Goal: Task Accomplishment & Management: Manage account settings

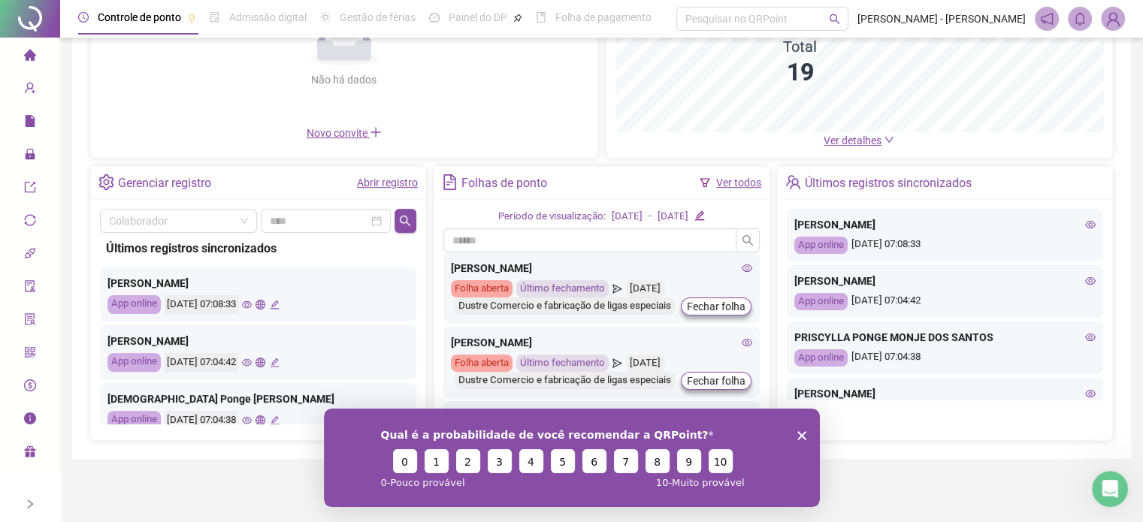
click at [798, 436] on icon "Encerrar pesquisa" at bounding box center [801, 435] width 9 height 9
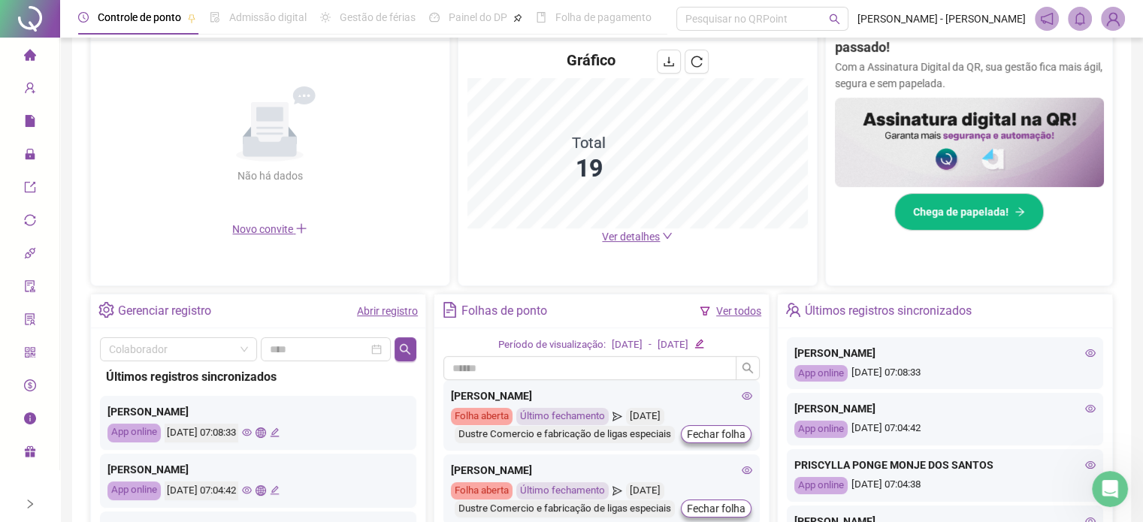
scroll to position [153, 0]
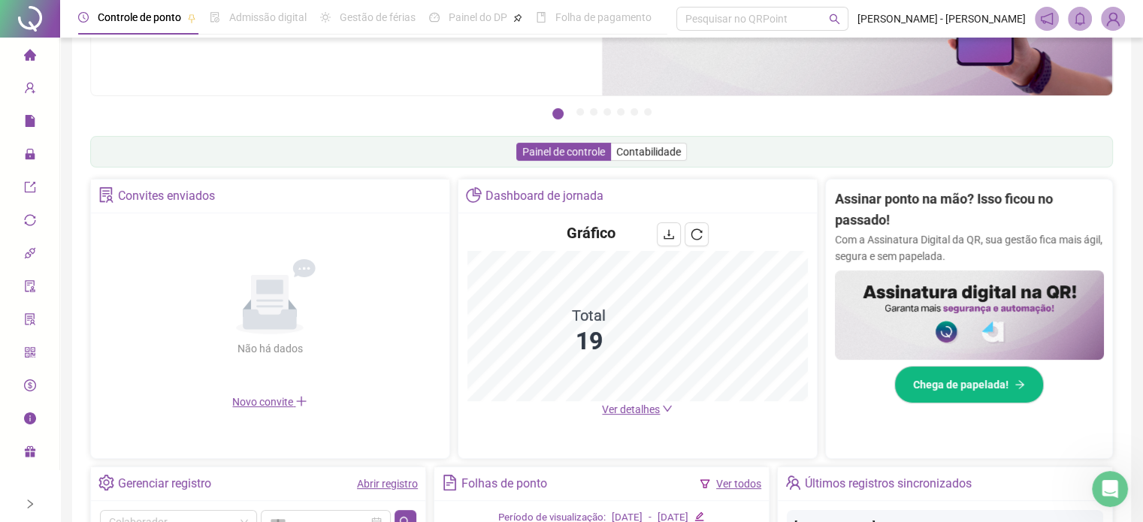
click at [654, 412] on span "Ver detalhes" at bounding box center [631, 410] width 58 height 12
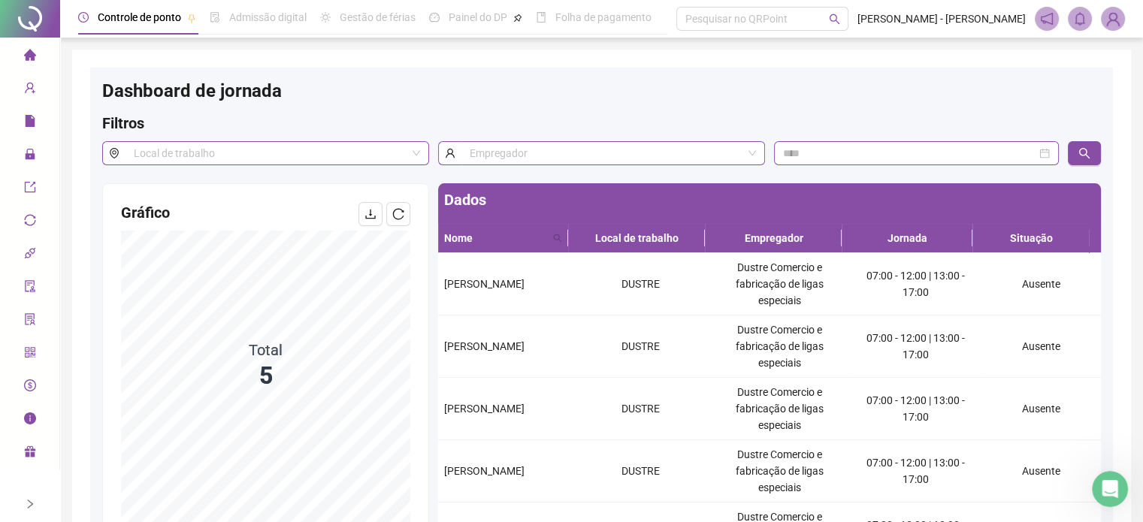
click at [38, 53] on li "Página inicial" at bounding box center [29, 56] width 53 height 30
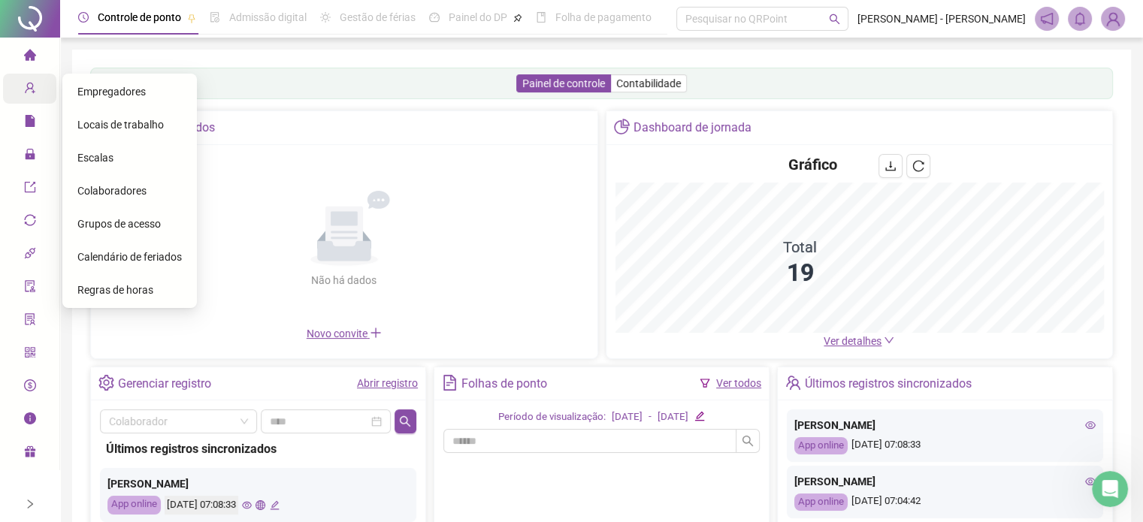
click at [12, 95] on div "Cadastros" at bounding box center [29, 89] width 53 height 30
click at [101, 187] on span "Colaboradores" at bounding box center [111, 191] width 69 height 12
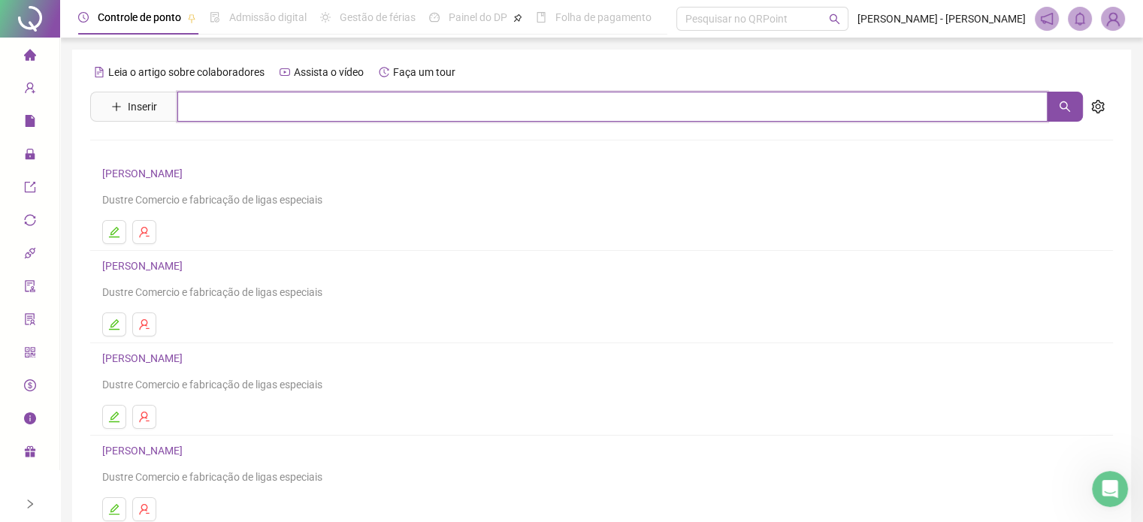
click at [240, 107] on input "text" at bounding box center [612, 107] width 870 height 30
click at [1057, 113] on button "button" at bounding box center [1065, 107] width 36 height 30
type input "****"
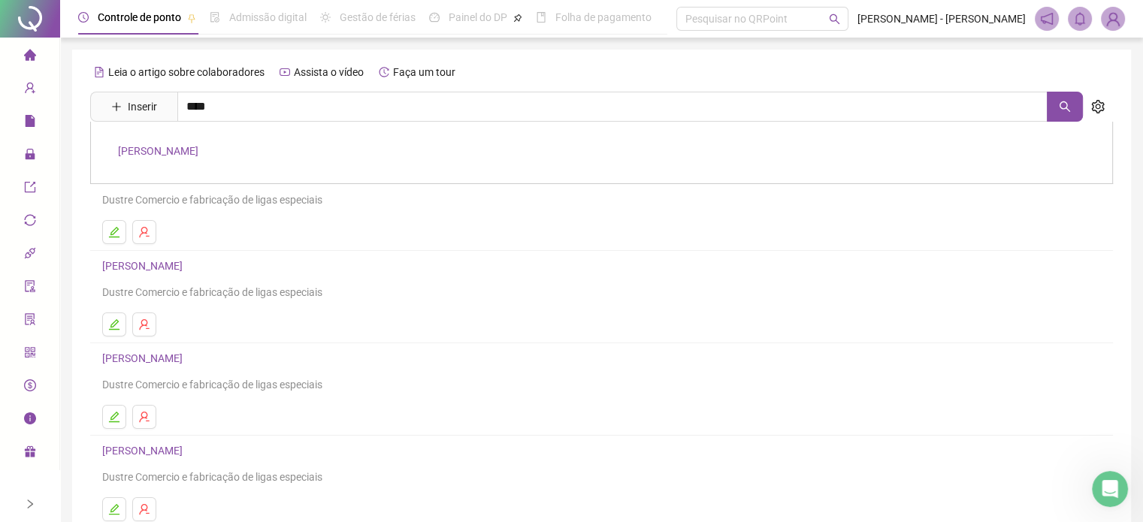
click at [192, 150] on link "[PERSON_NAME]" at bounding box center [158, 151] width 80 height 12
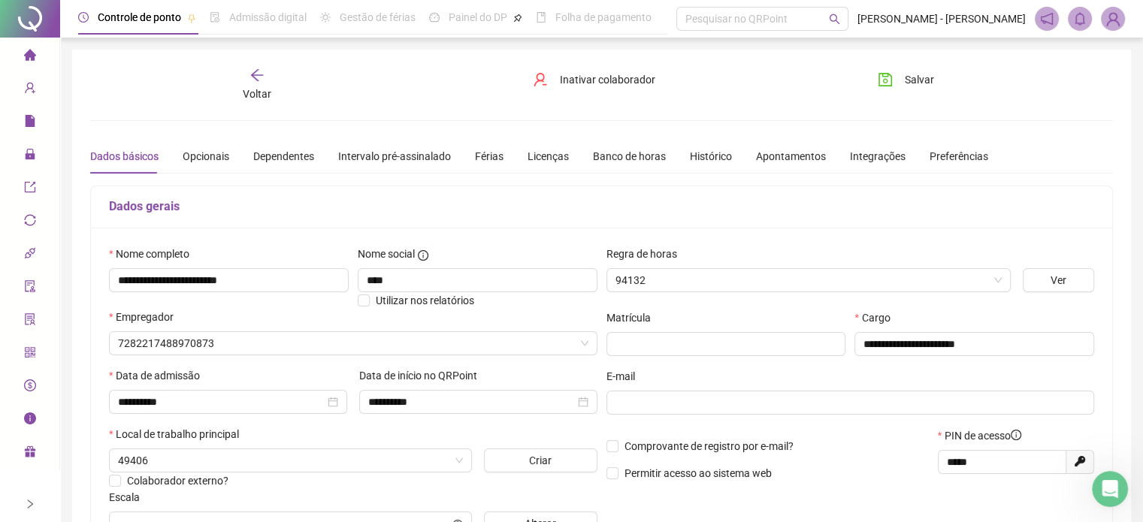
type input "********"
click at [571, 71] on span "Inativar colaborador" at bounding box center [607, 79] width 95 height 17
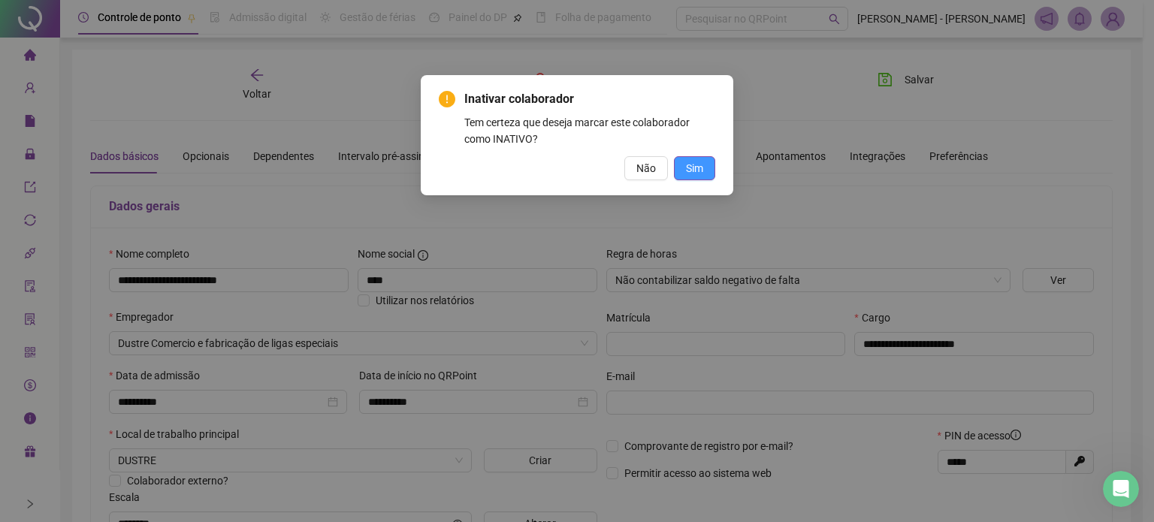
click at [704, 168] on button "Sim" at bounding box center [694, 168] width 41 height 24
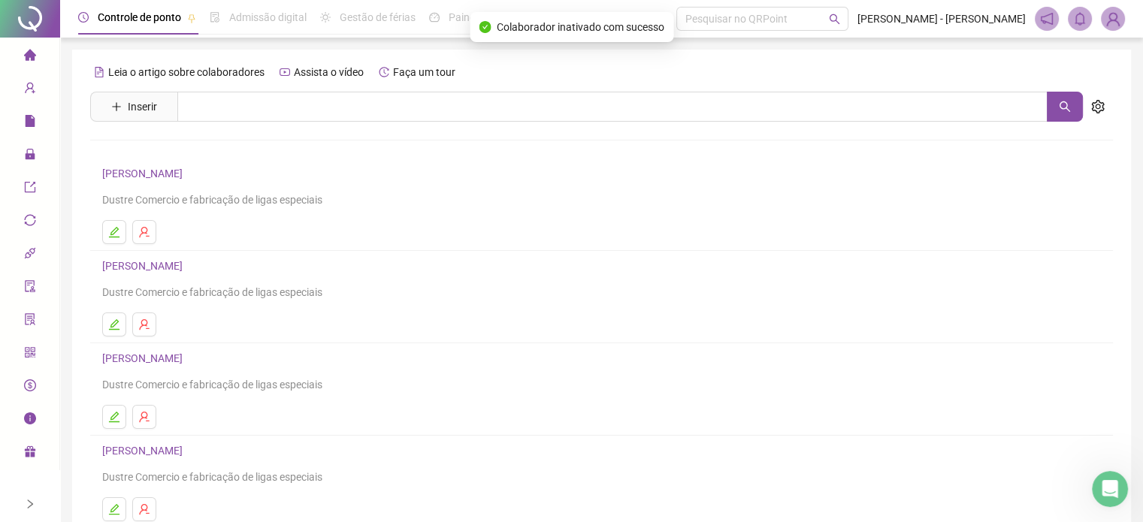
click at [30, 53] on icon "home" at bounding box center [29, 54] width 12 height 11
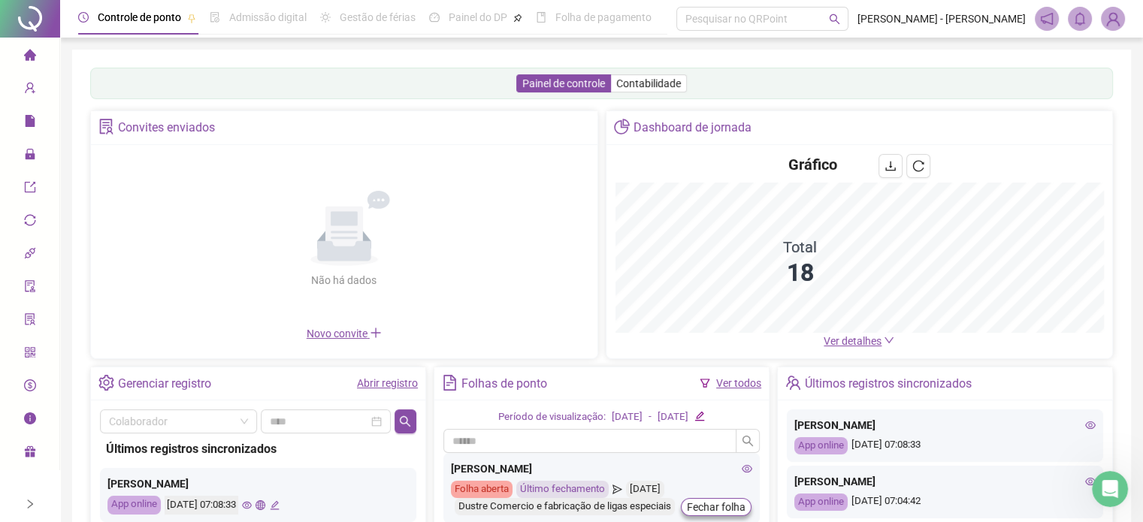
click at [845, 333] on span "Ver detalhes" at bounding box center [859, 341] width 71 height 17
click at [845, 343] on span "Ver detalhes" at bounding box center [853, 341] width 58 height 12
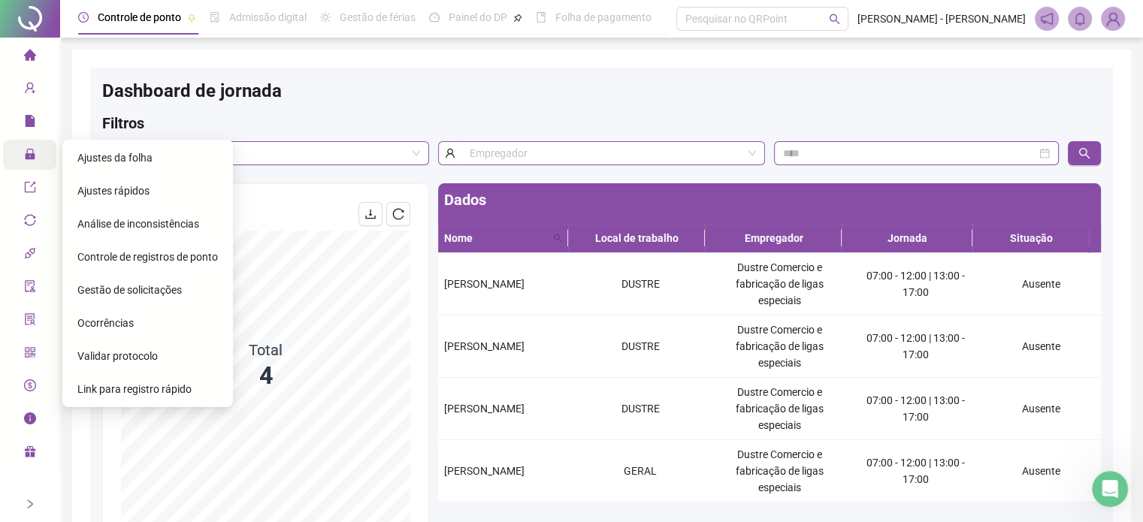
click at [38, 150] on span "Administração" at bounding box center [68, 155] width 88 height 12
click at [111, 159] on span "Ajustes da folha" at bounding box center [114, 158] width 75 height 12
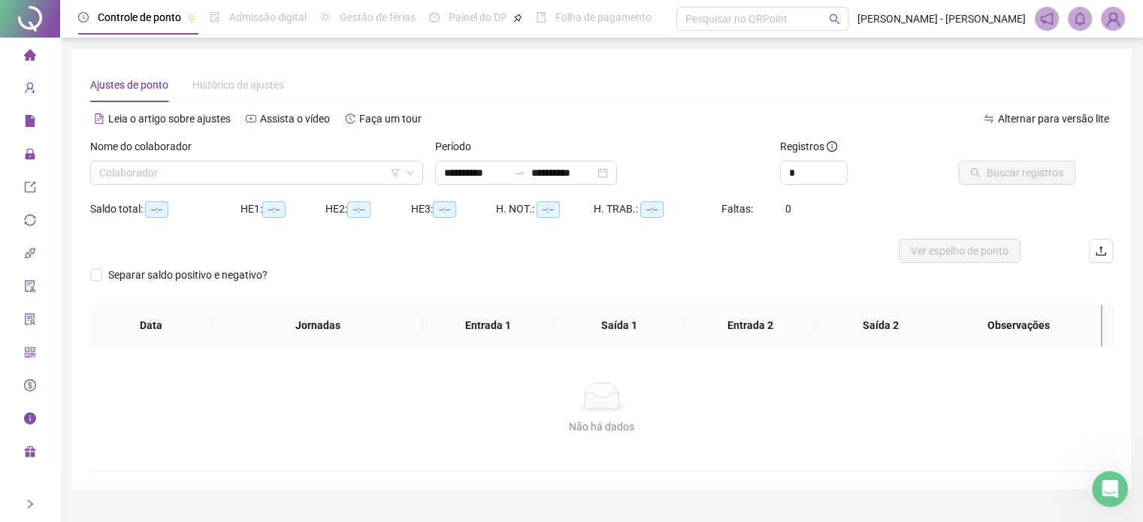
type input "**********"
click at [189, 177] on input "search" at bounding box center [249, 173] width 301 height 23
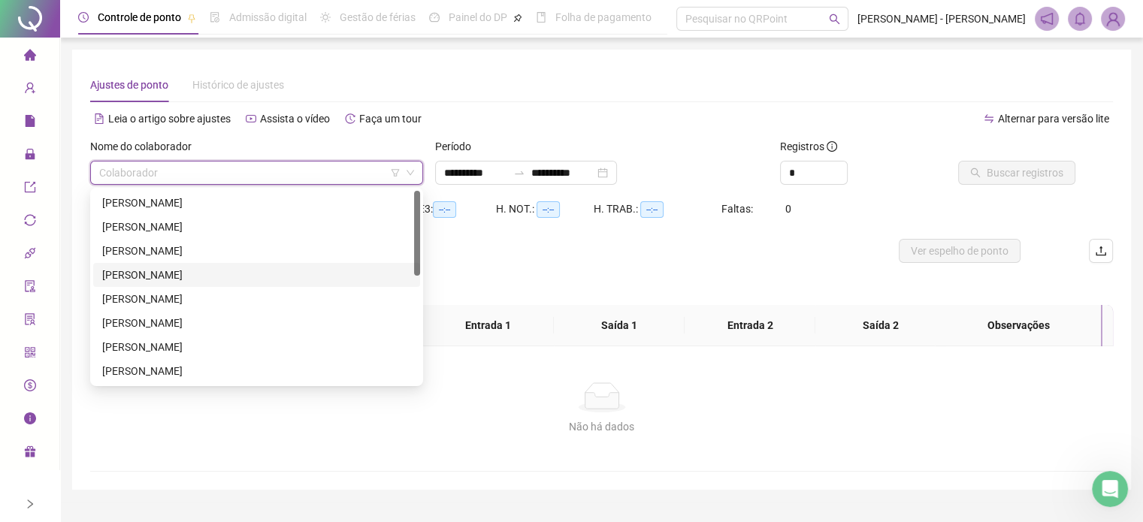
click at [126, 275] on div "[PERSON_NAME]" at bounding box center [256, 275] width 309 height 17
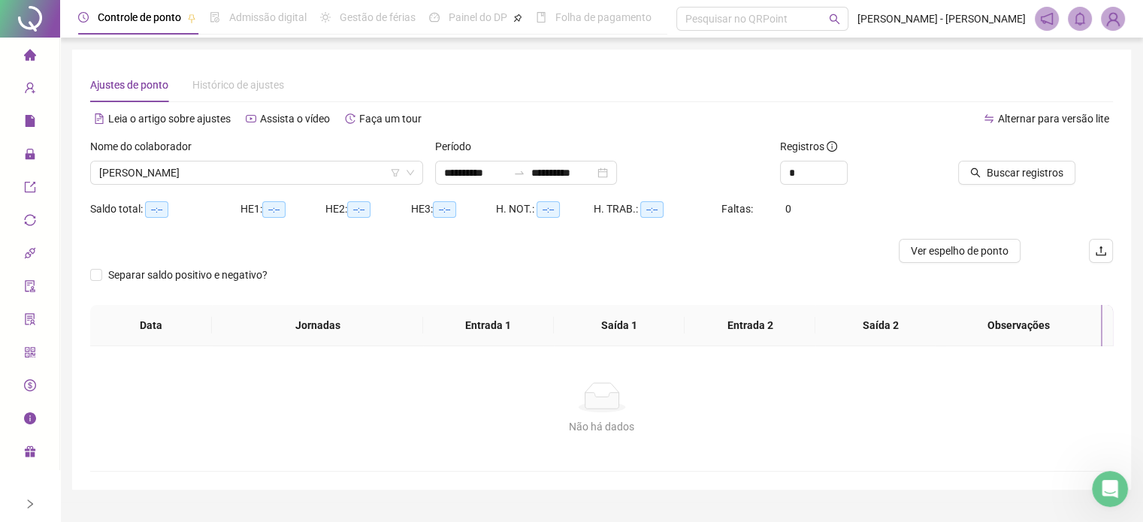
click at [488, 159] on div "Período" at bounding box center [601, 149] width 333 height 23
click at [492, 162] on div "**********" at bounding box center [526, 173] width 182 height 24
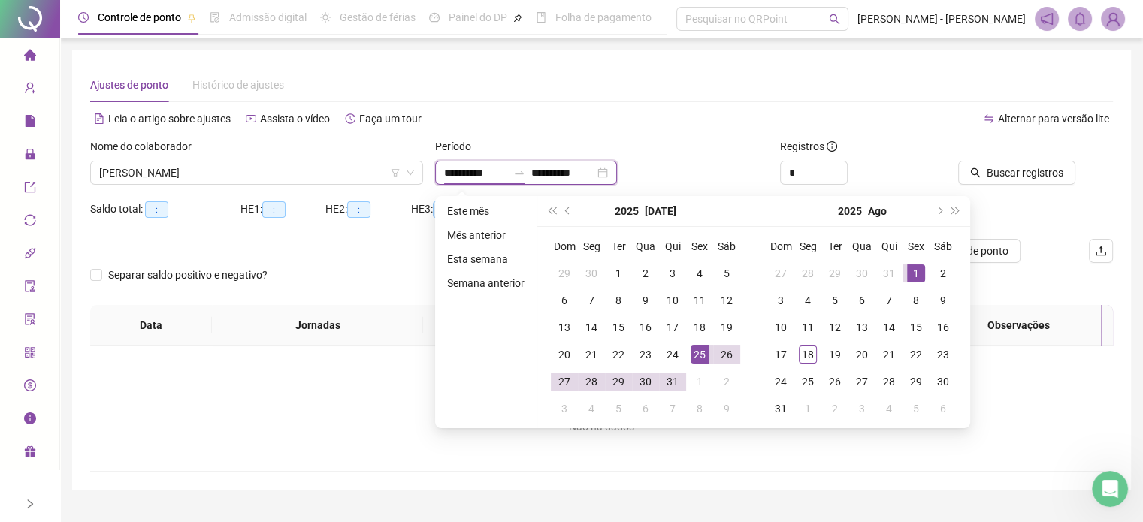
type input "**********"
click at [301, 162] on span "[PERSON_NAME]" at bounding box center [256, 173] width 315 height 23
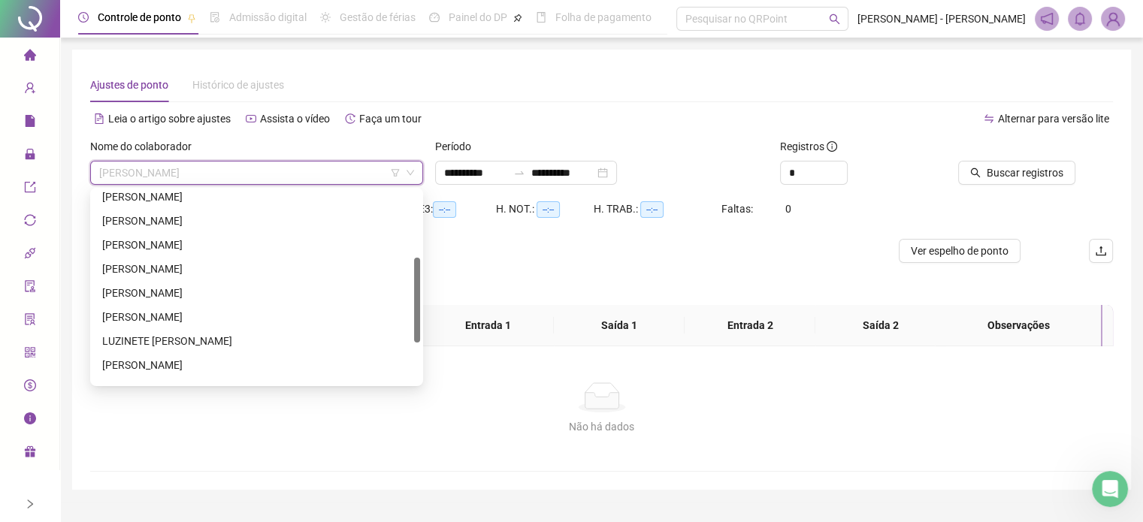
scroll to position [225, 0]
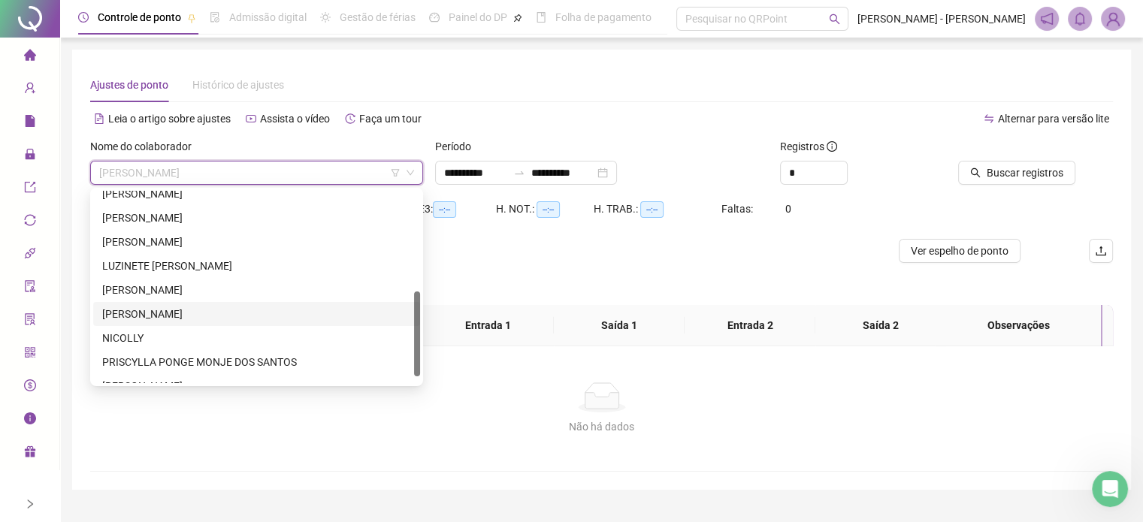
click at [144, 312] on div "[PERSON_NAME]" at bounding box center [256, 314] width 309 height 17
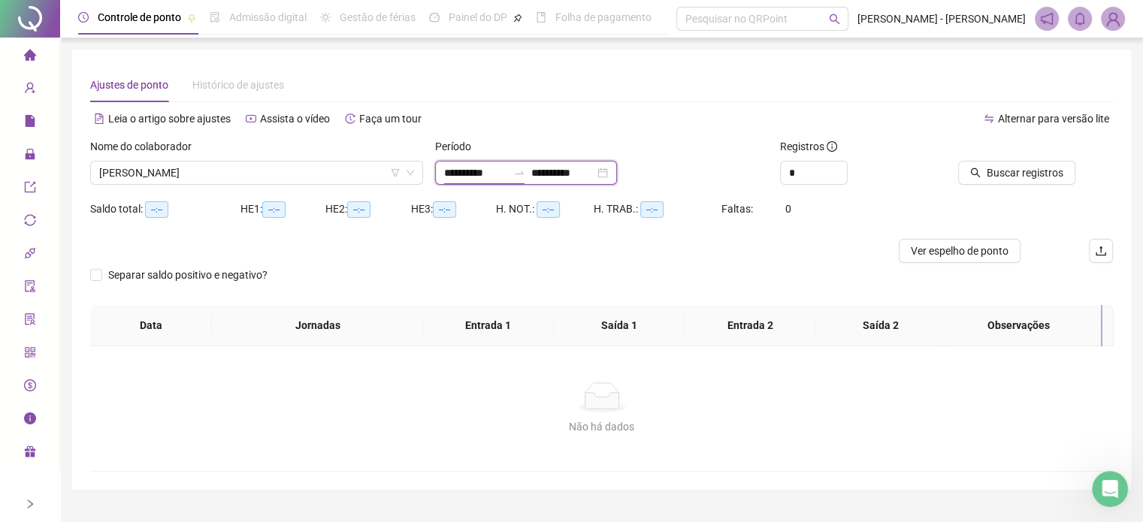
click at [507, 173] on input "**********" at bounding box center [475, 173] width 63 height 17
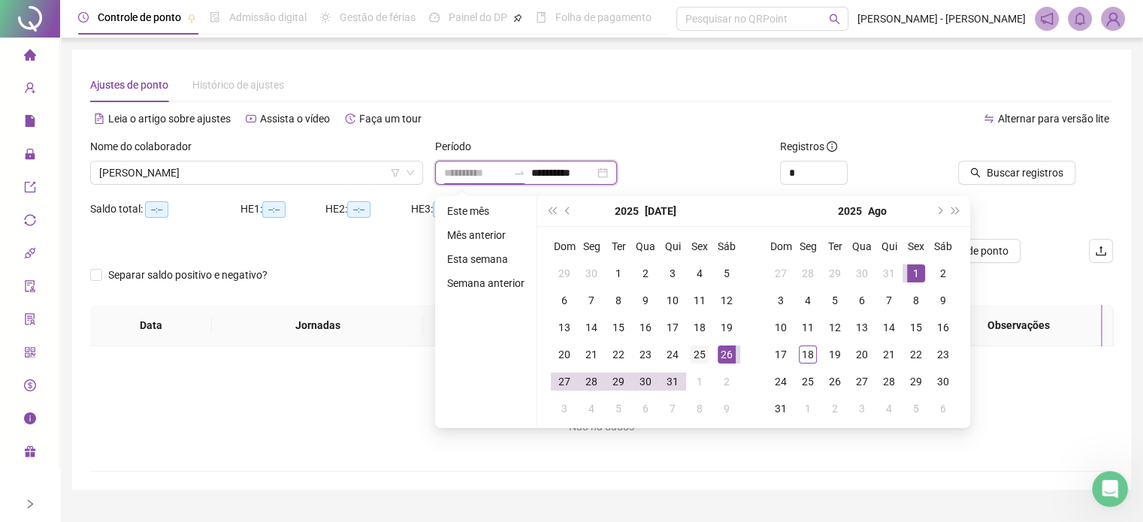
type input "**********"
click at [707, 354] on td "25" at bounding box center [699, 354] width 27 height 27
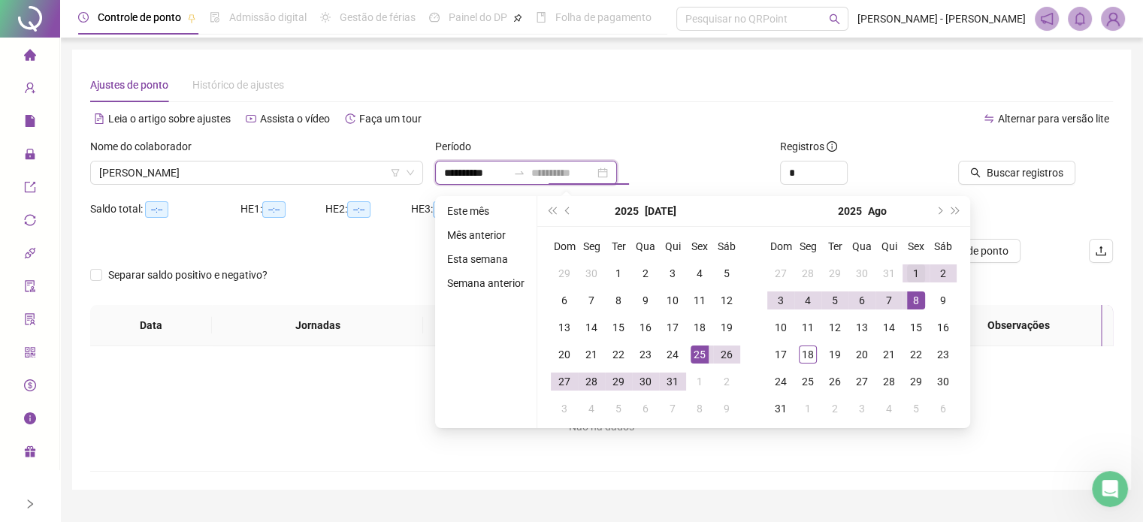
type input "**********"
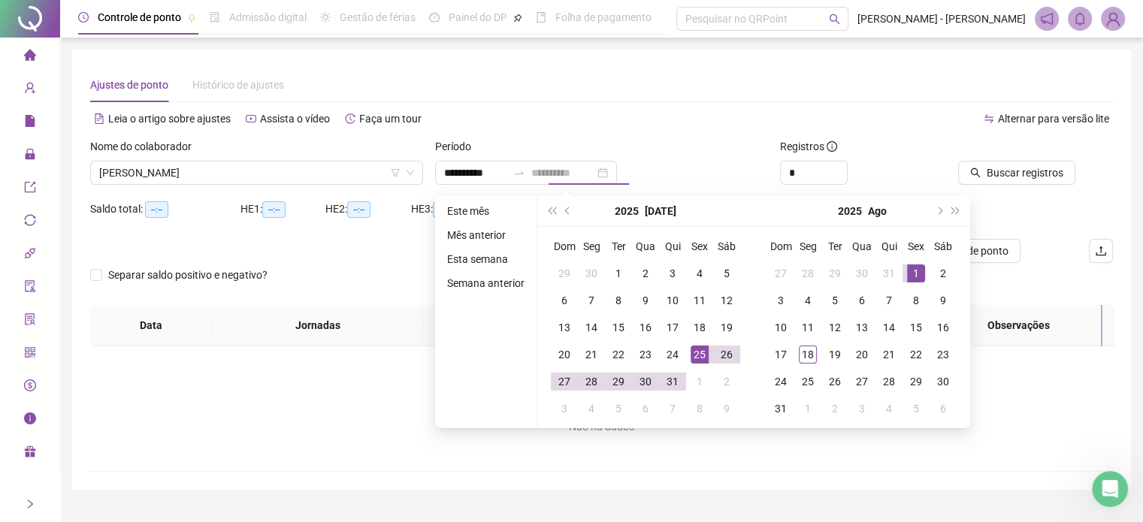
click at [914, 268] on div "1" at bounding box center [916, 274] width 18 height 18
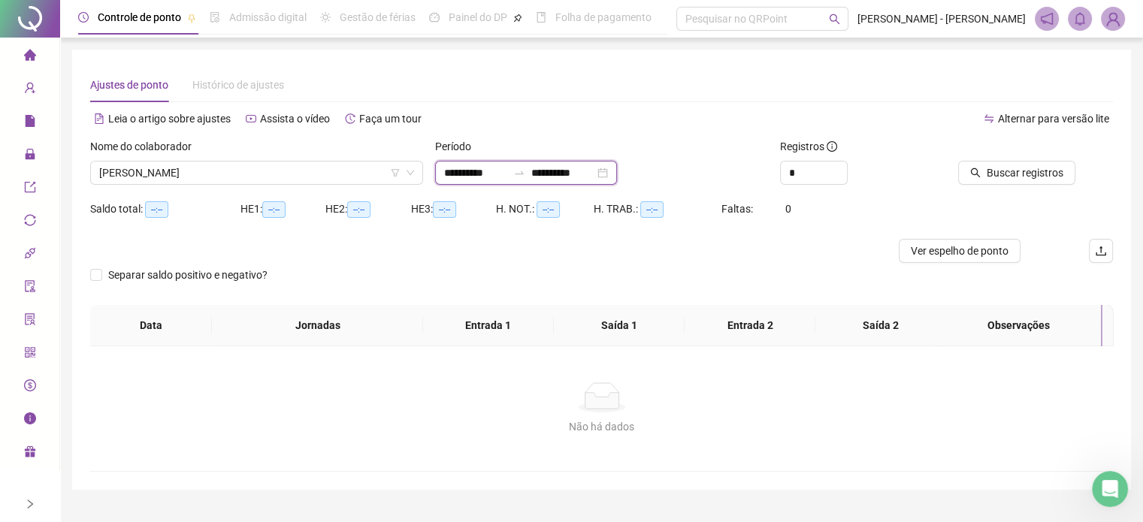
click at [575, 171] on input "**********" at bounding box center [562, 173] width 63 height 17
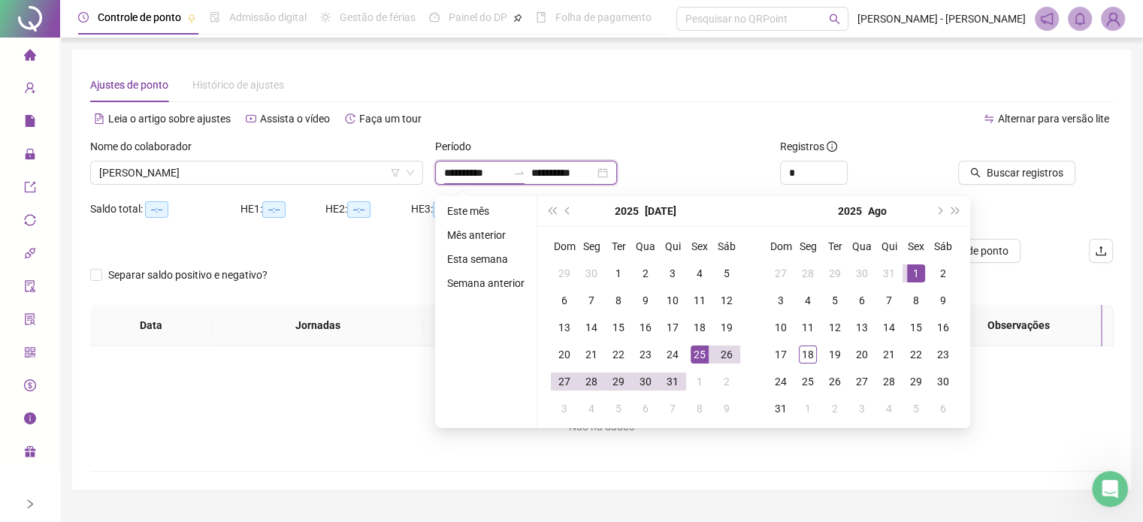
click at [492, 171] on input "**********" at bounding box center [475, 173] width 63 height 17
type input "**********"
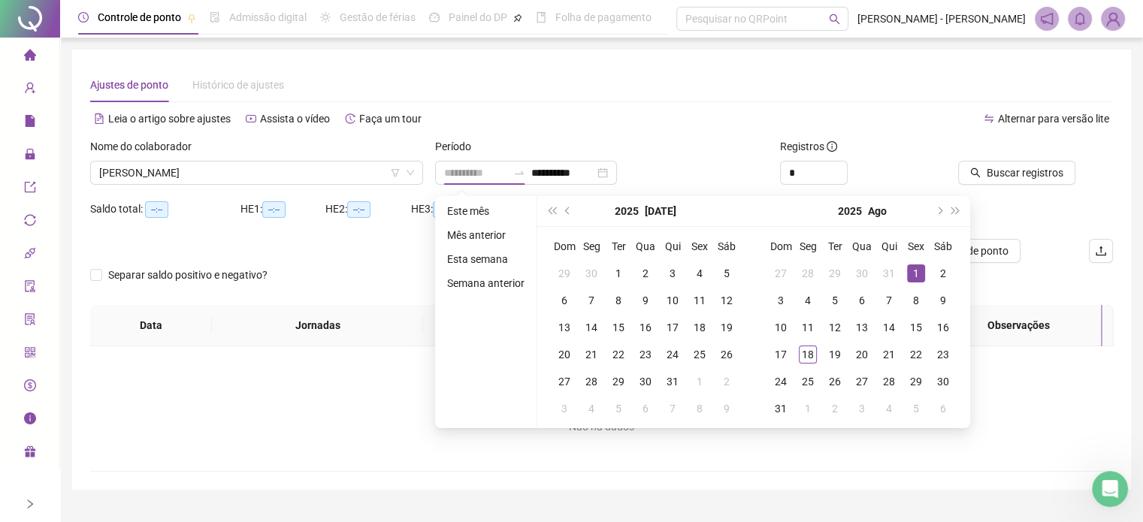
click at [917, 273] on div "1" at bounding box center [916, 274] width 18 height 18
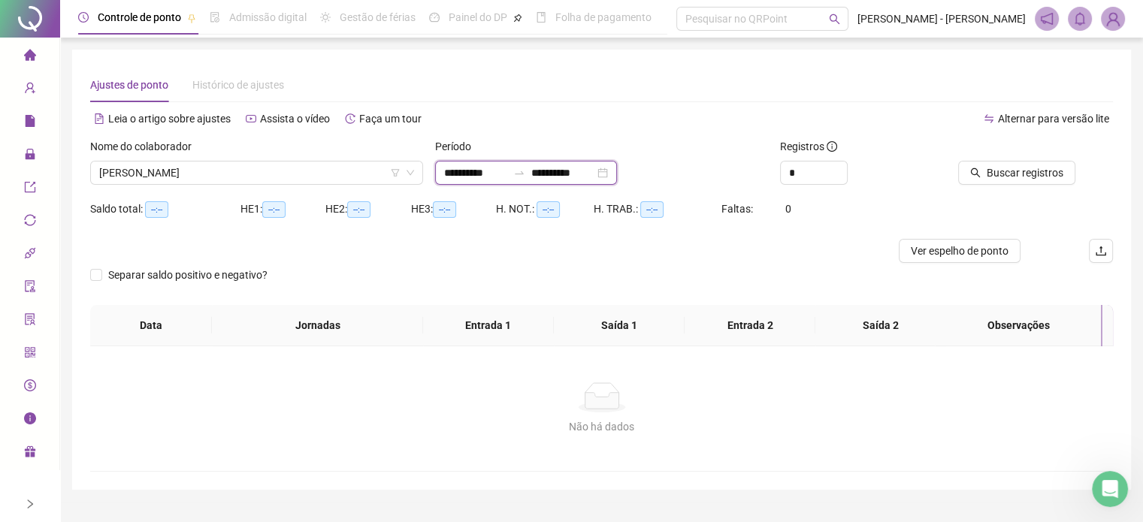
click at [576, 174] on input "**********" at bounding box center [562, 173] width 63 height 17
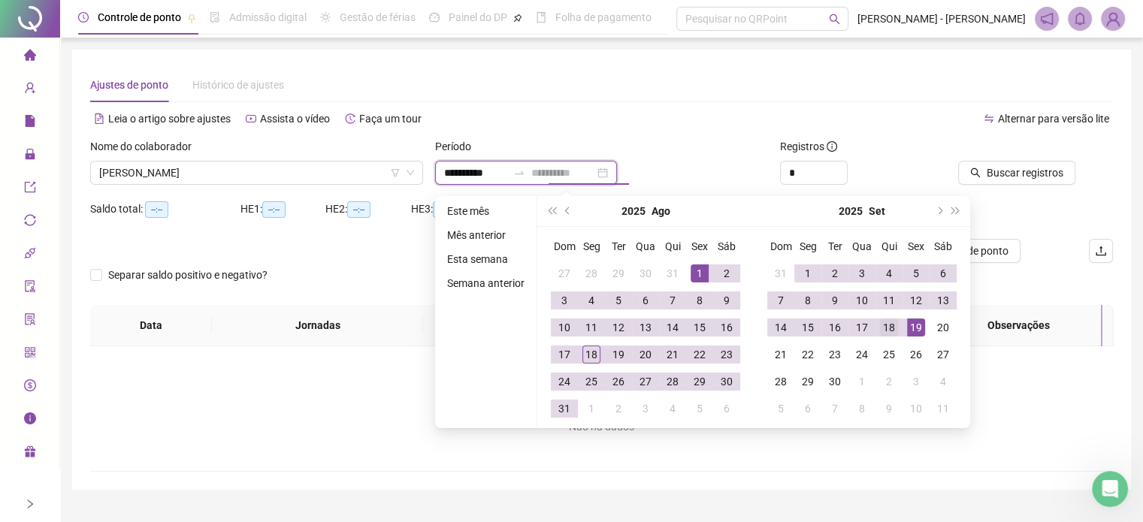
type input "**********"
click at [890, 325] on div "18" at bounding box center [889, 328] width 18 height 18
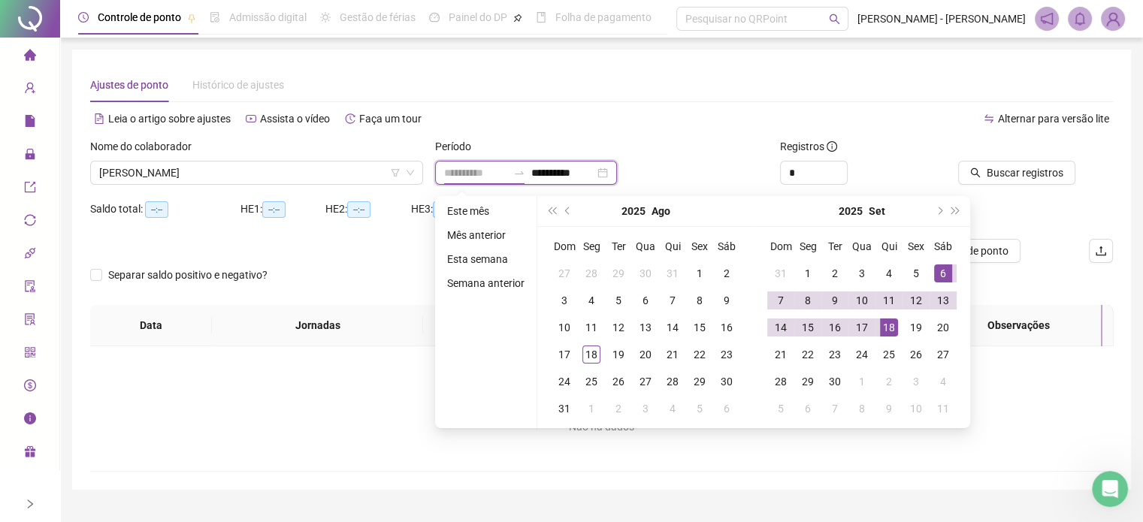
type input "**********"
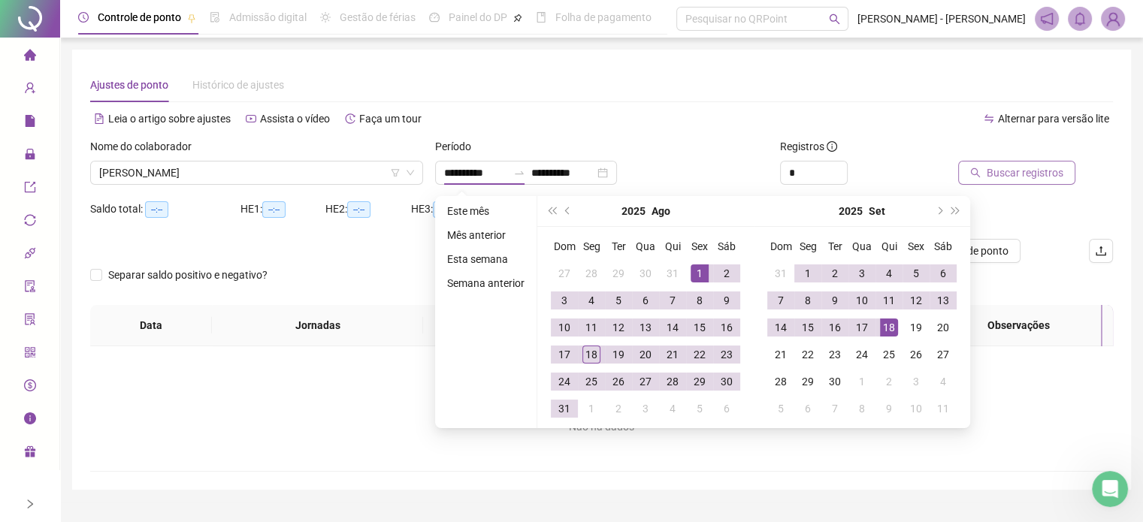
click at [1019, 168] on span "Buscar registros" at bounding box center [1025, 173] width 77 height 17
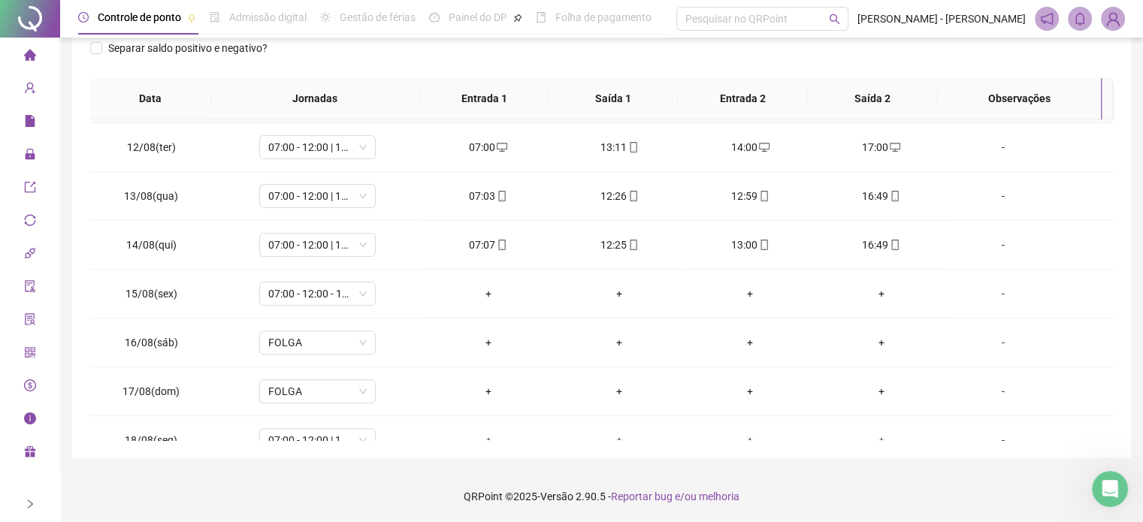
scroll to position [555, 0]
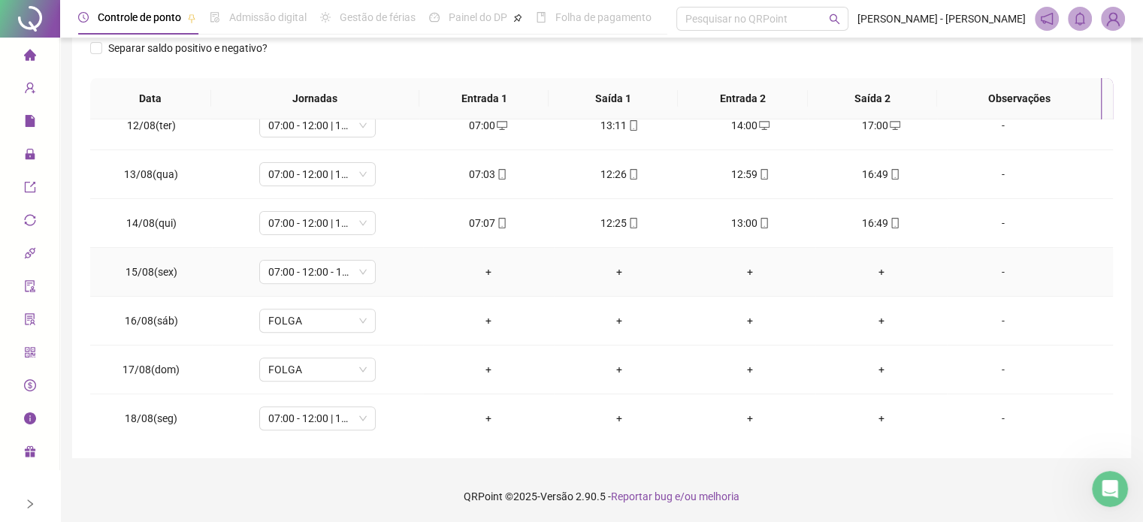
click at [490, 276] on div "+" at bounding box center [488, 272] width 107 height 17
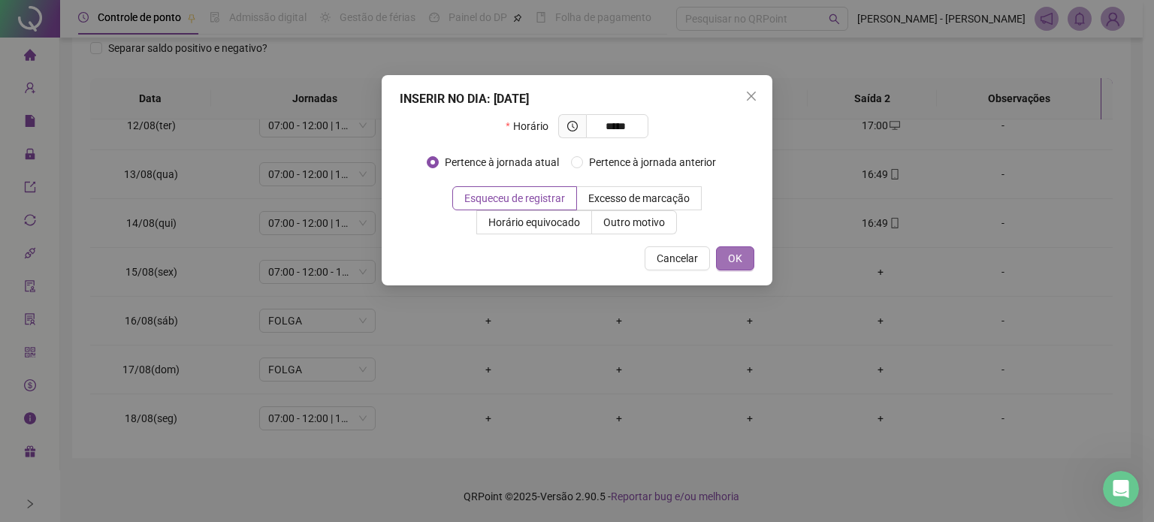
type input "*****"
click at [744, 258] on button "OK" at bounding box center [735, 258] width 38 height 24
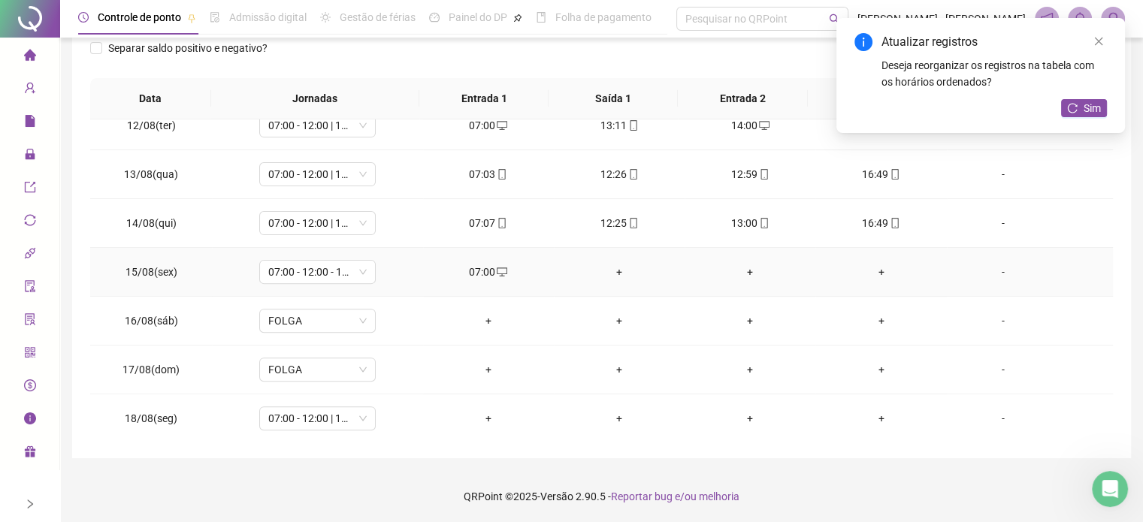
click at [606, 268] on div "+" at bounding box center [619, 272] width 107 height 17
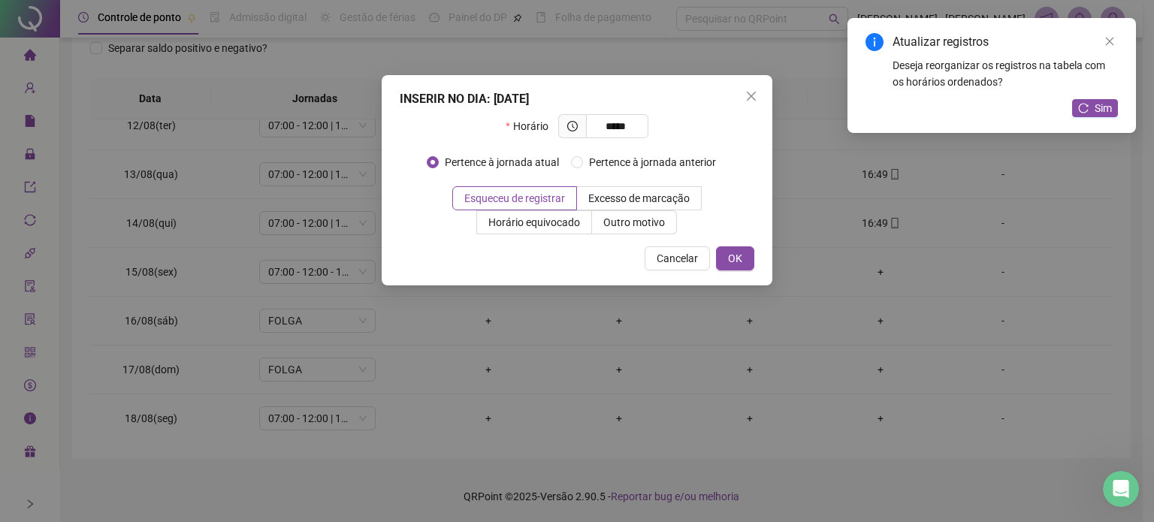
type input "*****"
click at [739, 244] on div "INSERIR NO DIA : [DATE] Horário ***** Pertence à jornada atual Pertence à jorna…" at bounding box center [577, 180] width 391 height 210
click at [740, 244] on div "INSERIR NO DIA : [DATE] Horário ***** Pertence à jornada atual Pertence à jorna…" at bounding box center [577, 180] width 391 height 210
click at [730, 271] on div "INSERIR NO DIA : [DATE] Horário ***** Pertence à jornada atual Pertence à jorna…" at bounding box center [577, 180] width 391 height 210
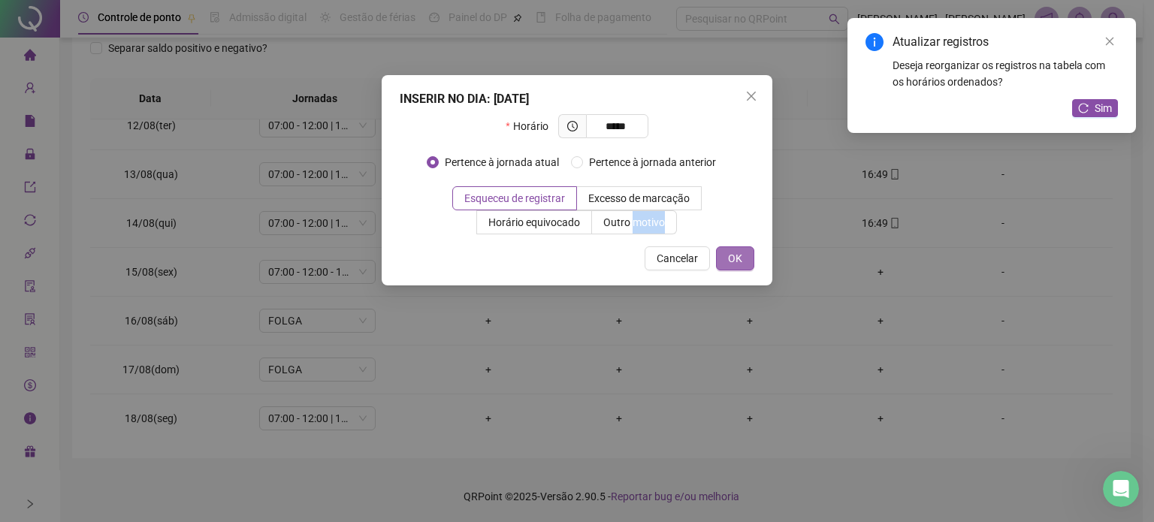
click at [733, 262] on span "OK" at bounding box center [735, 258] width 14 height 17
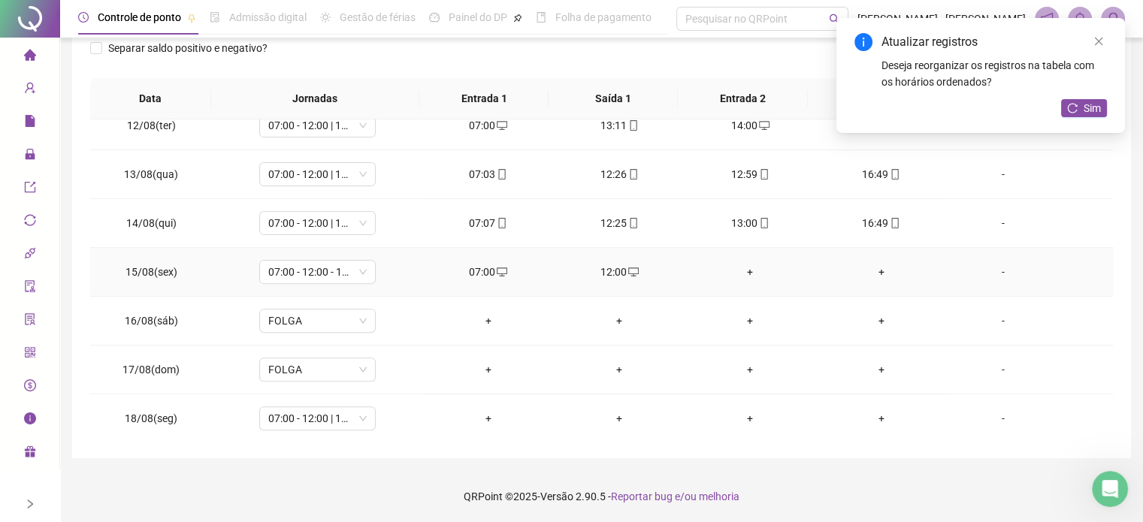
click at [751, 280] on td "+" at bounding box center [750, 272] width 131 height 49
click at [745, 273] on div "+" at bounding box center [750, 272] width 107 height 17
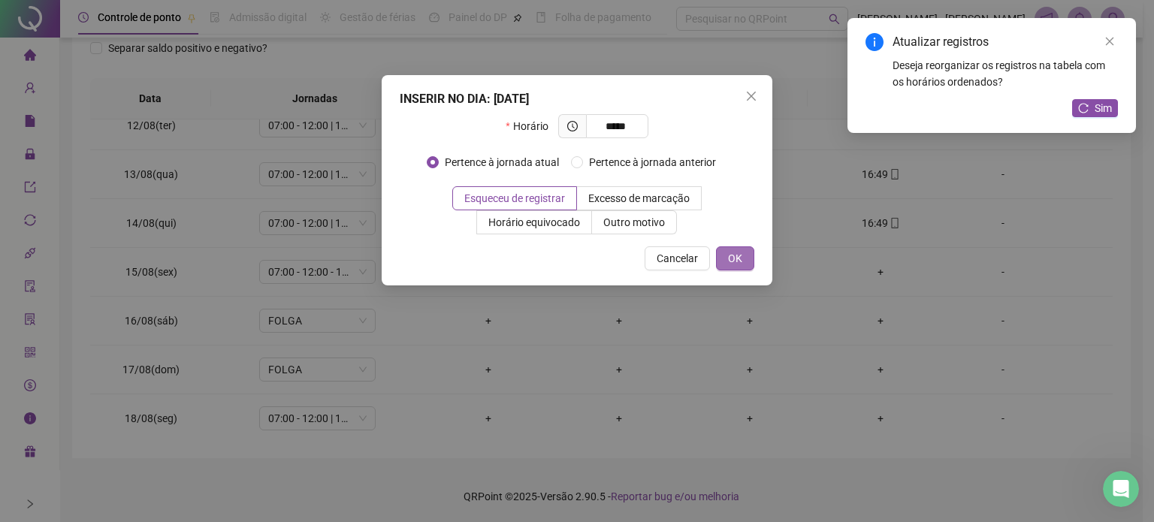
type input "*****"
click at [740, 262] on span "OK" at bounding box center [735, 258] width 14 height 17
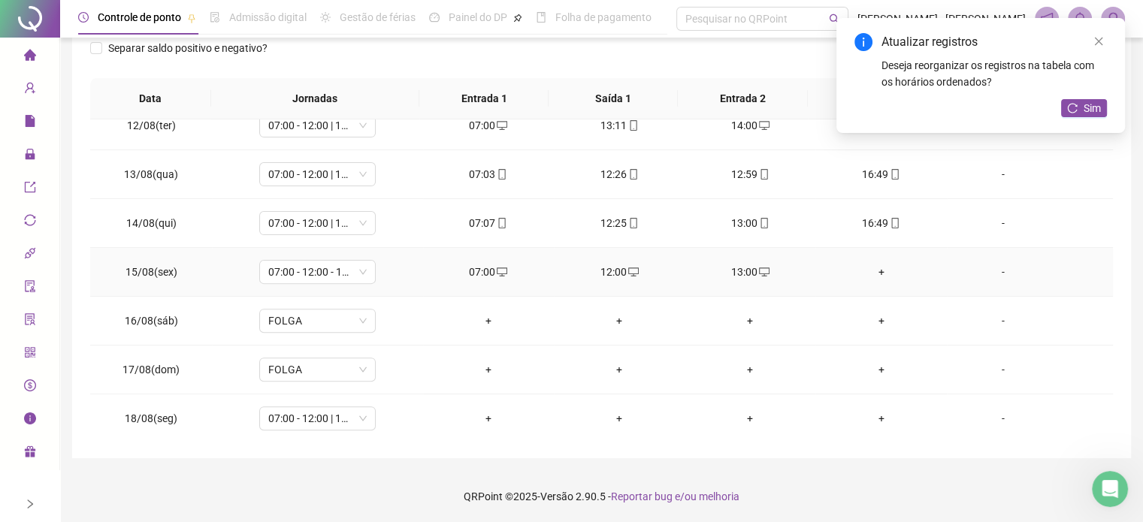
click at [869, 267] on div "+" at bounding box center [880, 272] width 107 height 17
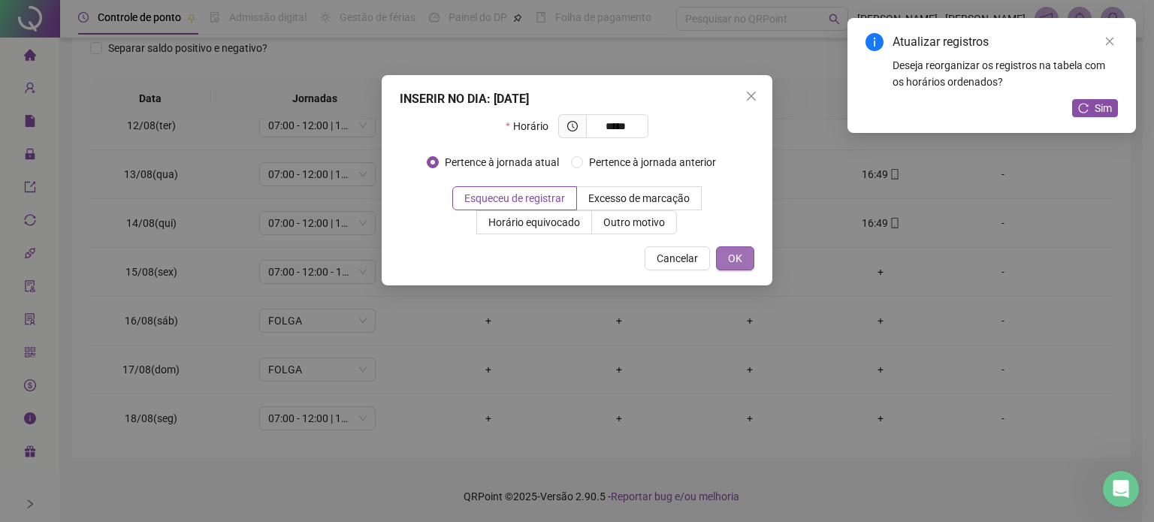
type input "*****"
click at [730, 256] on span "OK" at bounding box center [735, 258] width 14 height 17
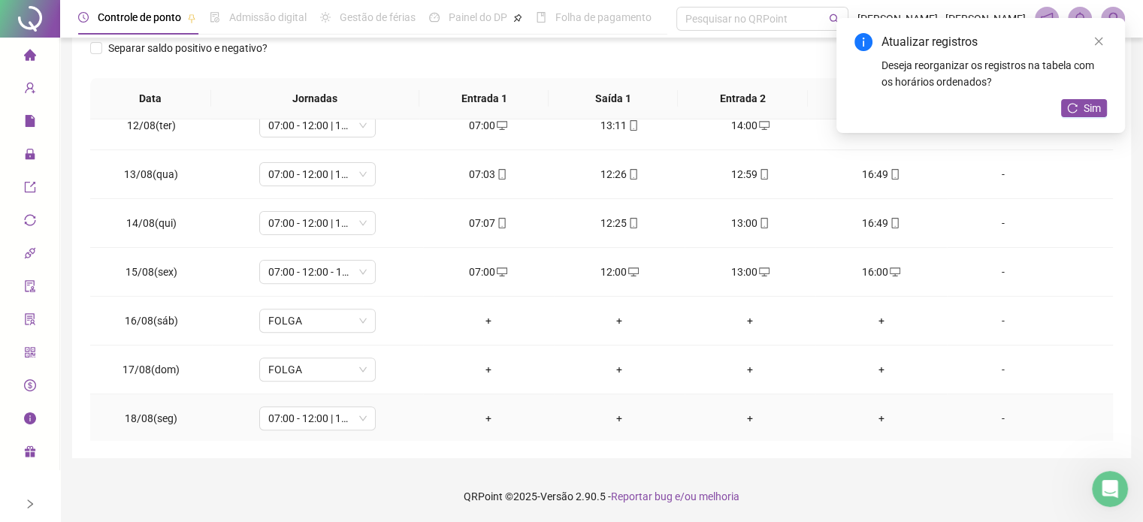
click at [487, 420] on div "+" at bounding box center [488, 418] width 107 height 17
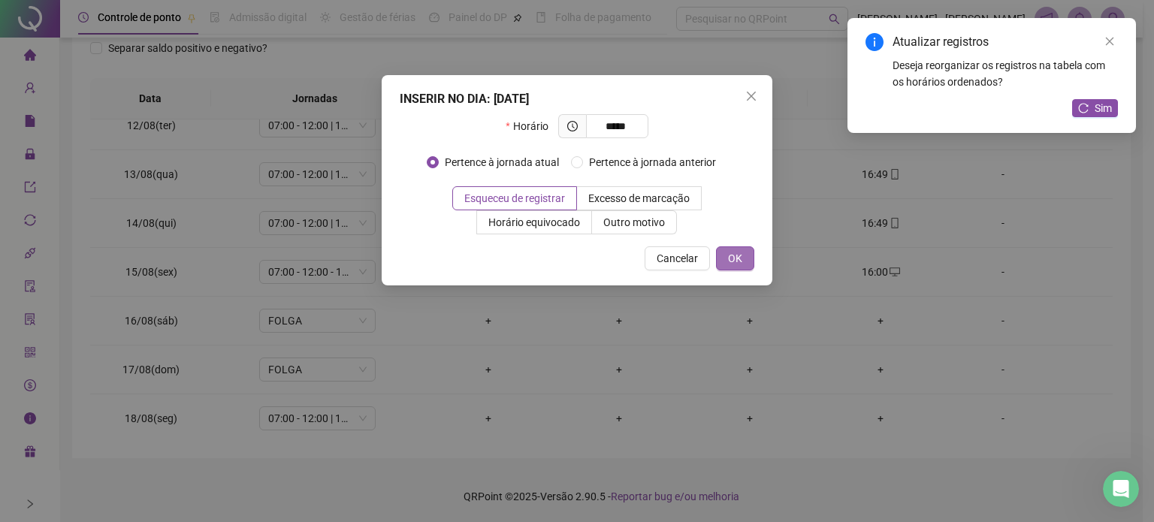
type input "*****"
click at [736, 264] on span "OK" at bounding box center [735, 258] width 14 height 17
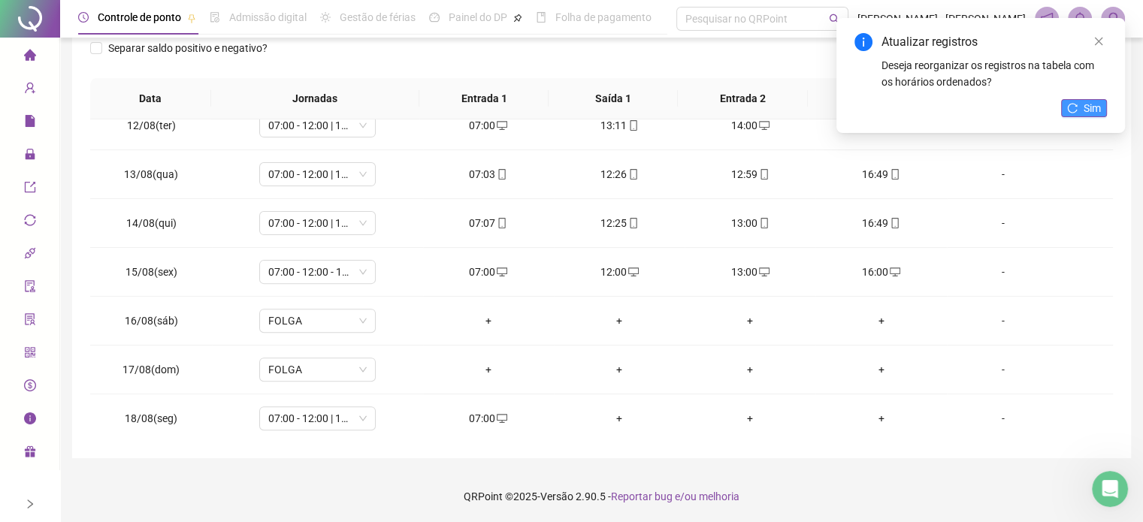
click at [1097, 110] on span "Sim" at bounding box center [1092, 108] width 17 height 17
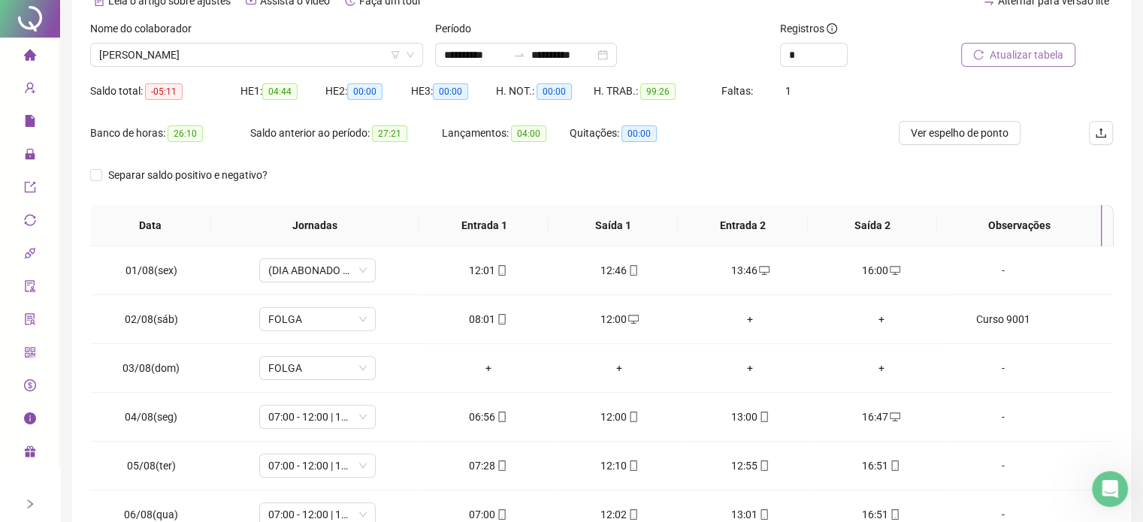
scroll to position [0, 0]
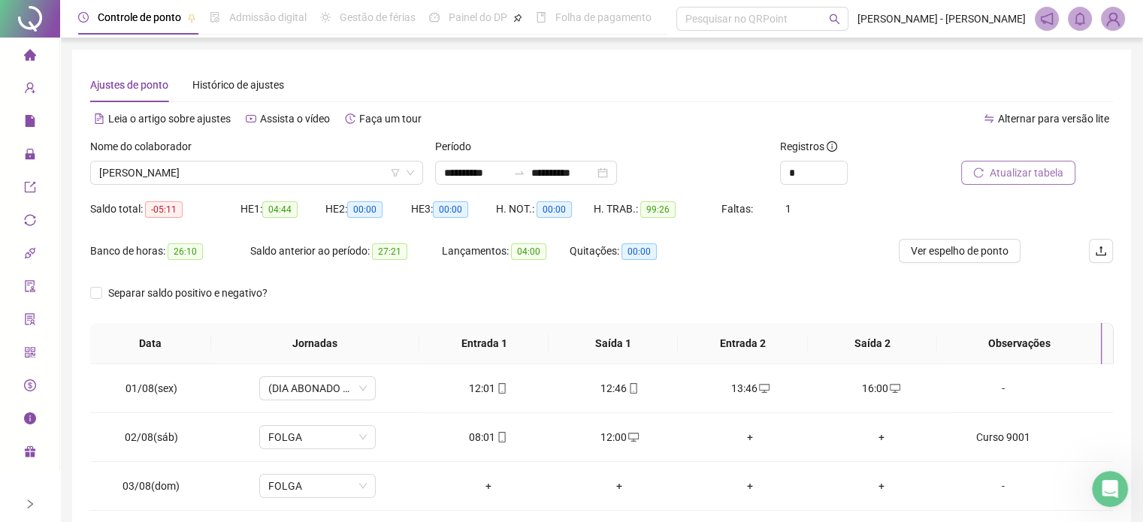
click at [1005, 168] on span "Atualizar tabela" at bounding box center [1027, 173] width 74 height 17
click at [1027, 171] on span "Atualizar tabela" at bounding box center [1027, 173] width 74 height 17
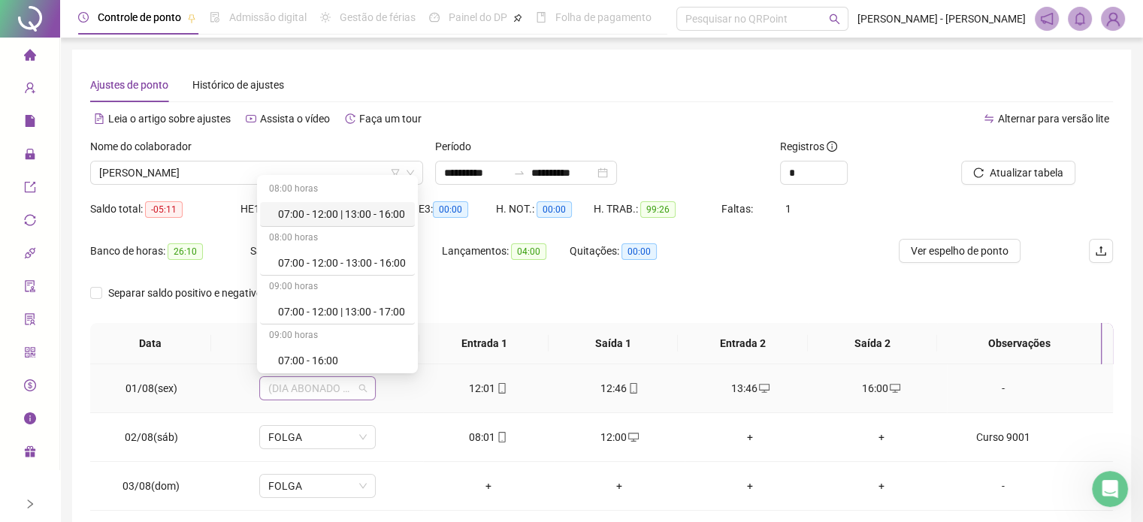
click at [352, 386] on span "(DIA ABONADO PARCIALMENTE)" at bounding box center [317, 388] width 98 height 23
click at [370, 210] on div "07:00 - 12:00 | 13:00 - 16:00" at bounding box center [342, 214] width 128 height 17
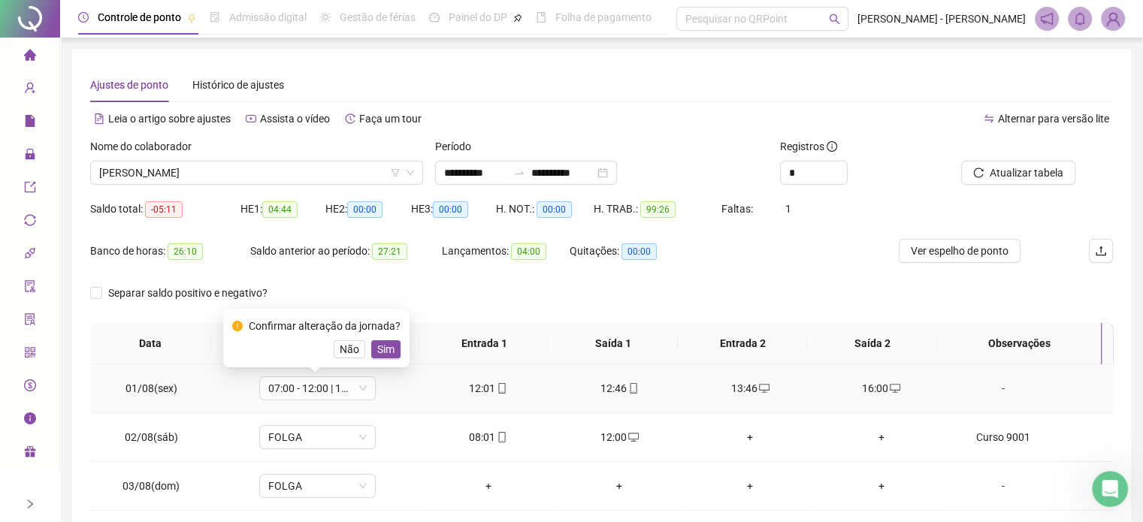
click at [463, 393] on div "12:01" at bounding box center [488, 388] width 107 height 17
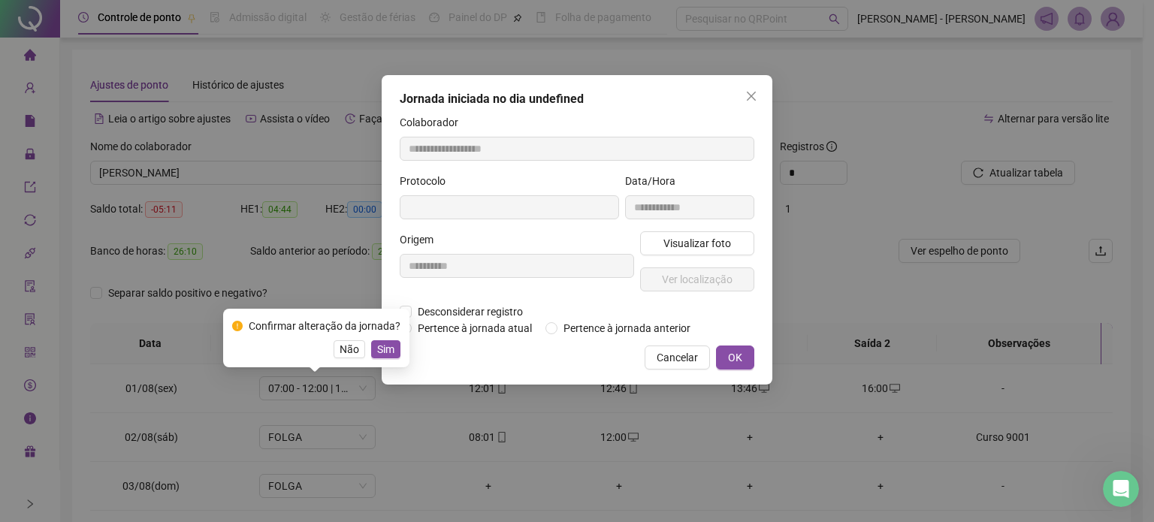
type input "**********"
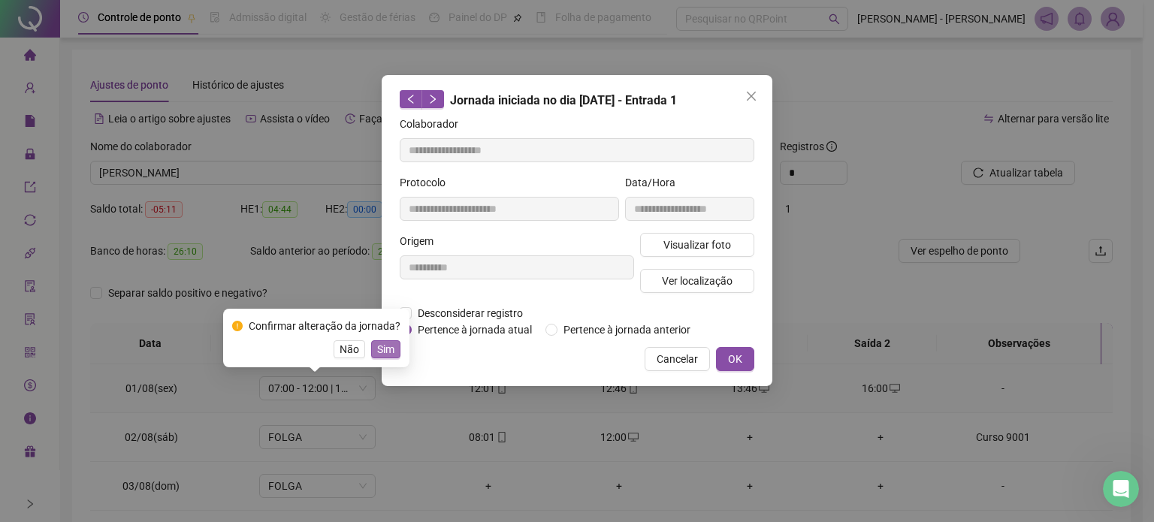
click at [387, 346] on span "Sim" at bounding box center [385, 349] width 17 height 17
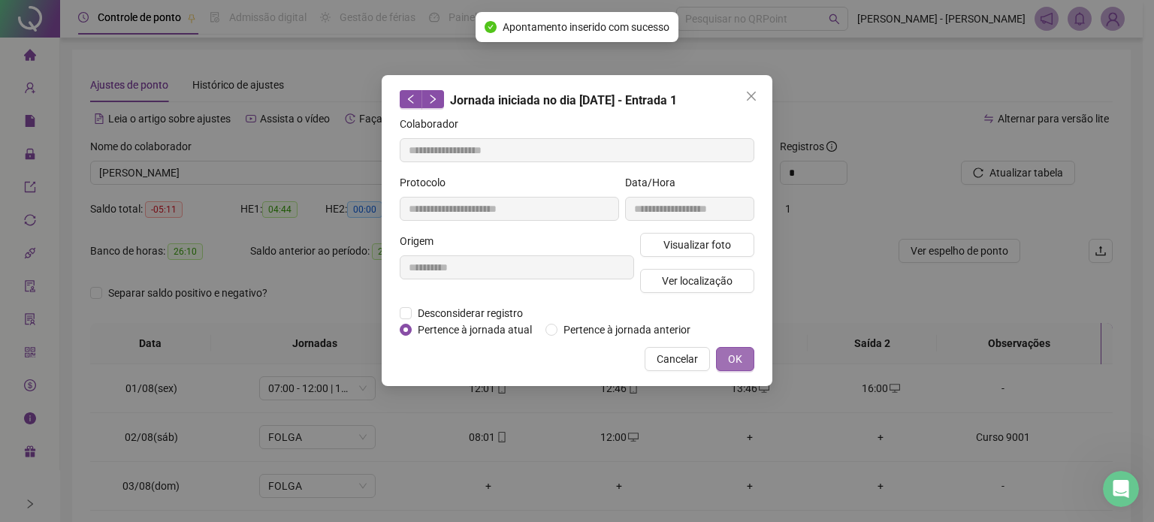
click at [739, 351] on span "OK" at bounding box center [735, 359] width 14 height 17
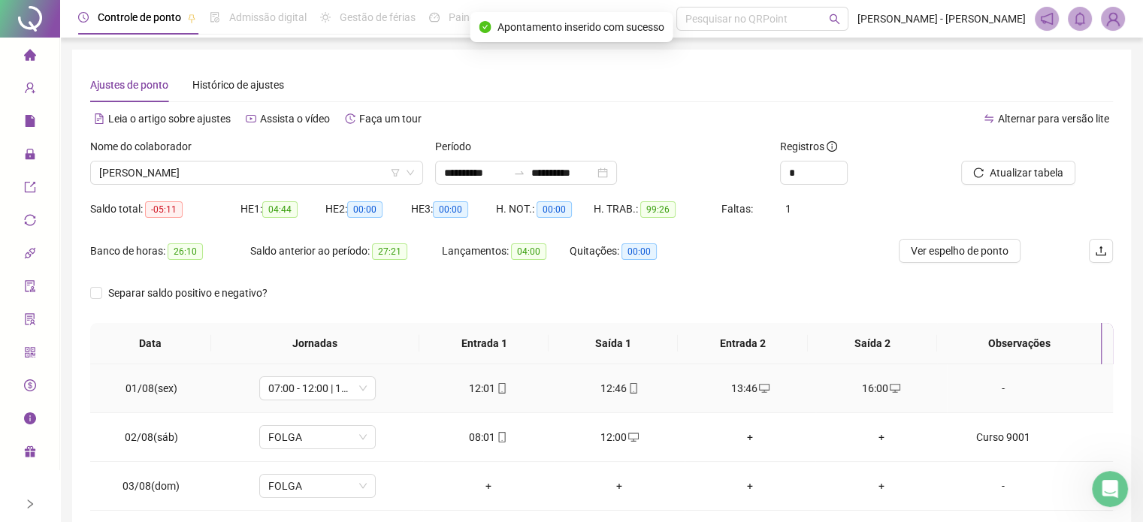
click at [484, 394] on div "12:01" at bounding box center [488, 388] width 107 height 17
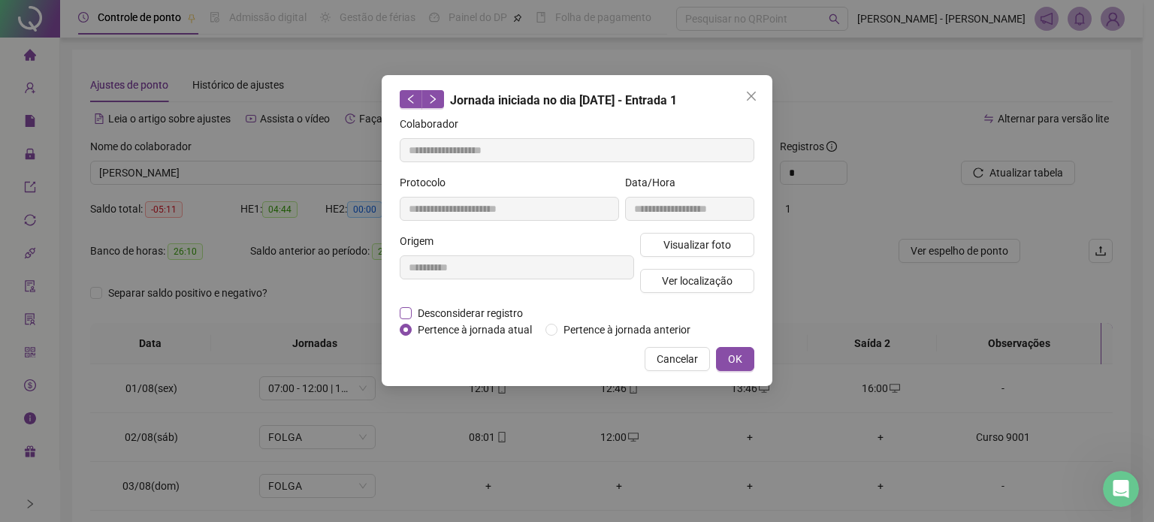
click at [412, 315] on span "Desconsiderar registro" at bounding box center [470, 313] width 117 height 17
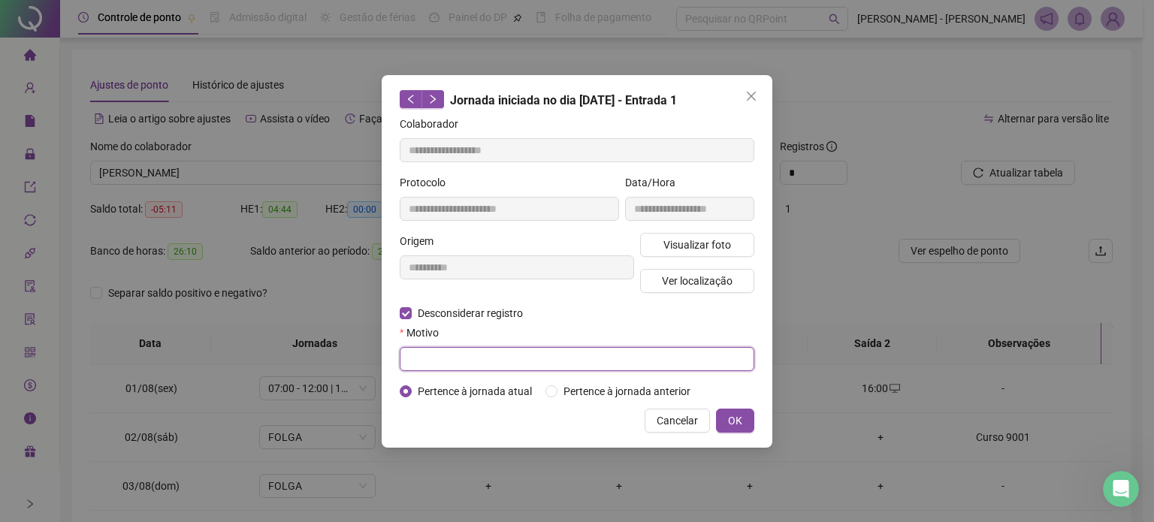
click at [448, 360] on input "text" at bounding box center [577, 359] width 355 height 24
type input "*"
type input "****"
click at [713, 427] on div "Cancelar OK" at bounding box center [577, 421] width 355 height 24
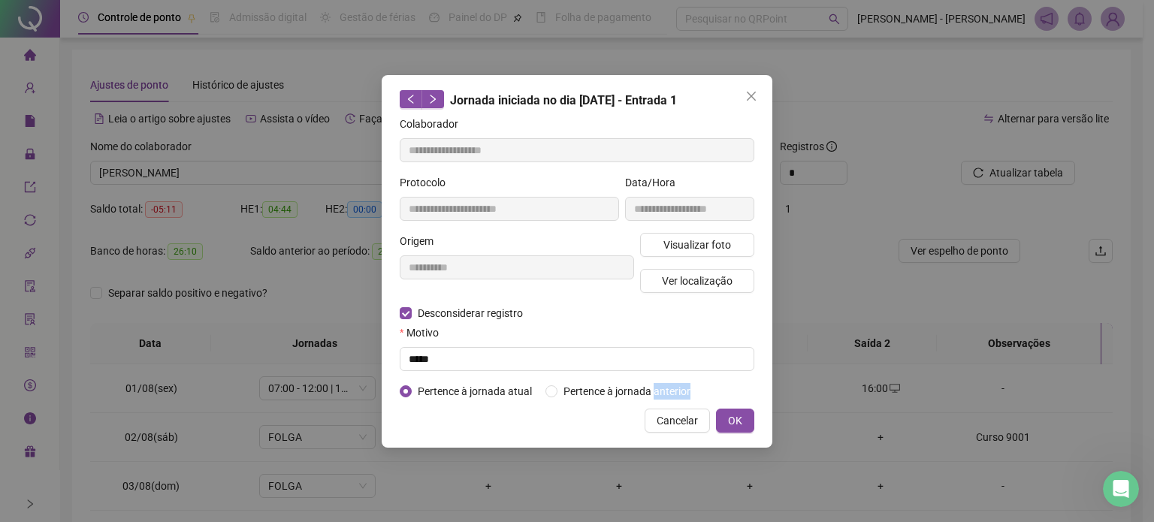
click at [713, 427] on div "Cancelar OK" at bounding box center [577, 421] width 355 height 24
click at [729, 426] on span "OK" at bounding box center [735, 421] width 14 height 17
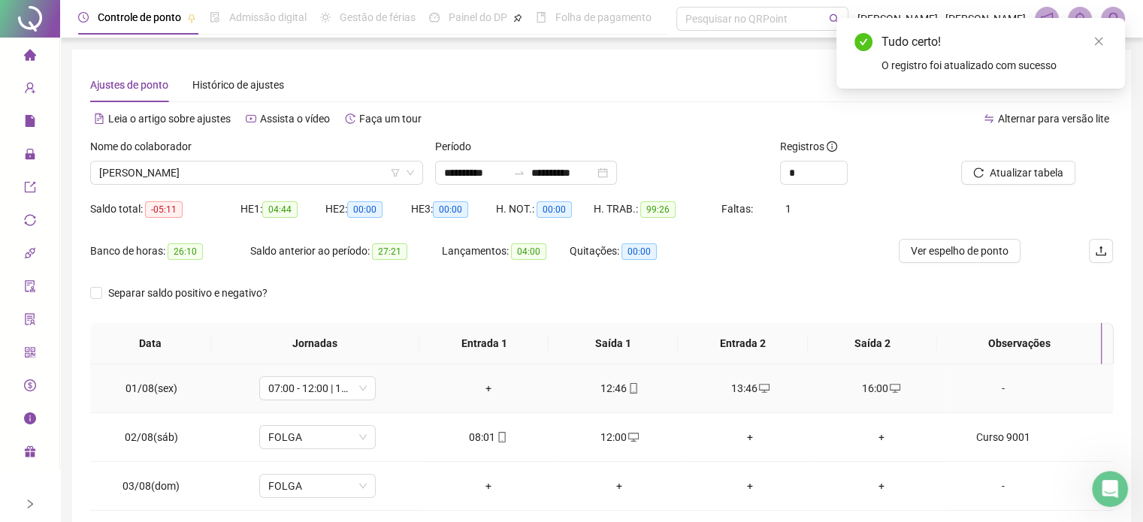
click at [480, 387] on div "+" at bounding box center [488, 388] width 107 height 17
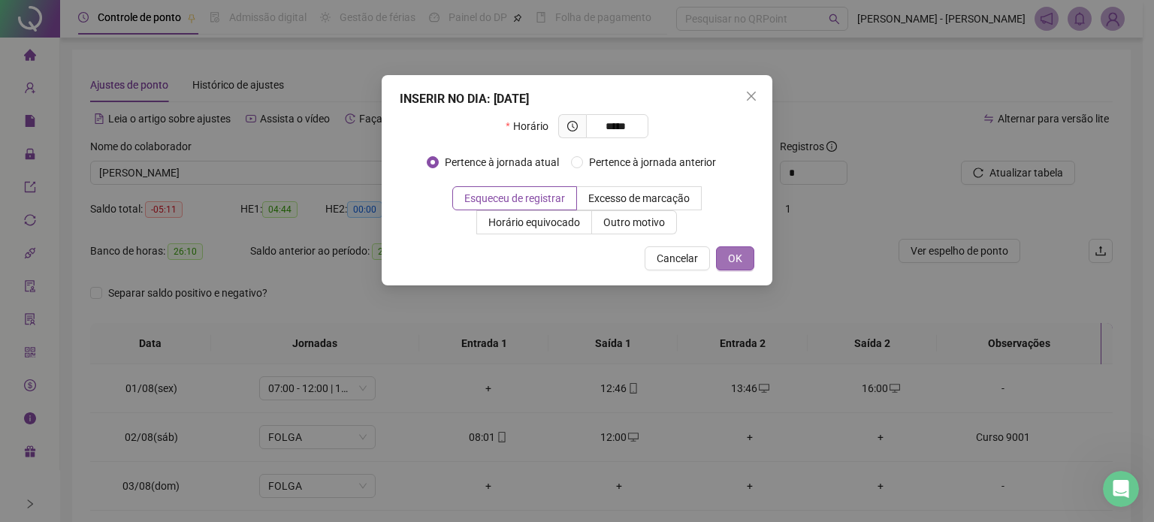
type input "*****"
click at [742, 256] on span "OK" at bounding box center [735, 258] width 14 height 17
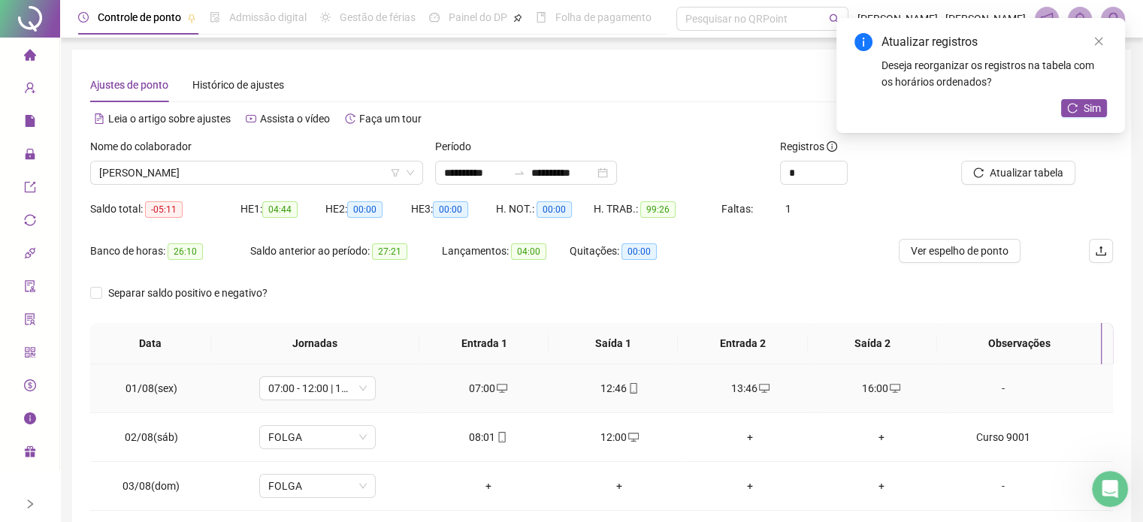
click at [622, 396] on td "12:46" at bounding box center [619, 388] width 131 height 49
click at [1078, 112] on button "Sim" at bounding box center [1084, 108] width 46 height 18
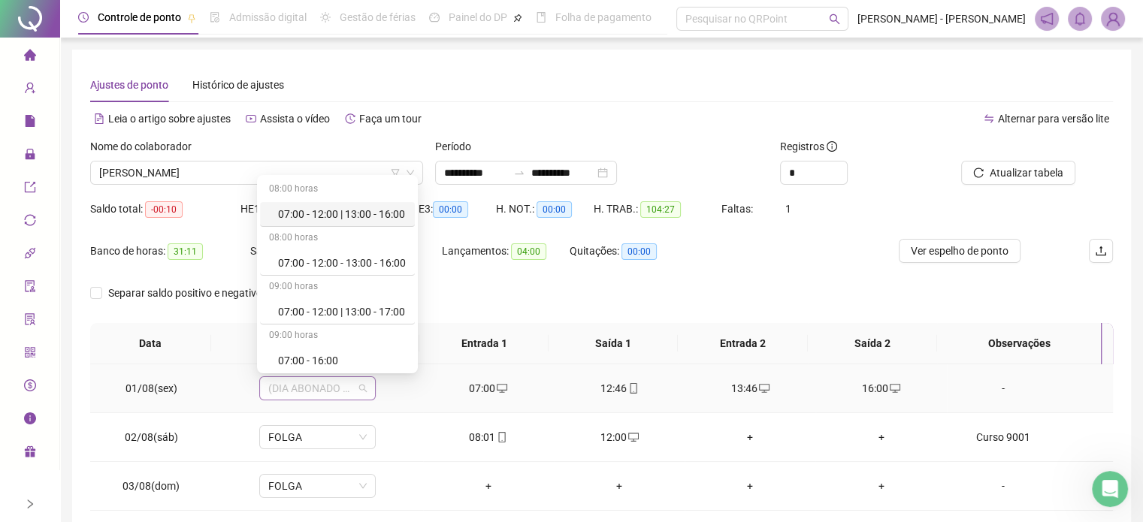
click at [361, 382] on span "(DIA ABONADO PARCIALMENTE)" at bounding box center [317, 388] width 98 height 23
click at [368, 273] on div "07:00 - 12:00 - 13:00 - 16:00" at bounding box center [337, 263] width 155 height 25
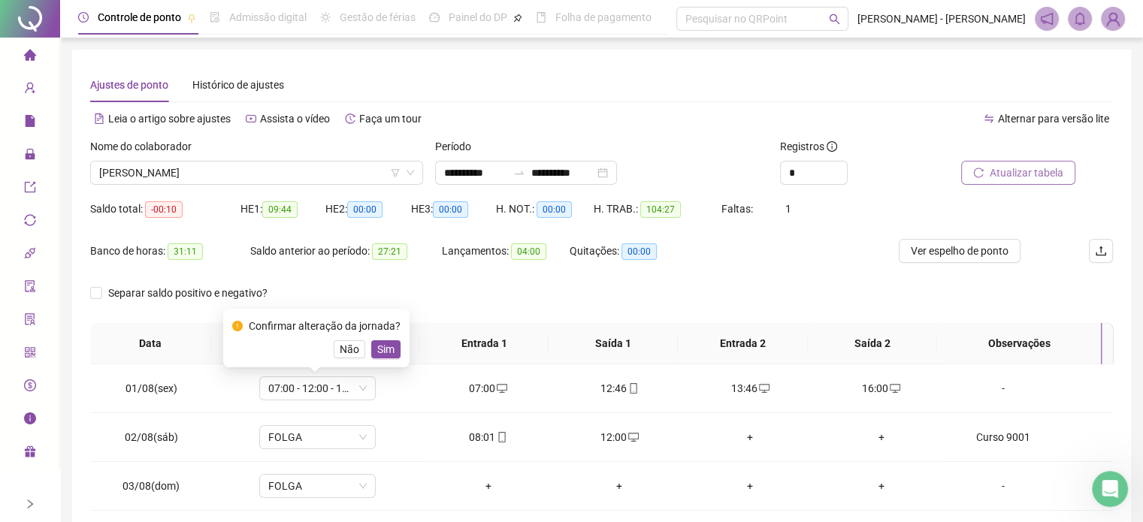
click at [1043, 168] on span "Atualizar tabela" at bounding box center [1027, 173] width 74 height 17
click at [1013, 174] on span "Atualizar tabela" at bounding box center [1027, 173] width 74 height 17
click at [997, 391] on div "-" at bounding box center [1003, 388] width 89 height 17
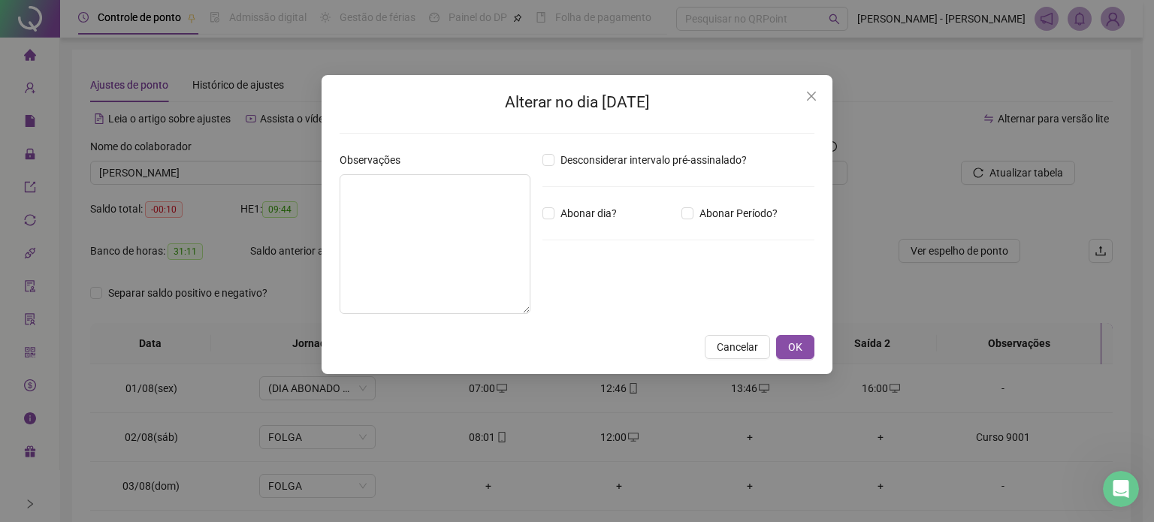
type input "*****"
click at [802, 339] on span "OK" at bounding box center [795, 347] width 14 height 17
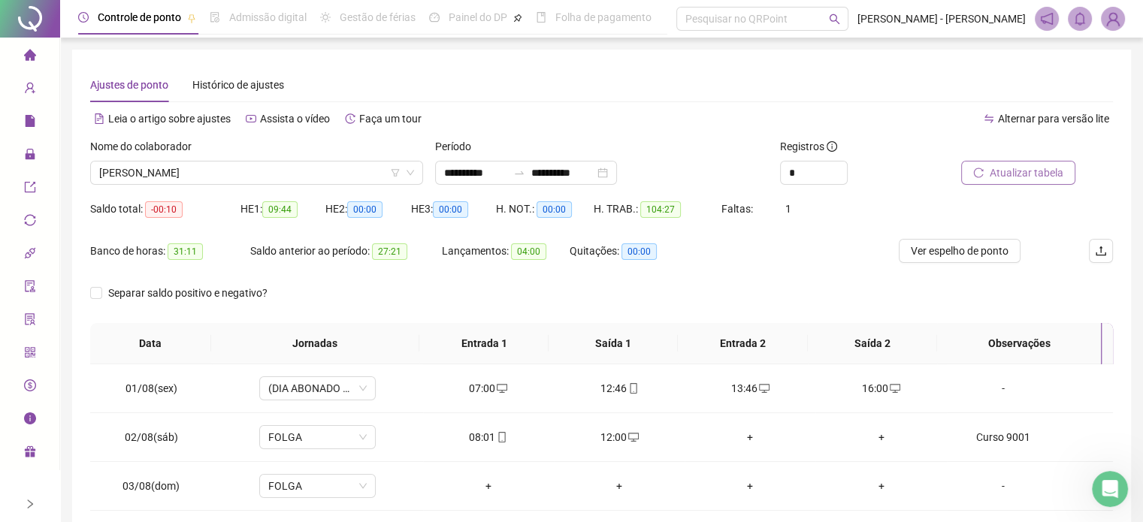
click at [1009, 174] on span "Atualizar tabela" at bounding box center [1027, 173] width 74 height 17
click at [1040, 173] on span "Atualizar tabela" at bounding box center [1027, 173] width 74 height 17
click at [1057, 171] on span "Atualizar tabela" at bounding box center [1027, 173] width 74 height 17
click at [290, 159] on div "Nome do colaborador" at bounding box center [256, 149] width 333 height 23
click at [286, 168] on span "[PERSON_NAME]" at bounding box center [256, 173] width 315 height 23
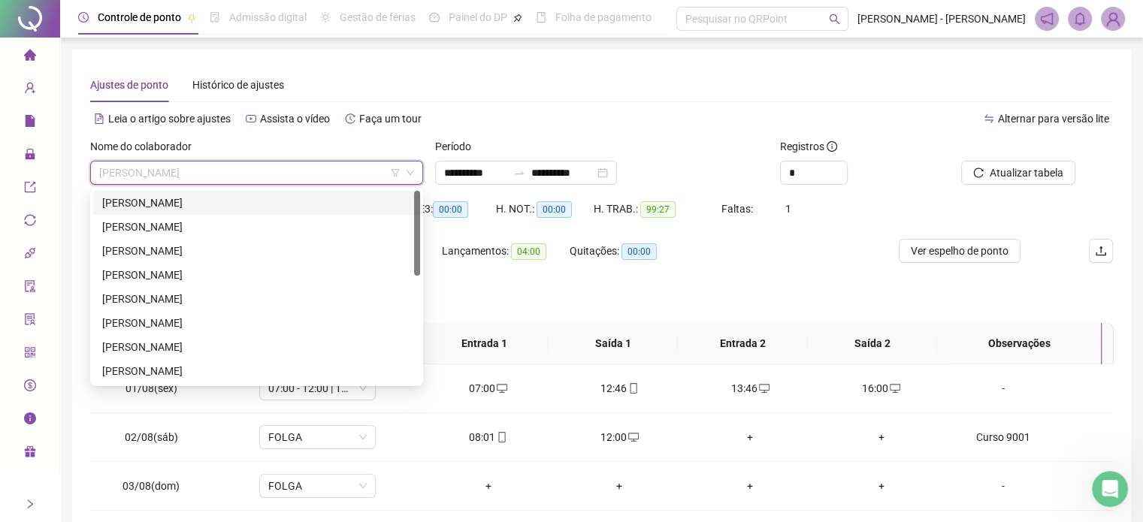
click at [189, 196] on div "[PERSON_NAME]" at bounding box center [256, 203] width 309 height 17
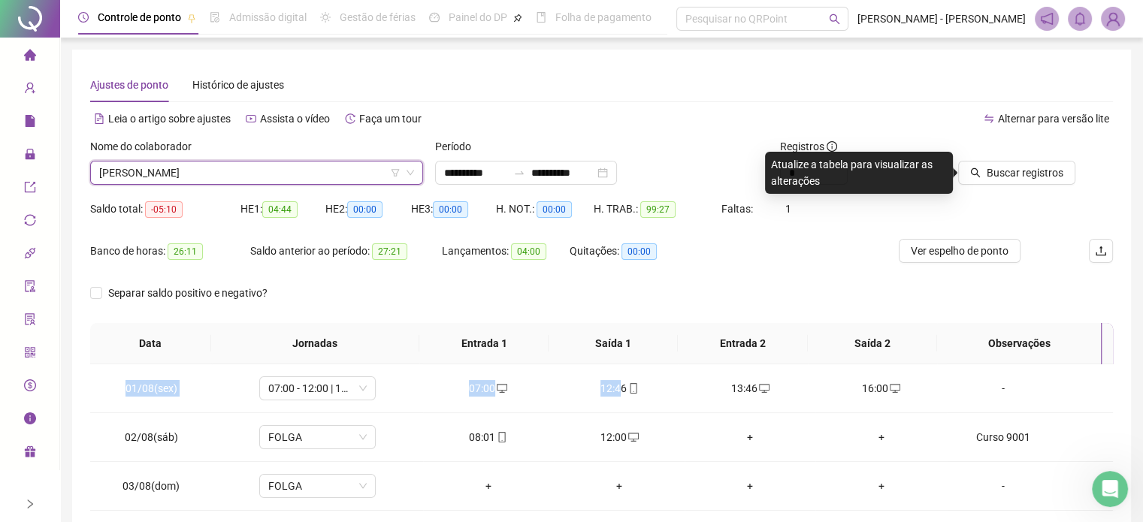
drag, startPoint x: 696, startPoint y: 403, endPoint x: 1205, endPoint y: 373, distance: 509.6
click at [1143, 373] on html "**********" at bounding box center [571, 261] width 1143 height 522
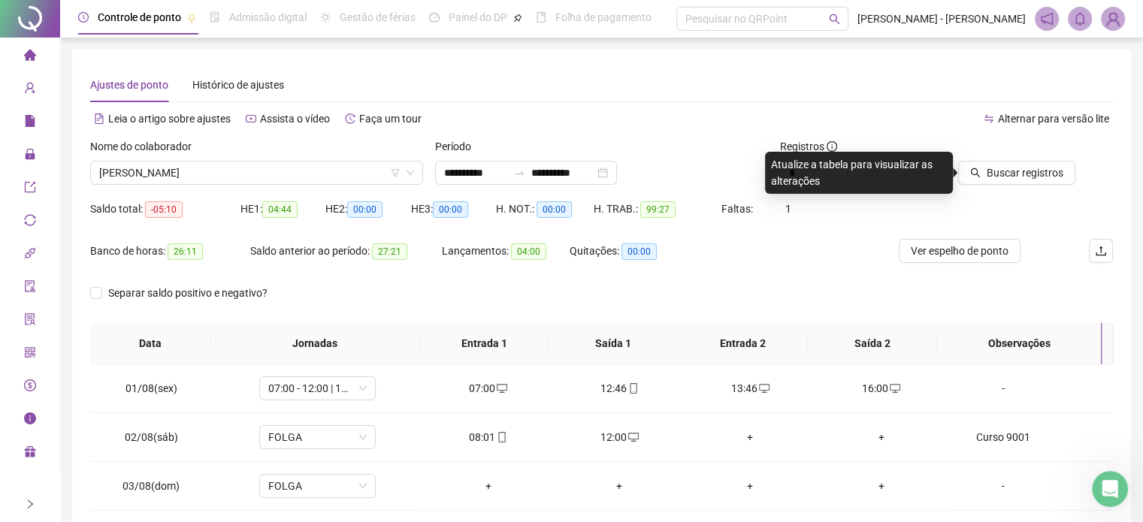
click at [848, 277] on div "Banco de horas: 26:11 Saldo anterior ao período: 27:21 Lançamentos: 04:00 Quita…" at bounding box center [473, 260] width 767 height 42
click at [996, 180] on span "Buscar registros" at bounding box center [1025, 173] width 77 height 17
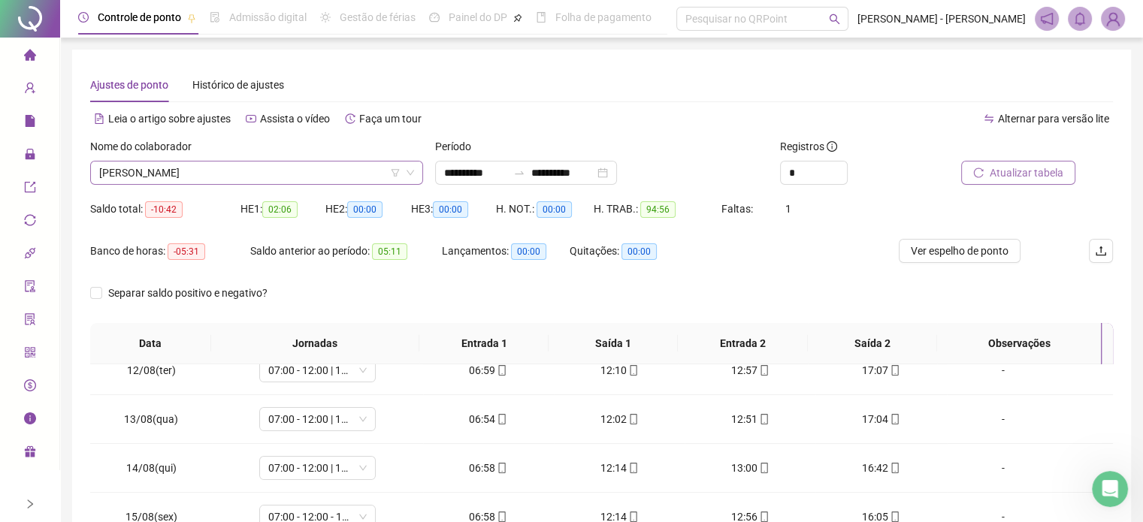
click at [344, 168] on span "[PERSON_NAME]" at bounding box center [256, 173] width 315 height 23
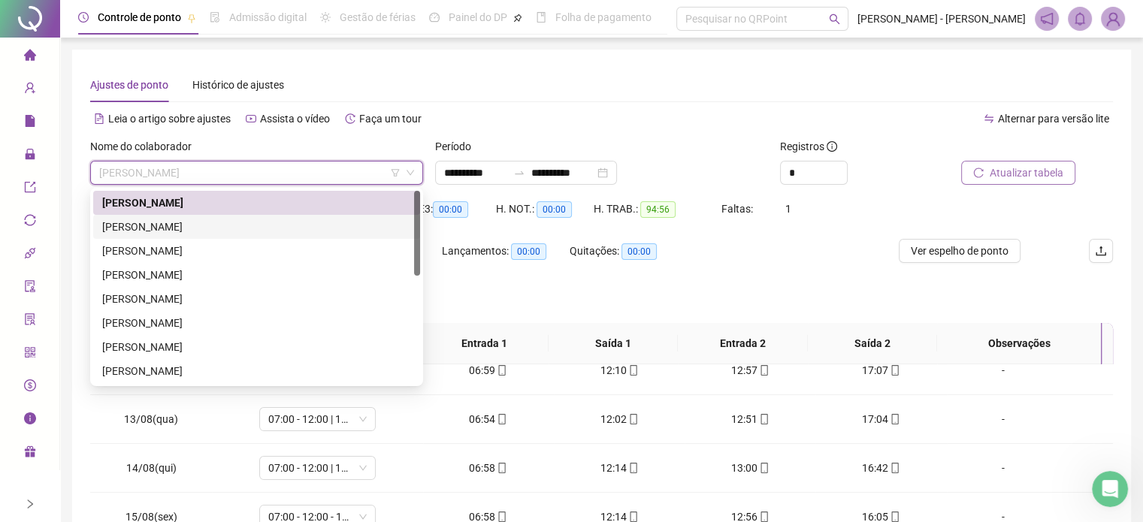
click at [169, 225] on div "[PERSON_NAME]" at bounding box center [256, 227] width 309 height 17
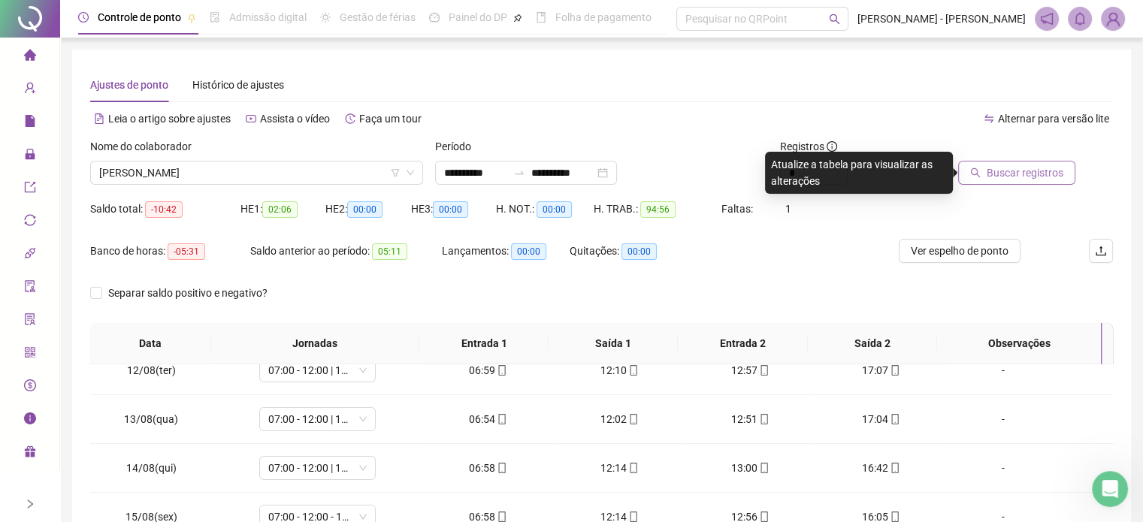
click at [1034, 161] on div "Buscar registros" at bounding box center [1013, 173] width 123 height 24
click at [1020, 180] on span "Buscar registros" at bounding box center [1025, 173] width 77 height 17
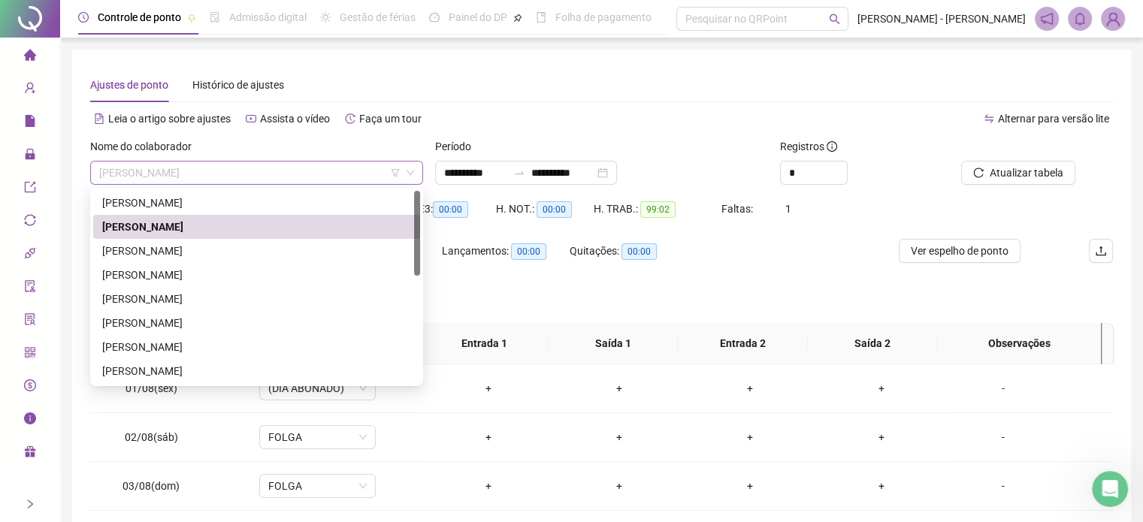
click at [381, 180] on span "[PERSON_NAME]" at bounding box center [256, 173] width 315 height 23
click at [234, 246] on div "[PERSON_NAME]" at bounding box center [256, 251] width 309 height 17
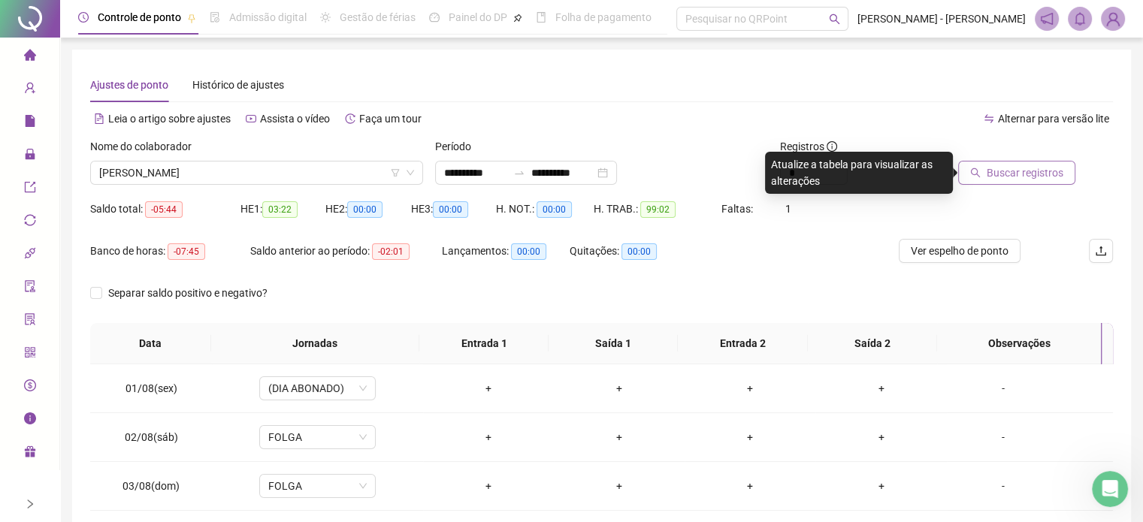
click at [1027, 172] on span "Buscar registros" at bounding box center [1025, 173] width 77 height 17
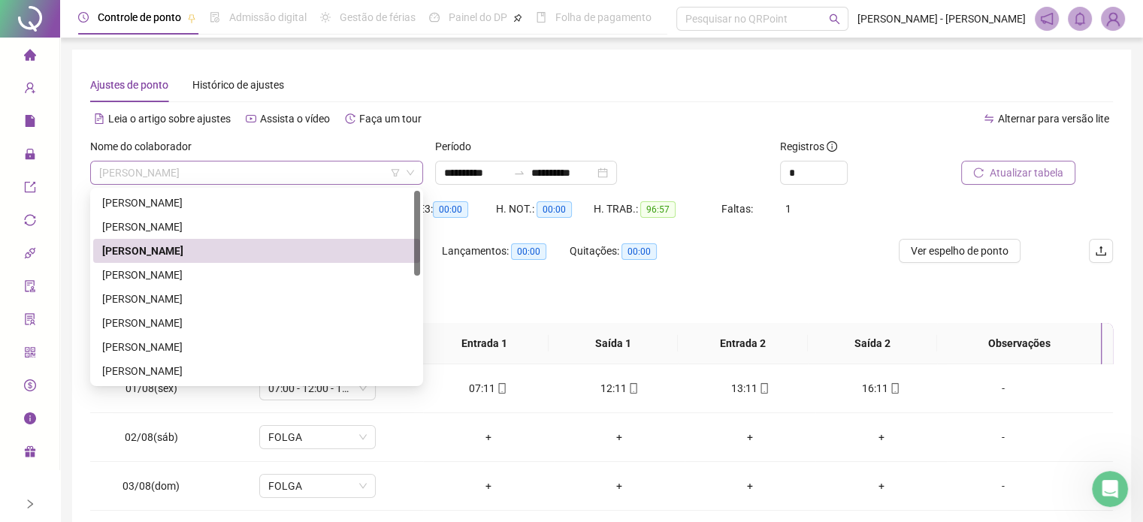
click at [298, 174] on span "[PERSON_NAME]" at bounding box center [256, 173] width 315 height 23
click at [188, 271] on div "[PERSON_NAME]" at bounding box center [256, 275] width 309 height 17
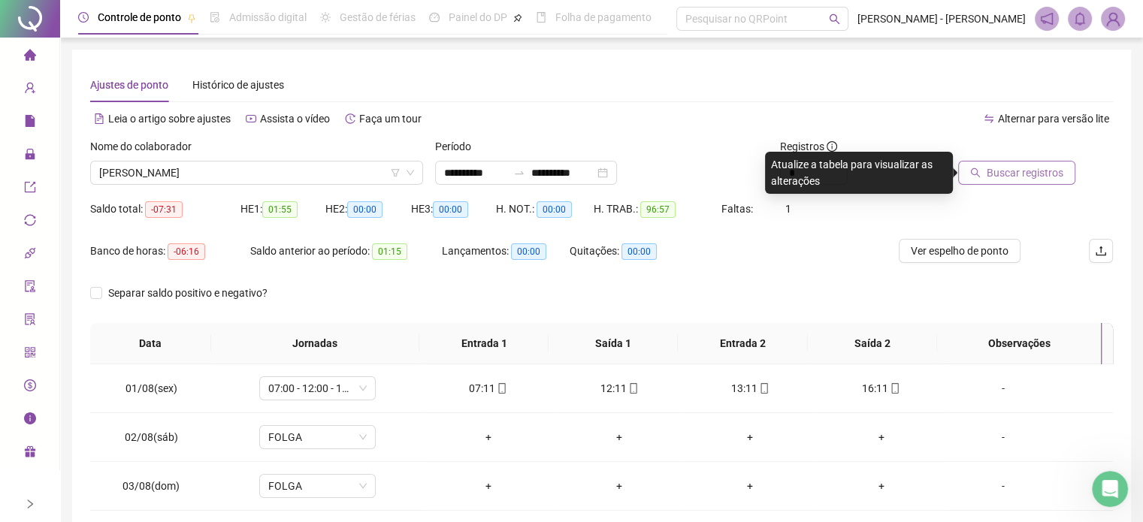
click at [1036, 168] on span "Buscar registros" at bounding box center [1025, 173] width 77 height 17
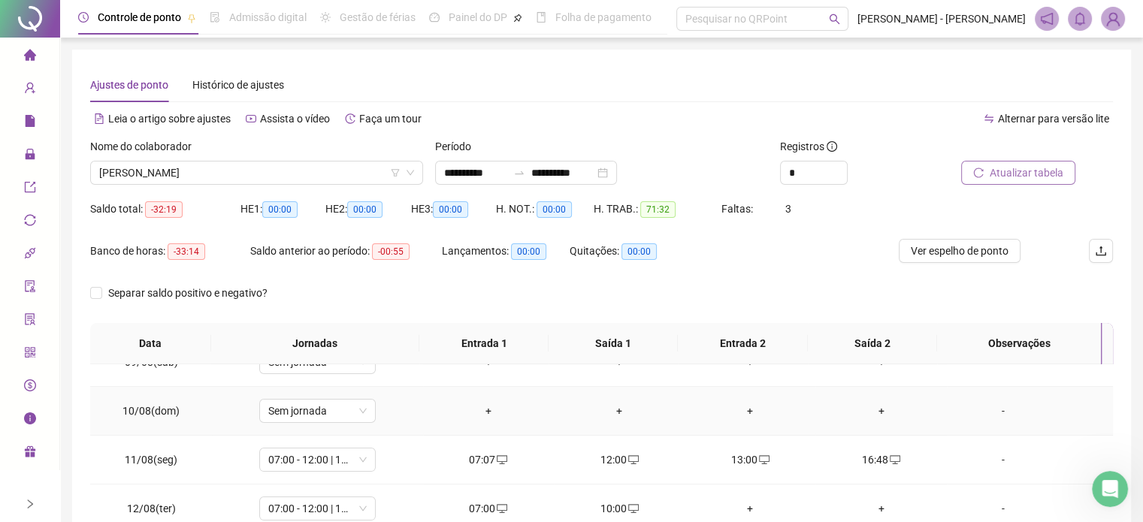
scroll to position [451, 0]
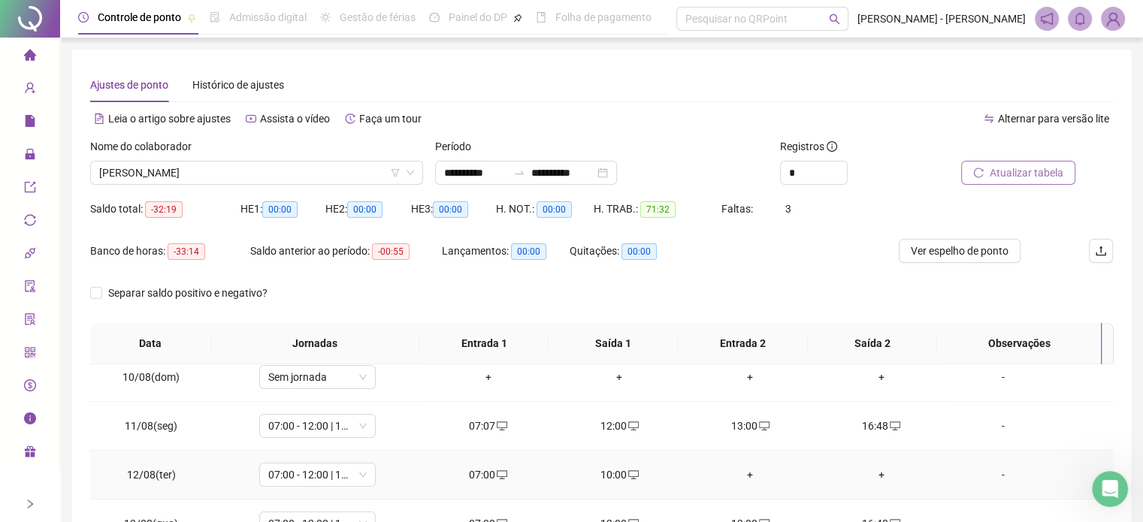
click at [608, 477] on div "10:00" at bounding box center [619, 475] width 107 height 17
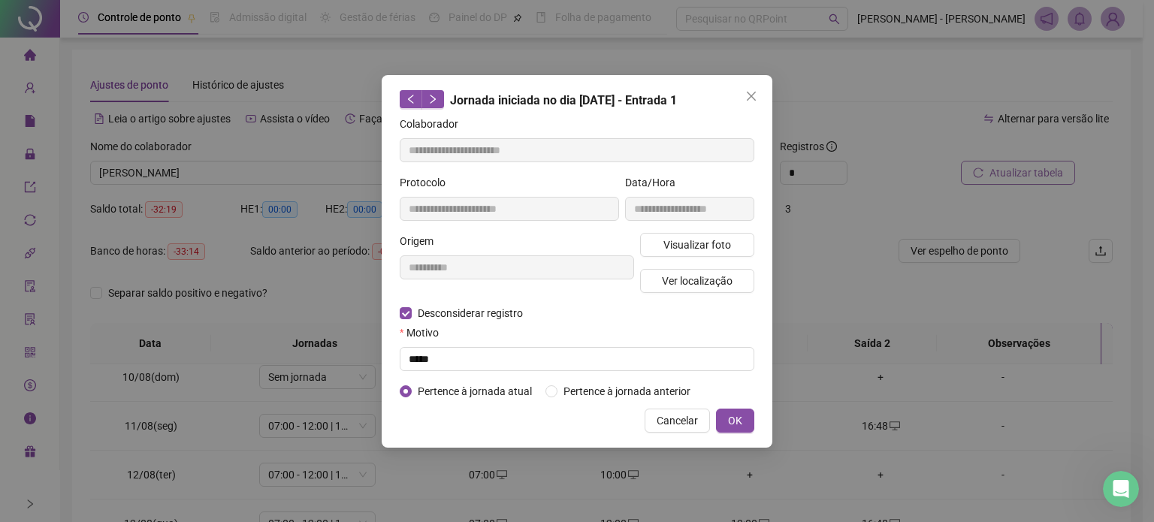
type input "**********"
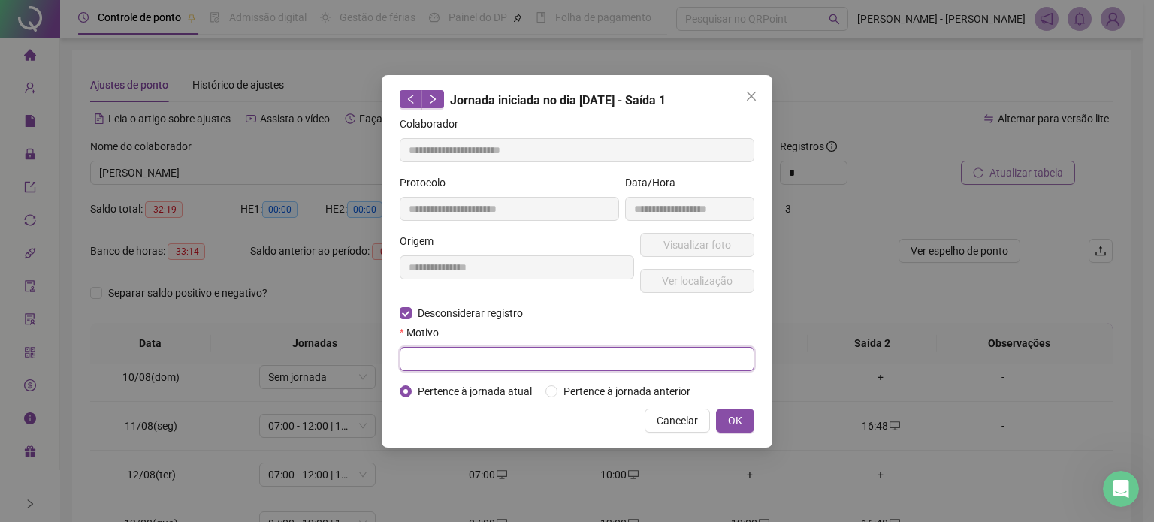
drag, startPoint x: 442, startPoint y: 358, endPoint x: 443, endPoint y: 344, distance: 14.3
click at [443, 344] on div "Motivo" at bounding box center [577, 348] width 355 height 47
type input "***"
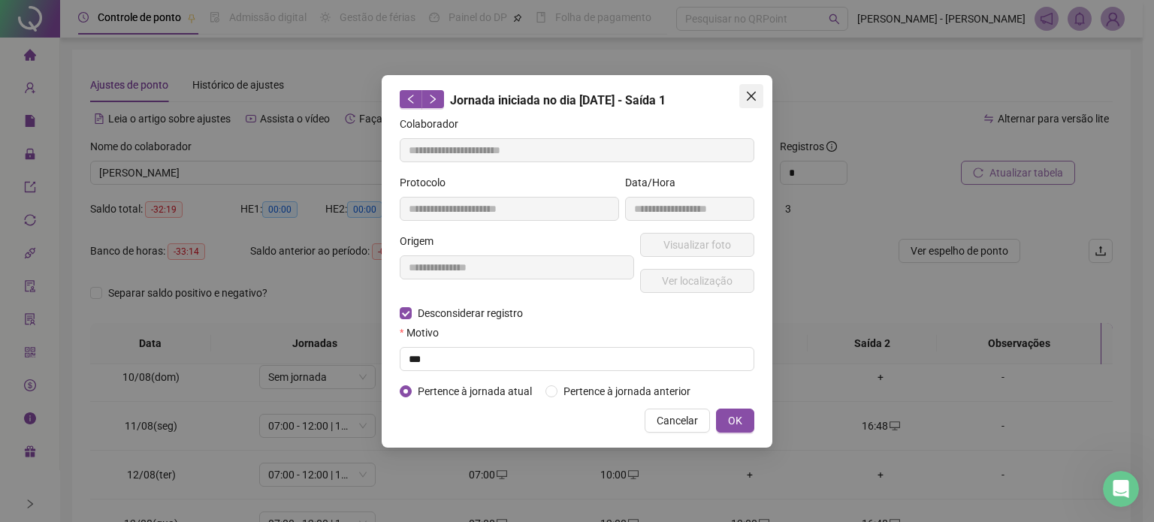
drag, startPoint x: 767, startPoint y: 94, endPoint x: 756, endPoint y: 95, distance: 10.5
click at [762, 94] on div "**********" at bounding box center [577, 261] width 391 height 373
click at [747, 95] on icon "close" at bounding box center [751, 96] width 12 height 12
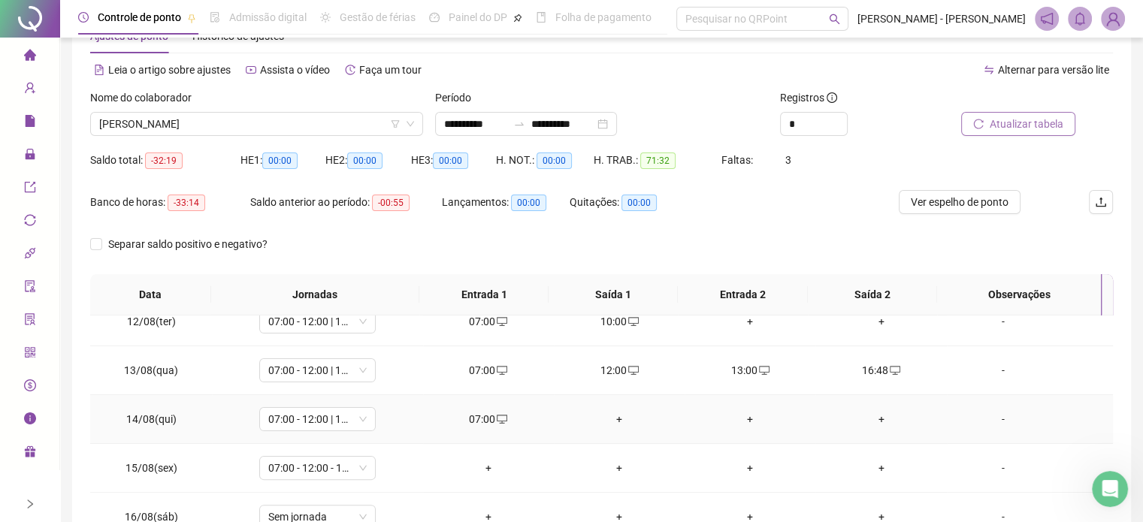
scroll to position [75, 0]
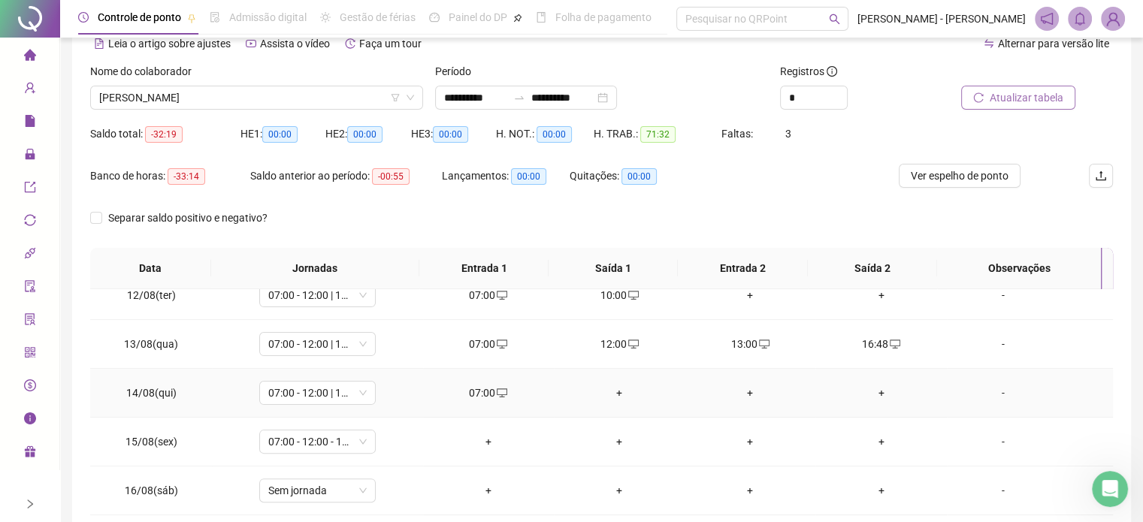
click at [615, 379] on td "+" at bounding box center [619, 393] width 131 height 49
click at [613, 394] on div "+" at bounding box center [619, 393] width 107 height 17
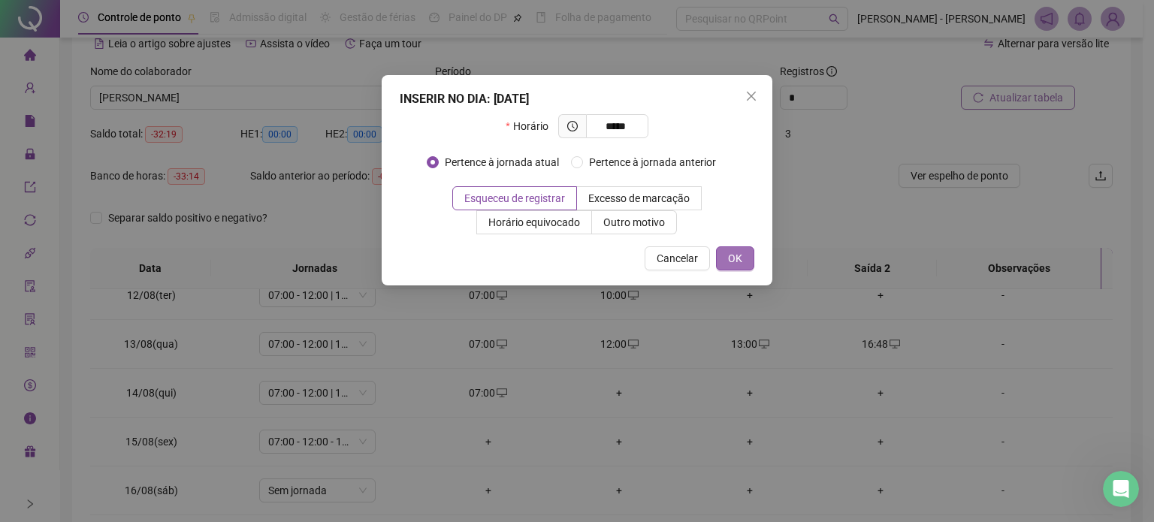
type input "*****"
click at [746, 250] on button "OK" at bounding box center [735, 258] width 38 height 24
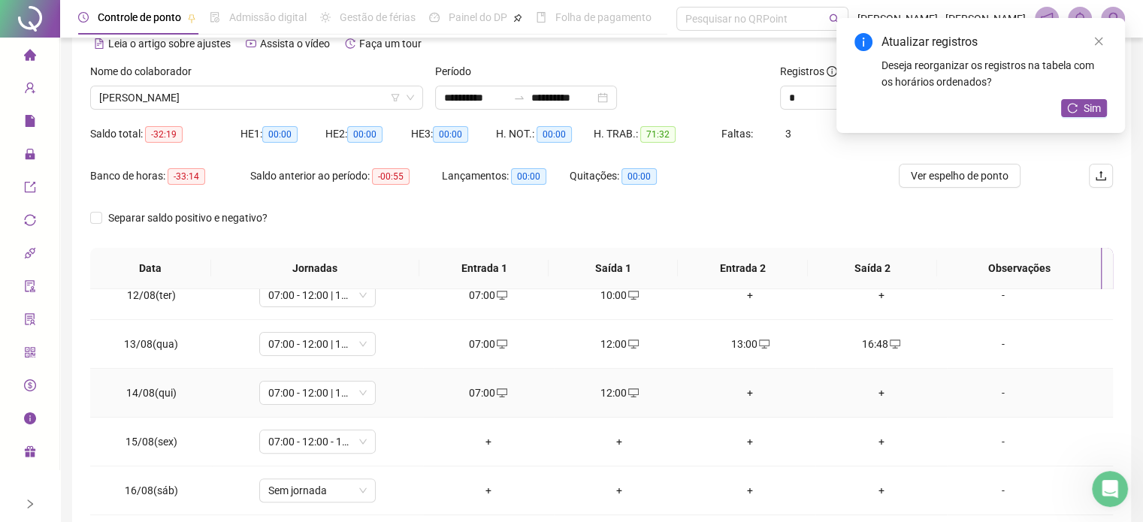
click at [742, 389] on div "+" at bounding box center [750, 393] width 107 height 17
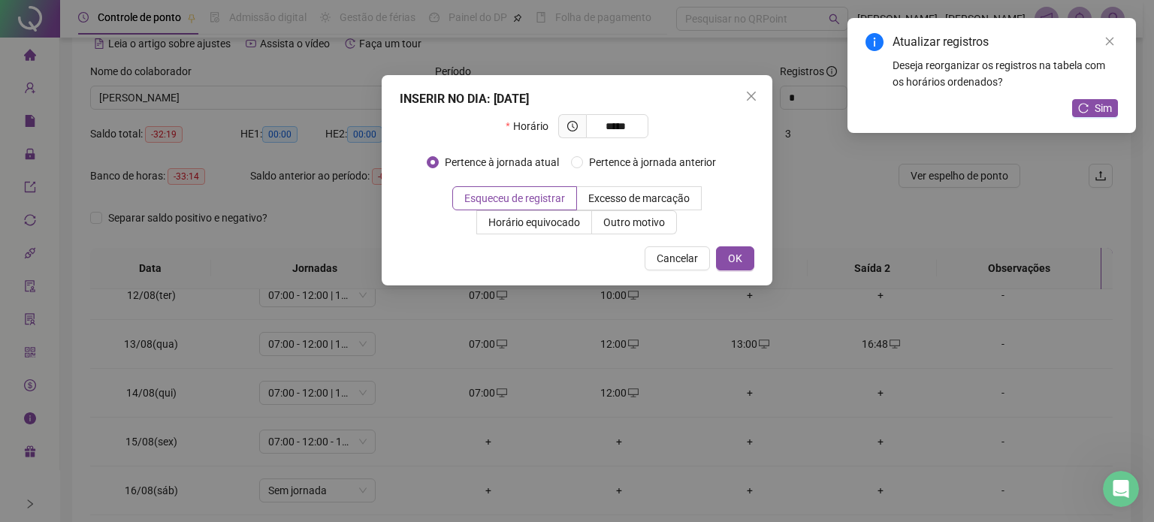
type input "*****"
click at [715, 256] on div "Cancelar OK" at bounding box center [577, 258] width 355 height 24
click at [721, 258] on button "OK" at bounding box center [735, 258] width 38 height 24
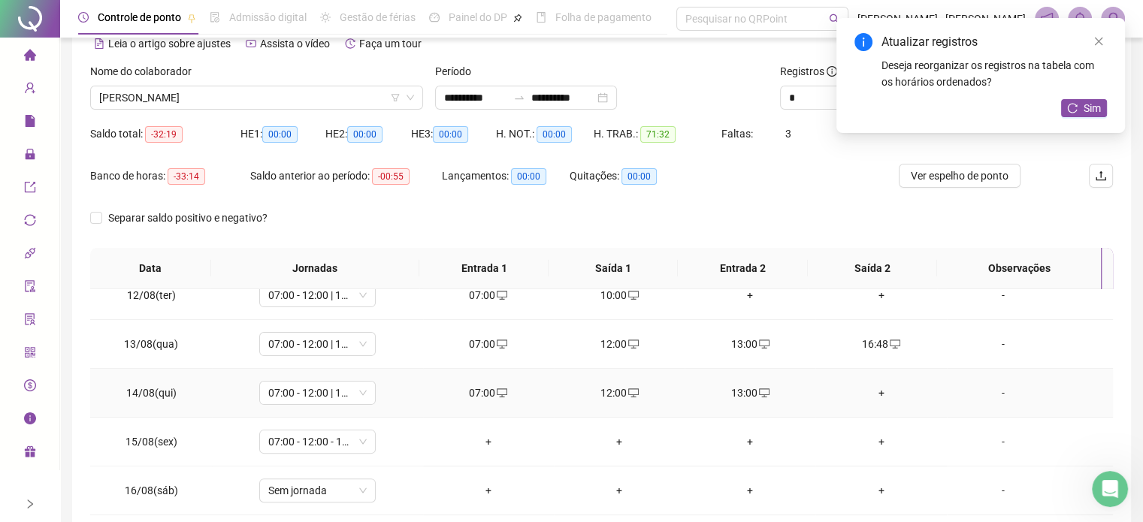
click at [868, 394] on div "+" at bounding box center [880, 393] width 107 height 17
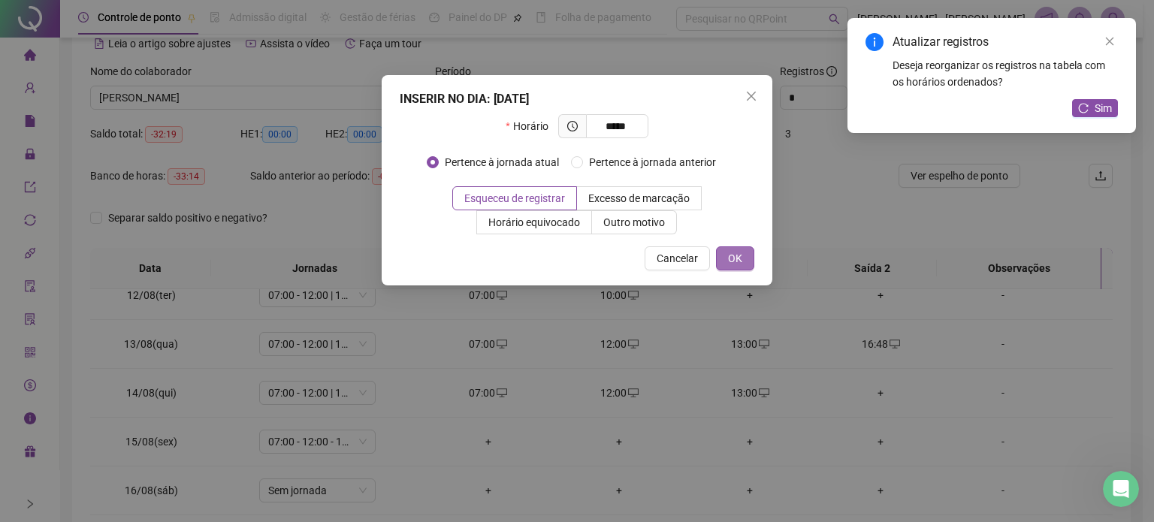
type input "*****"
click at [739, 252] on span "OK" at bounding box center [735, 258] width 14 height 17
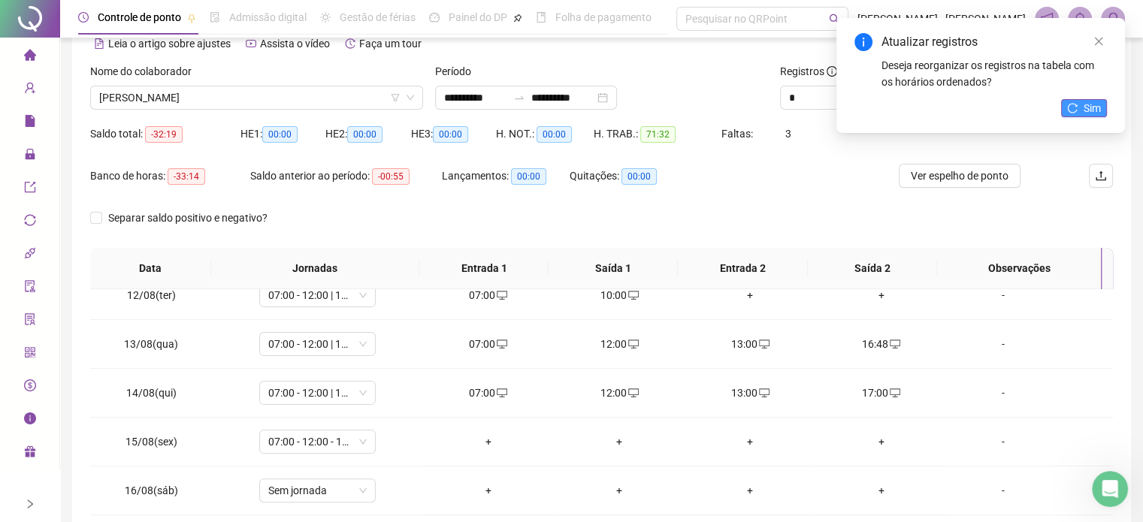
drag, startPoint x: 1084, startPoint y: 94, endPoint x: 1087, endPoint y: 107, distance: 13.3
click at [1084, 95] on div "Atualizar registros Deseja reorganizar os registros na tabela com os horários o…" at bounding box center [980, 75] width 289 height 115
click at [1087, 107] on span "Sim" at bounding box center [1092, 108] width 17 height 17
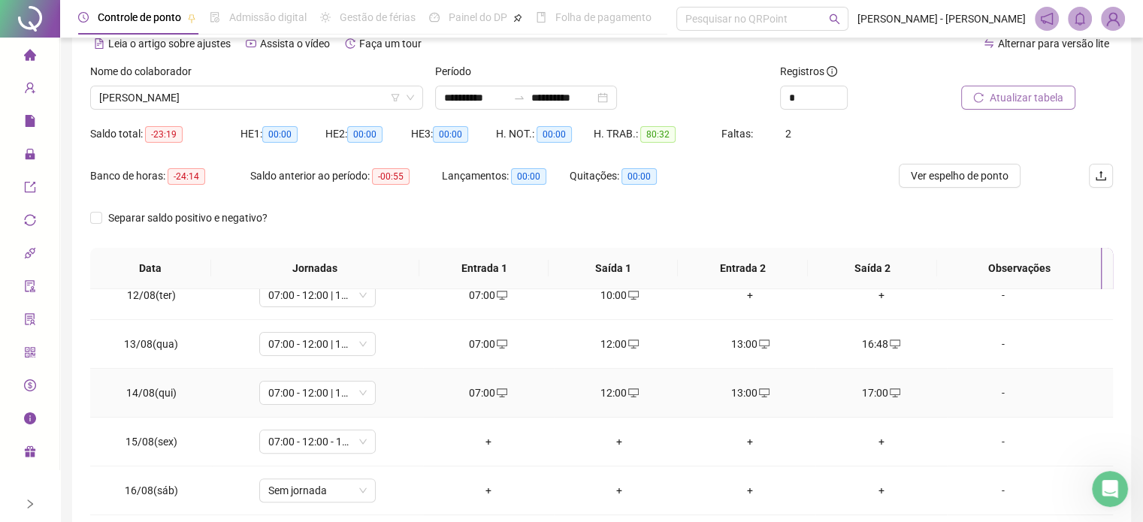
scroll to position [225, 0]
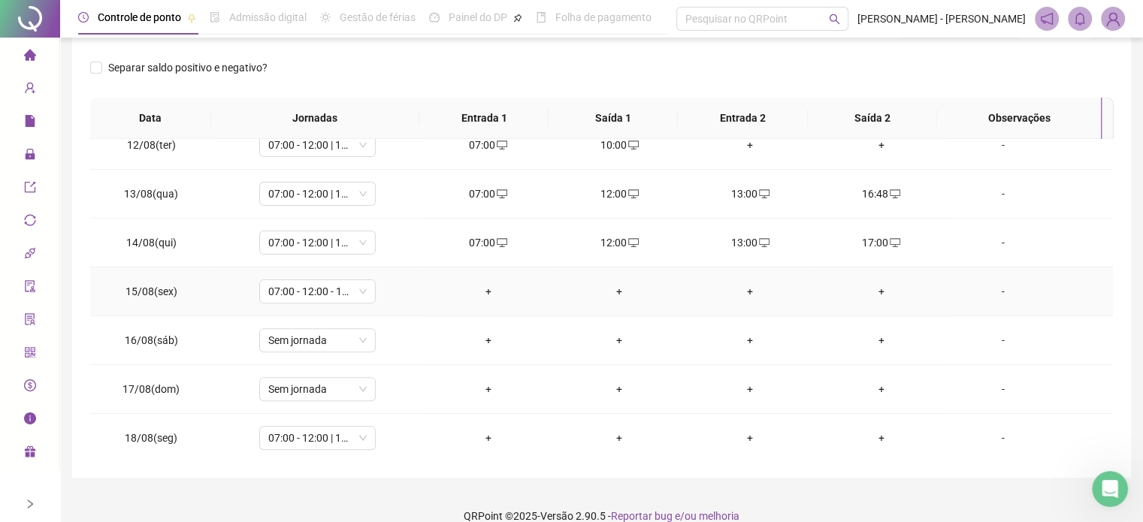
click at [482, 295] on div "+" at bounding box center [488, 291] width 107 height 17
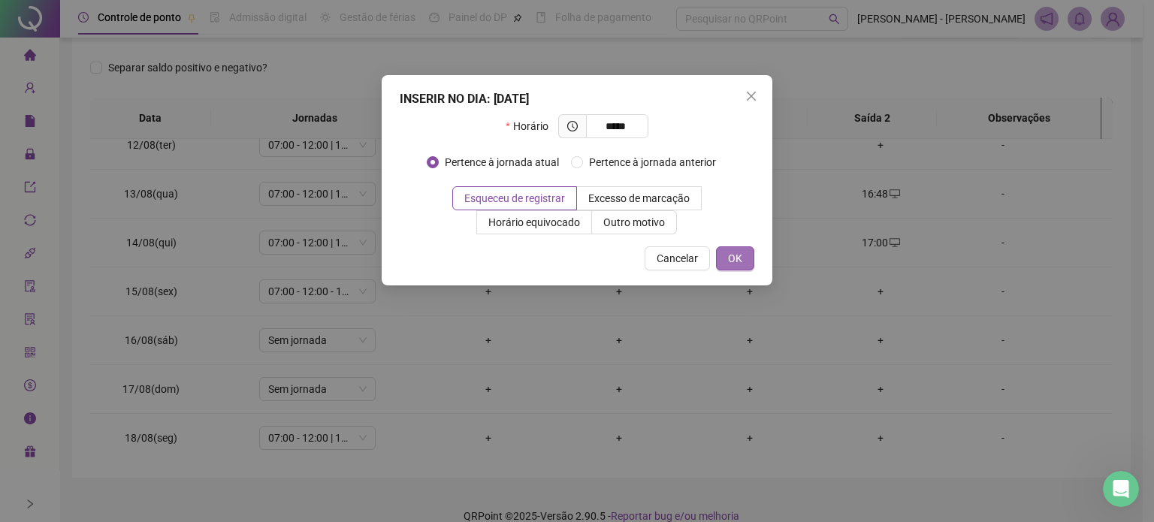
type input "*****"
click at [742, 257] on button "OK" at bounding box center [735, 258] width 38 height 24
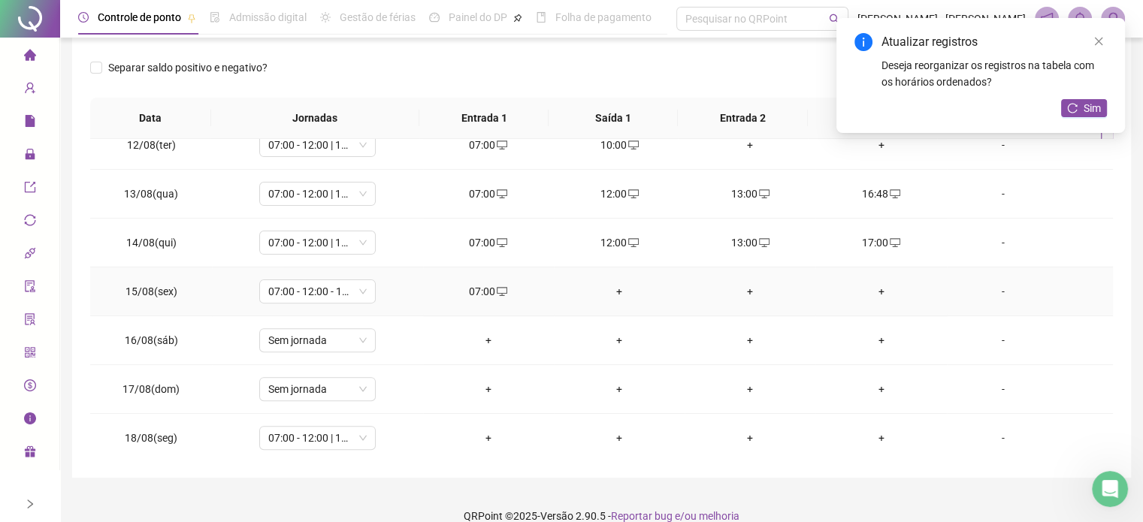
click at [622, 288] on div "+" at bounding box center [619, 291] width 107 height 17
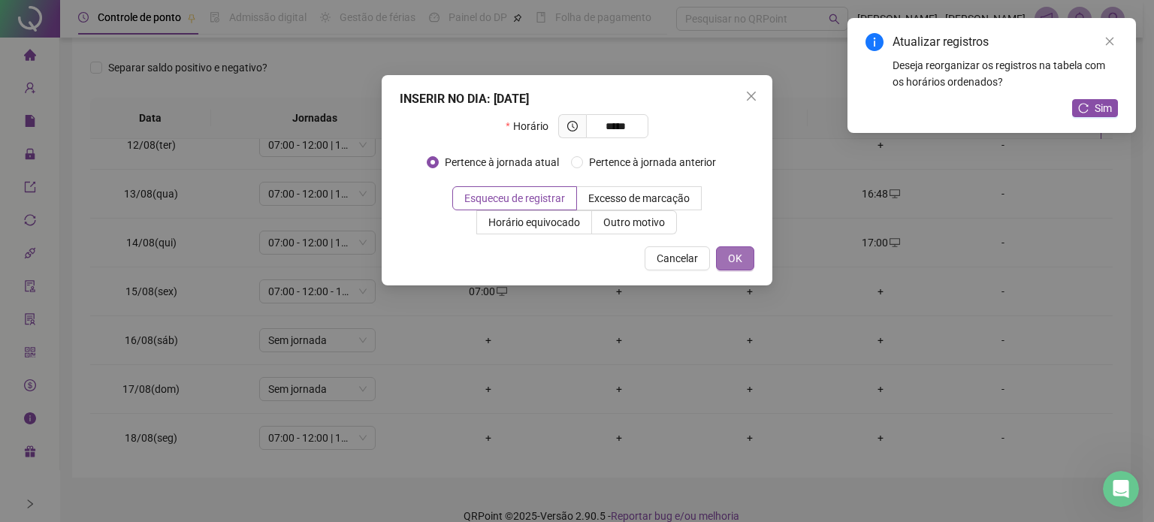
type input "*****"
click at [728, 259] on span "OK" at bounding box center [735, 258] width 14 height 17
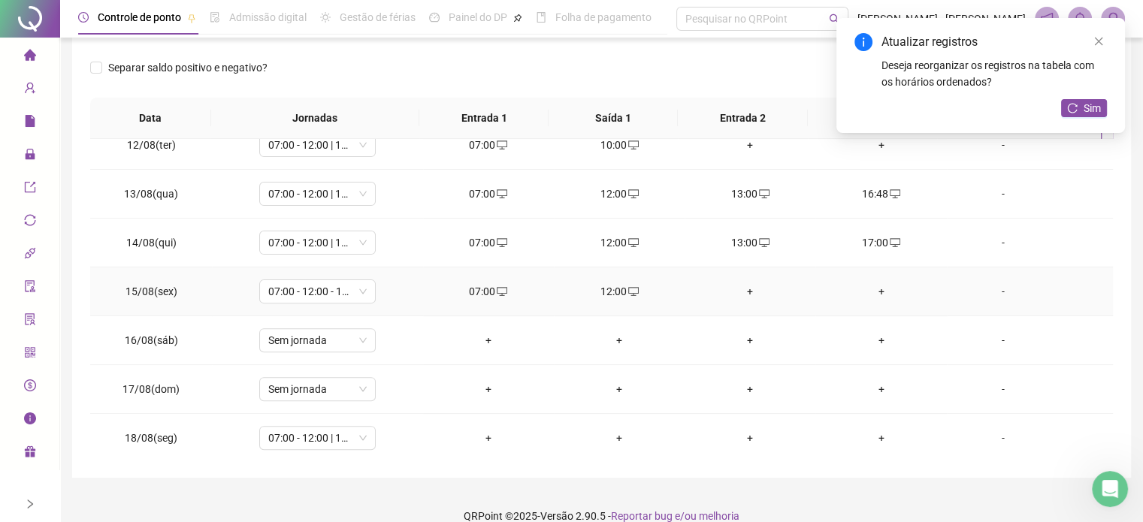
click at [744, 289] on div "+" at bounding box center [750, 291] width 107 height 17
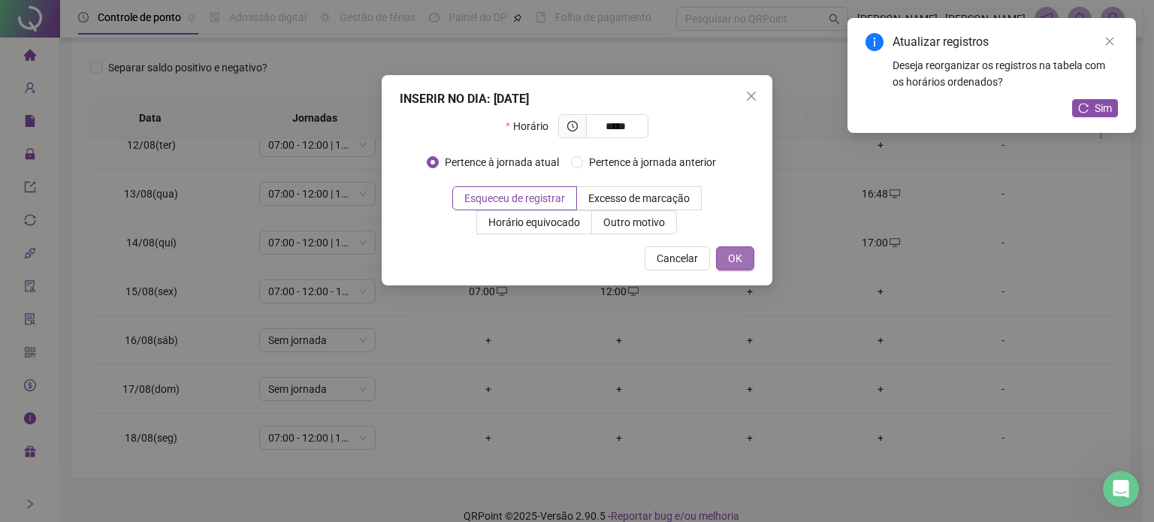
type input "*****"
click at [728, 262] on span "OK" at bounding box center [735, 258] width 14 height 17
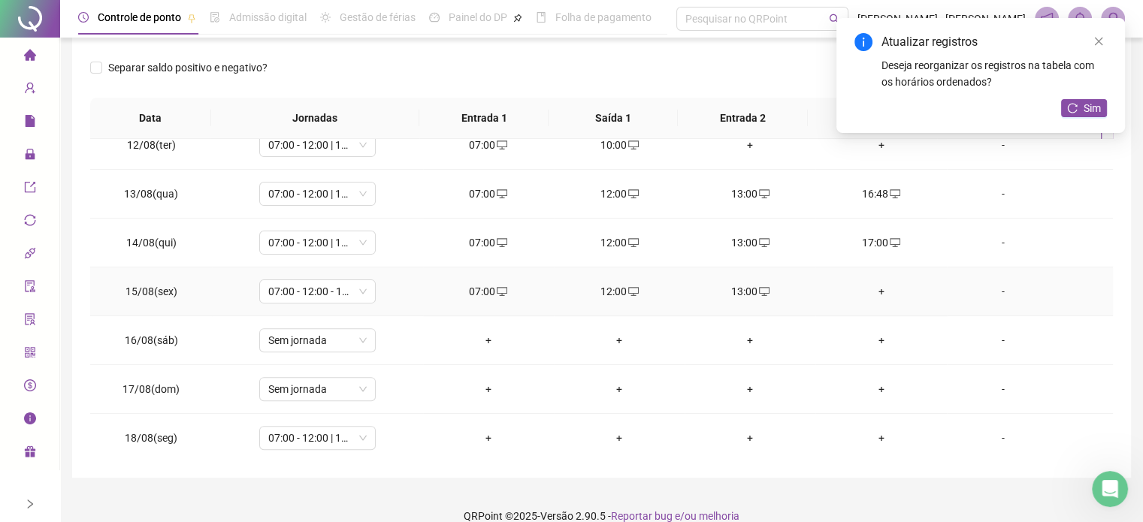
click at [881, 284] on div "+" at bounding box center [880, 291] width 107 height 17
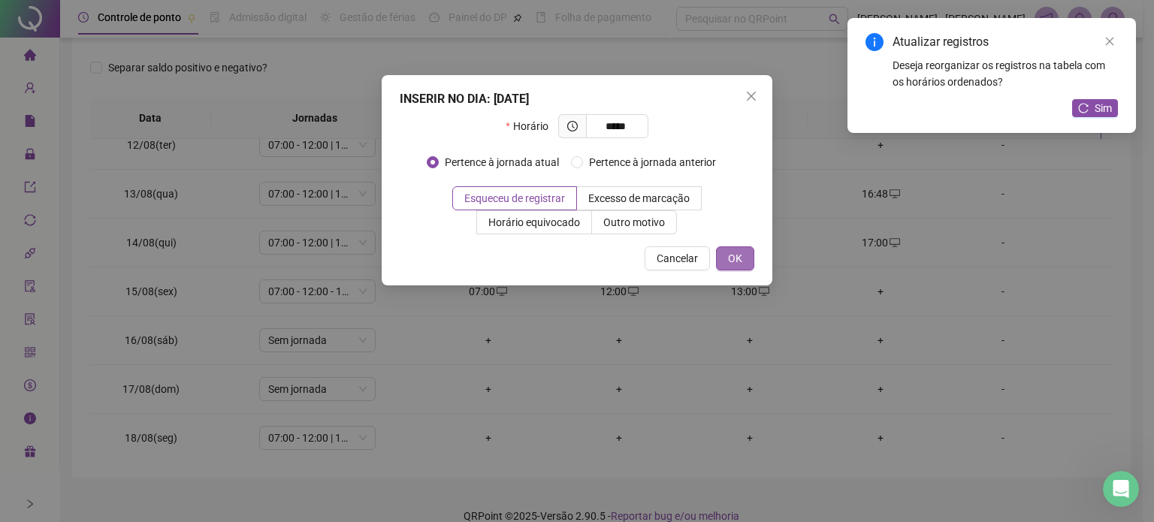
type input "*****"
click at [731, 267] on button "OK" at bounding box center [735, 258] width 38 height 24
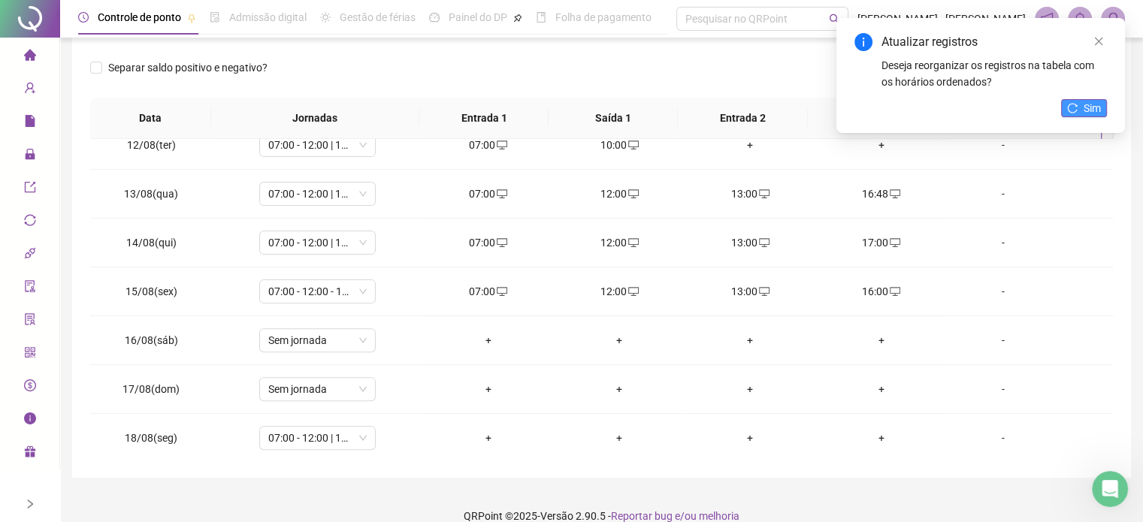
click at [1089, 110] on span "Sim" at bounding box center [1092, 108] width 17 height 17
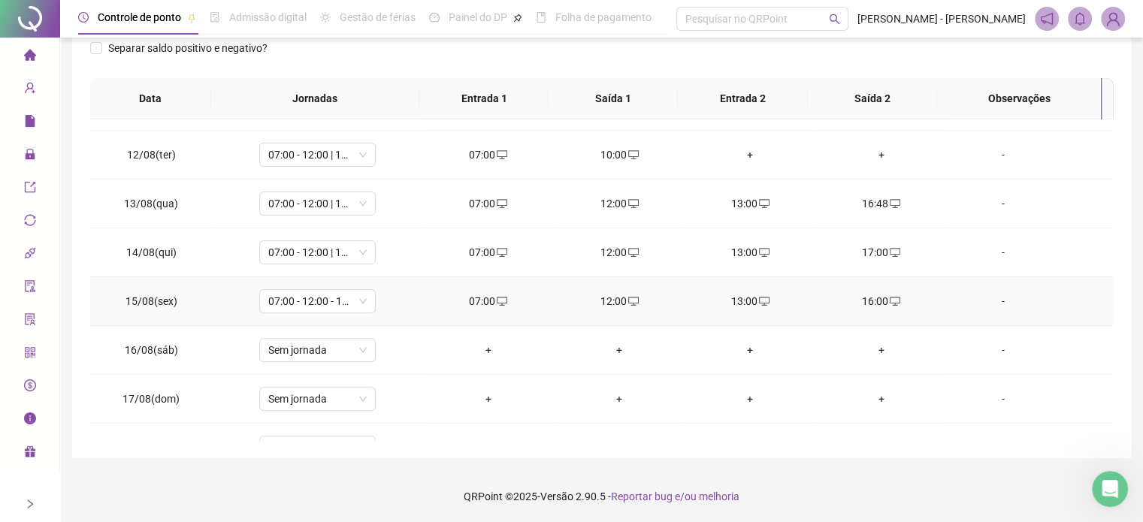
scroll to position [555, 0]
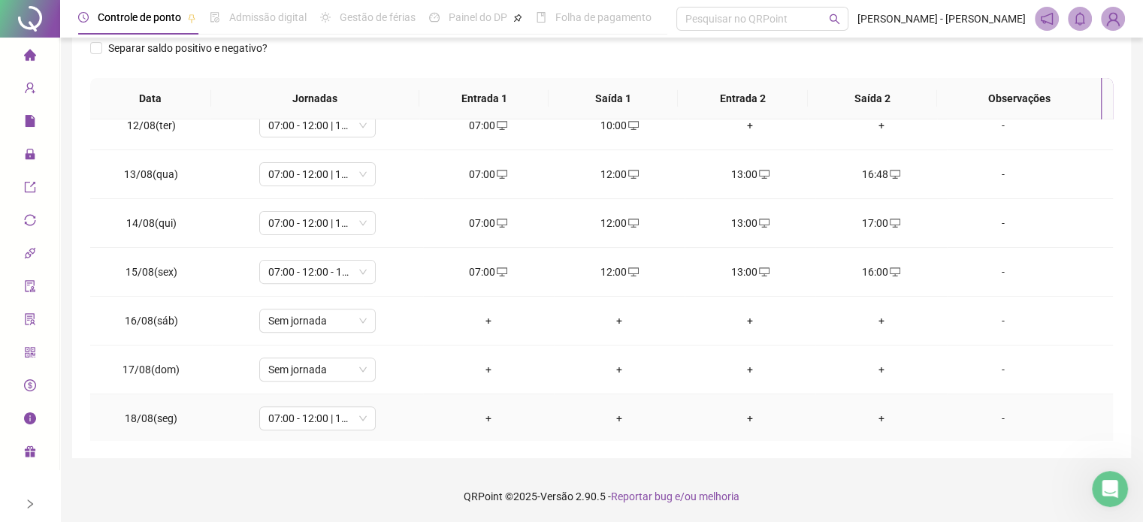
click at [480, 413] on div "+" at bounding box center [488, 418] width 107 height 17
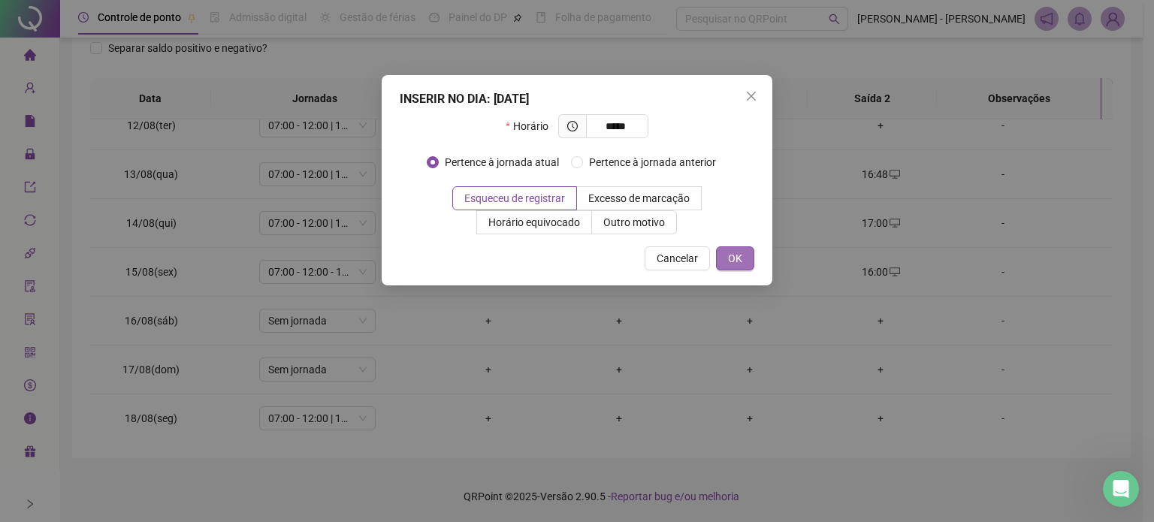
type input "*****"
click at [735, 250] on span "OK" at bounding box center [735, 258] width 14 height 17
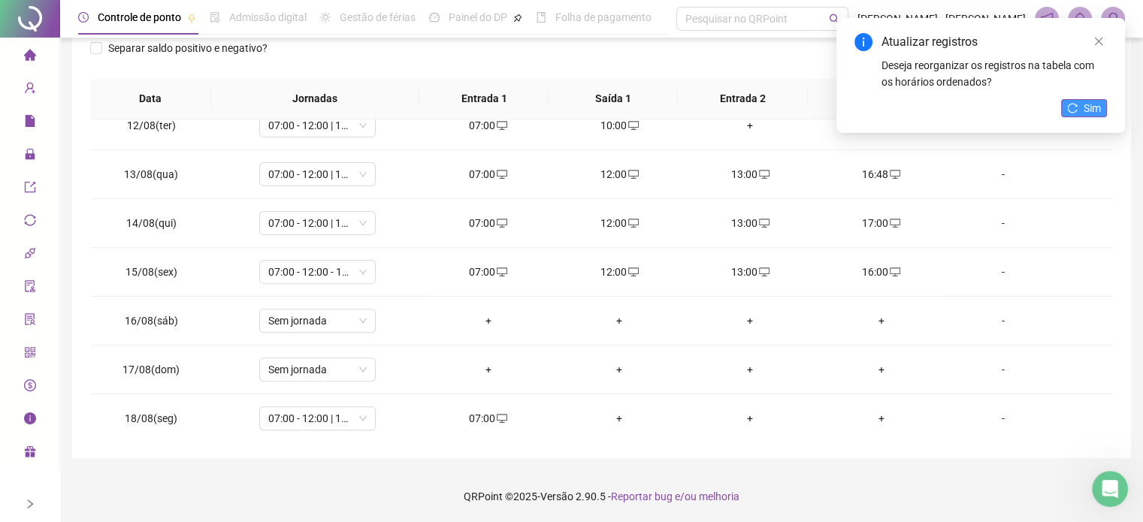
click at [1064, 108] on button "Sim" at bounding box center [1084, 108] width 46 height 18
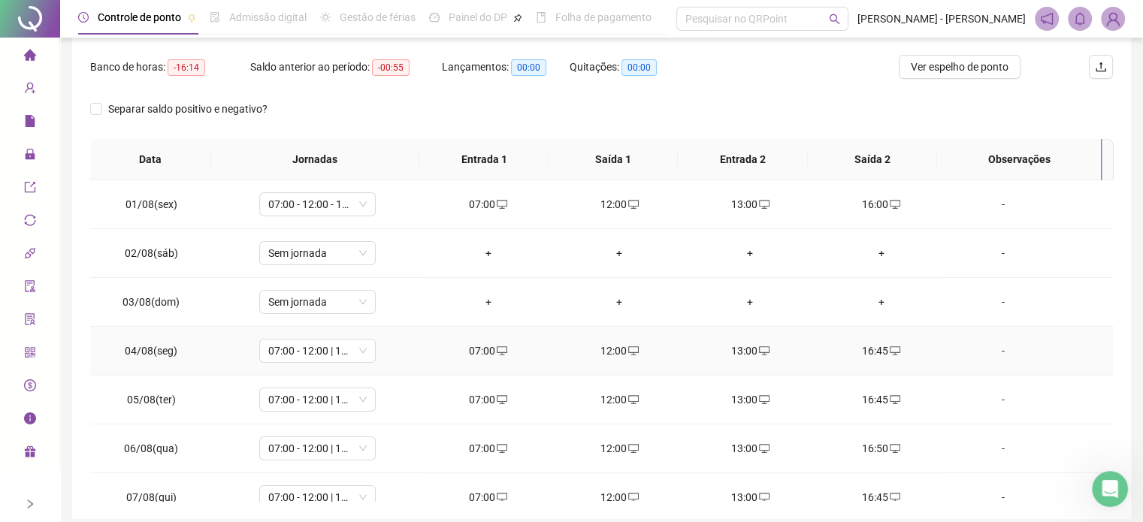
scroll to position [0, 0]
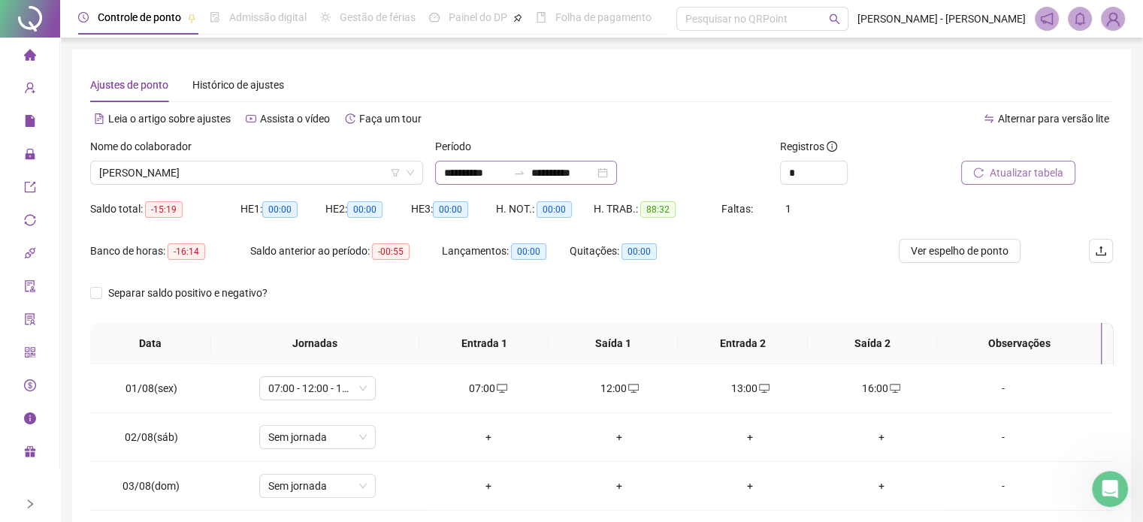
click at [617, 173] on div "**********" at bounding box center [526, 173] width 182 height 24
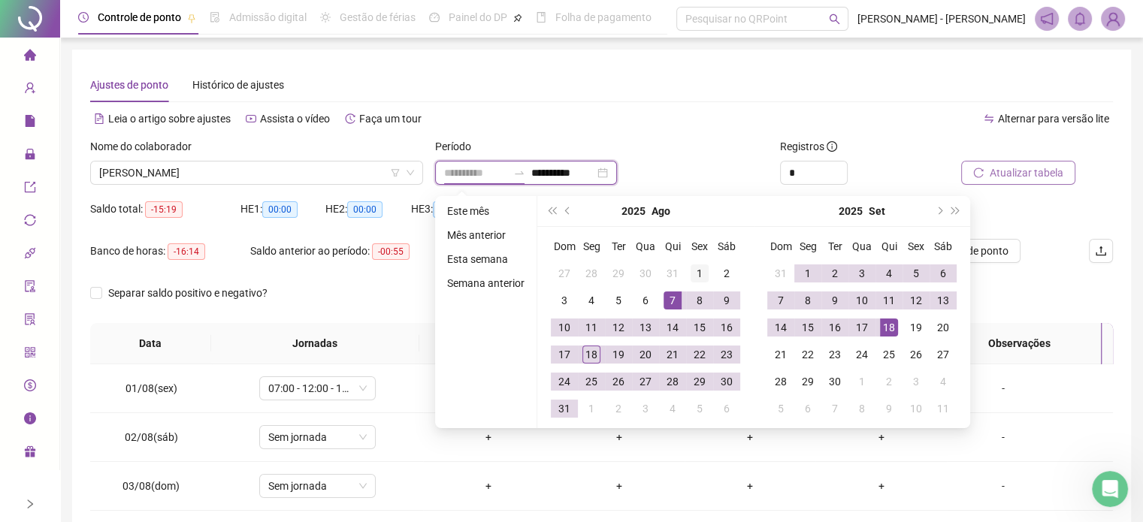
type input "**********"
click at [700, 271] on div "1" at bounding box center [700, 274] width 18 height 18
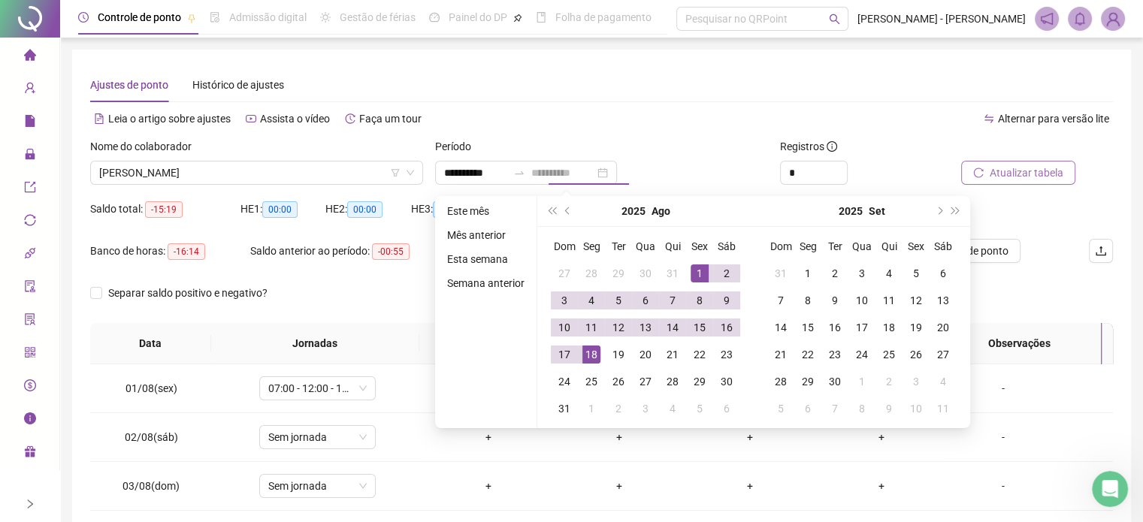
click at [588, 353] on div "18" at bounding box center [591, 355] width 18 height 18
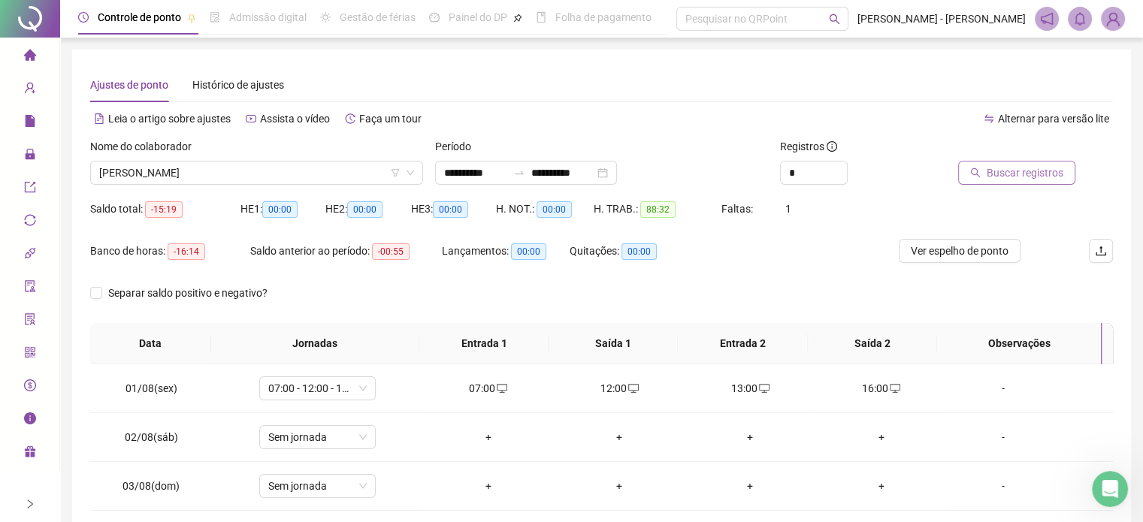
click at [1012, 173] on span "Buscar registros" at bounding box center [1025, 173] width 77 height 17
click at [591, 171] on input "**********" at bounding box center [562, 173] width 63 height 17
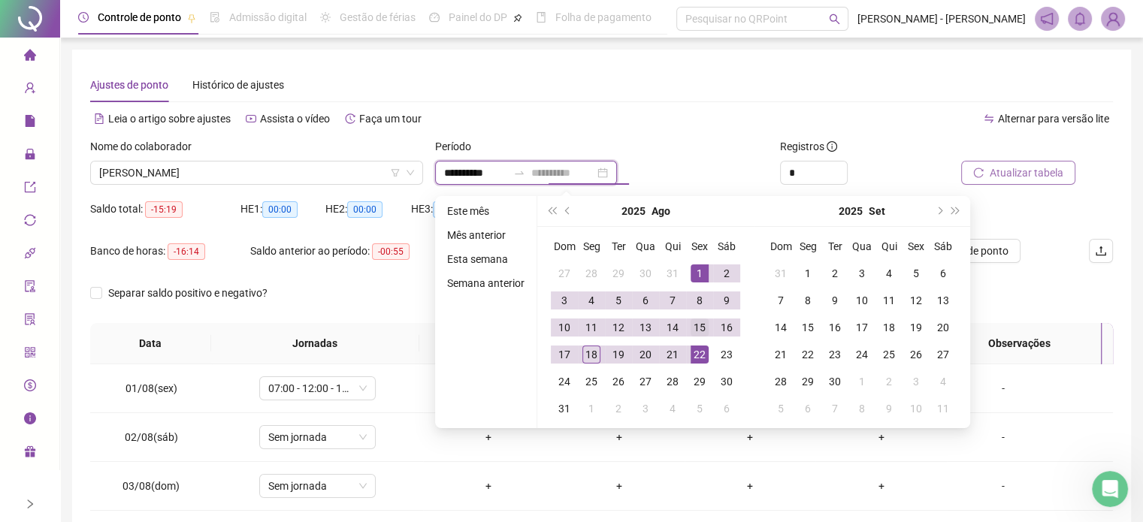
type input "**********"
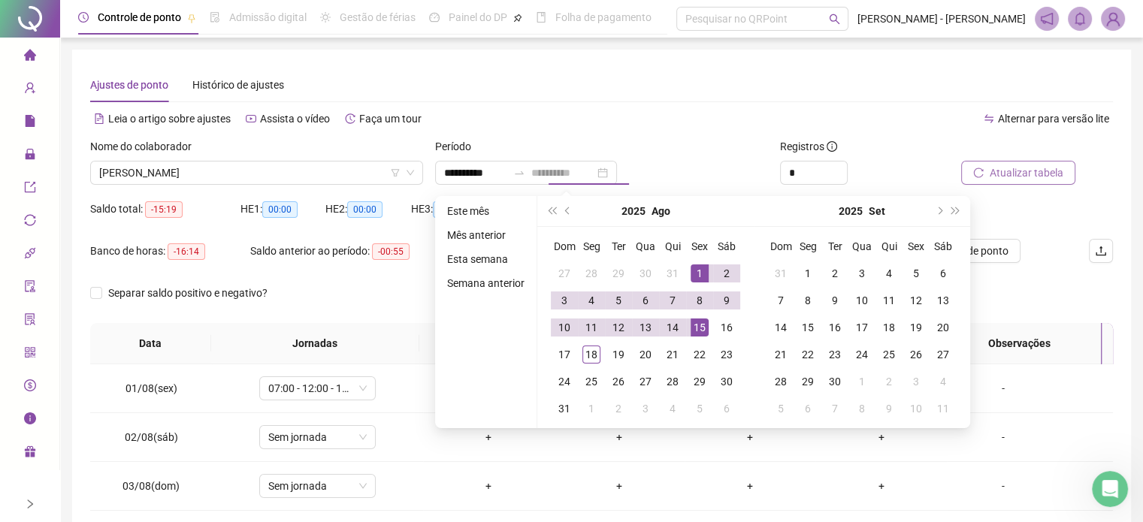
click at [703, 327] on div "15" at bounding box center [700, 328] width 18 height 18
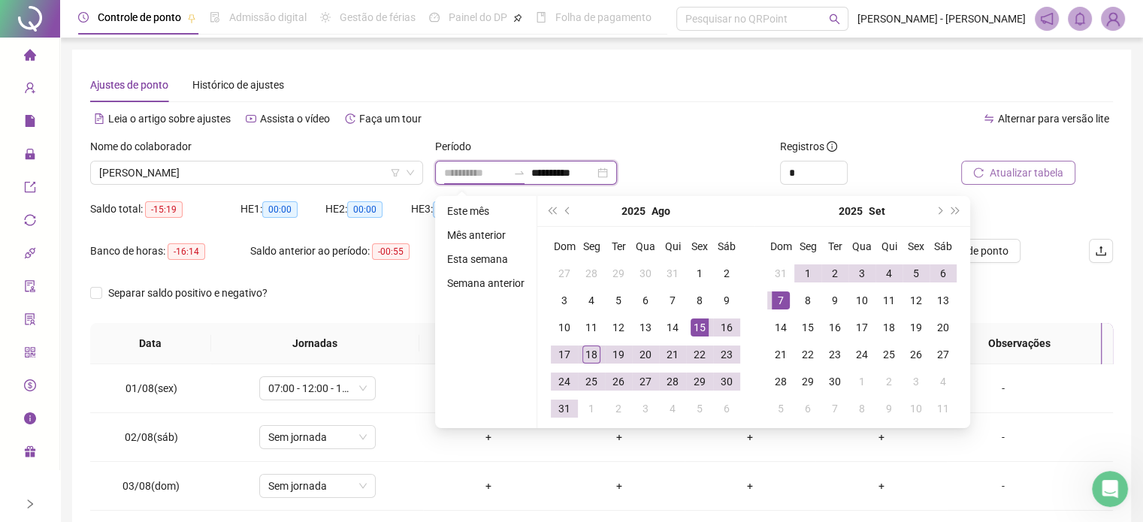
type input "**********"
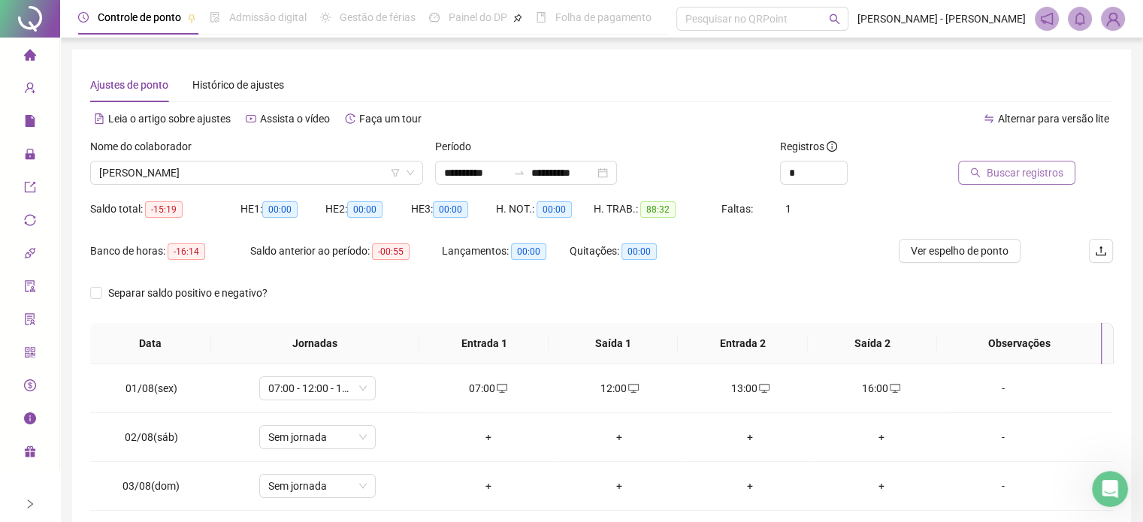
click at [1033, 171] on span "Buscar registros" at bounding box center [1025, 173] width 77 height 17
click at [246, 171] on span "[PERSON_NAME]" at bounding box center [256, 173] width 315 height 23
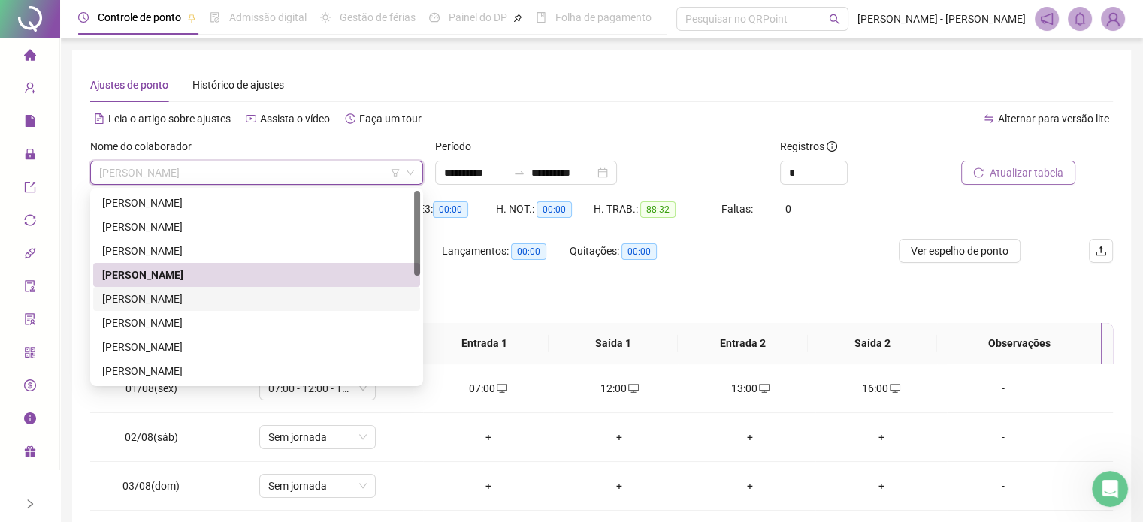
click at [162, 303] on div "[PERSON_NAME]" at bounding box center [256, 299] width 309 height 17
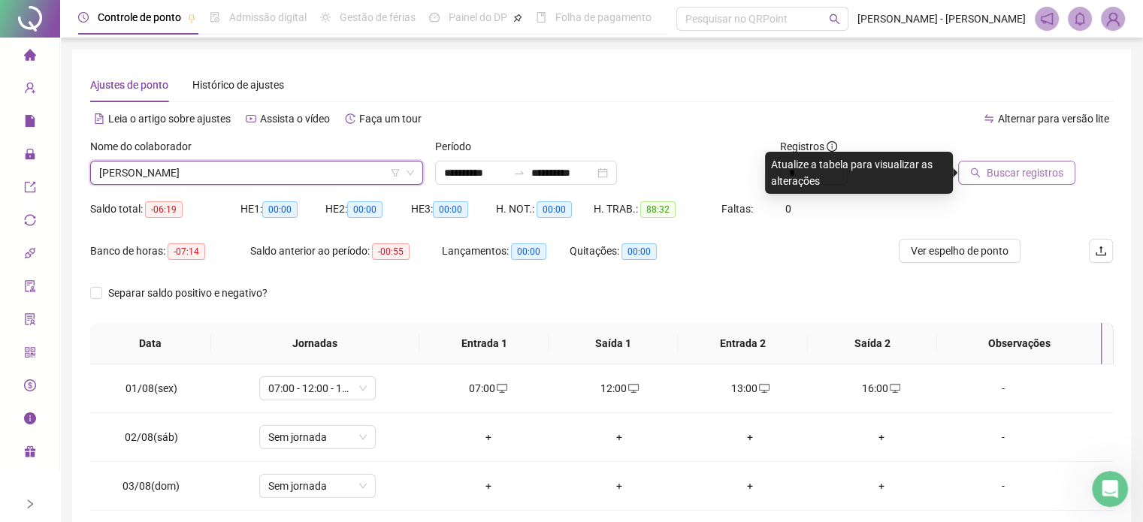
click at [985, 171] on button "Buscar registros" at bounding box center [1016, 173] width 117 height 24
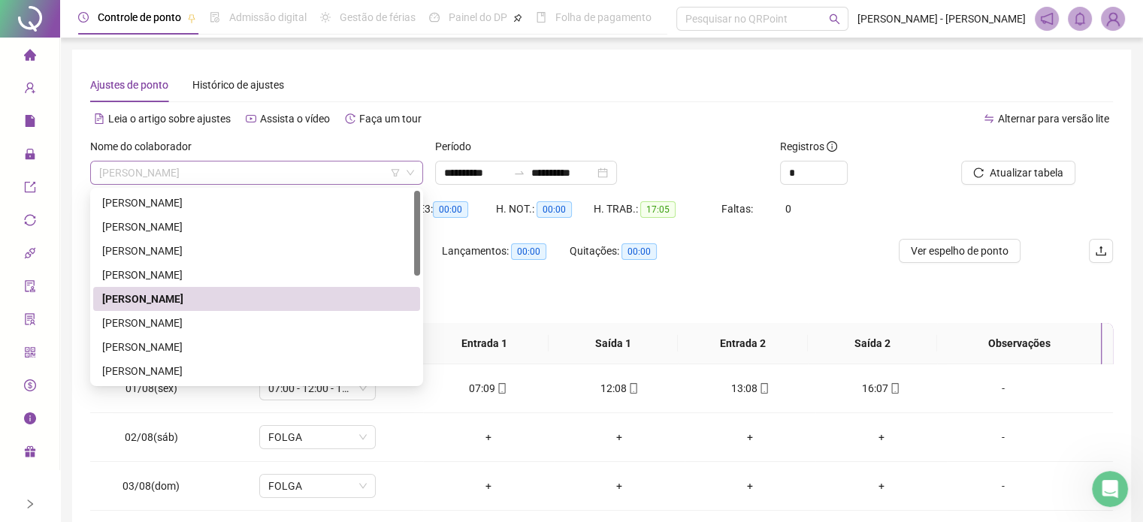
click at [251, 162] on span "[PERSON_NAME]" at bounding box center [256, 173] width 315 height 23
click at [163, 319] on div "[PERSON_NAME]" at bounding box center [256, 323] width 309 height 17
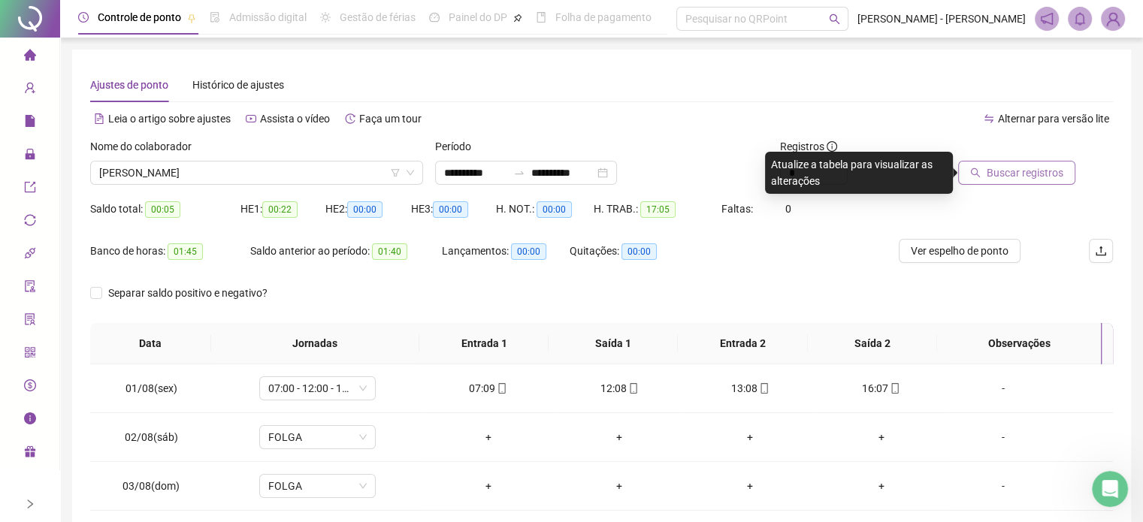
click at [1022, 180] on span "Buscar registros" at bounding box center [1025, 173] width 77 height 17
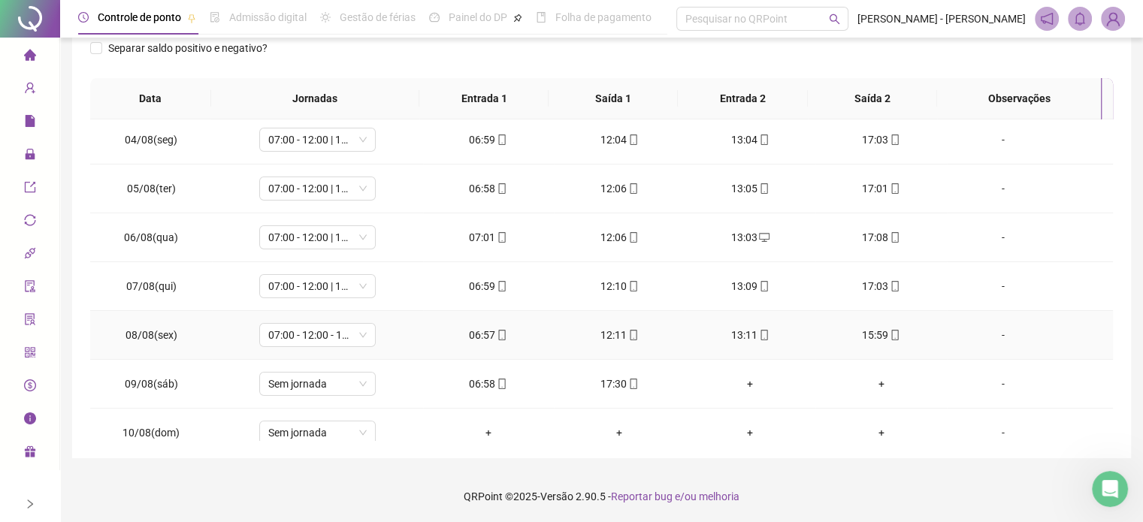
scroll to position [225, 0]
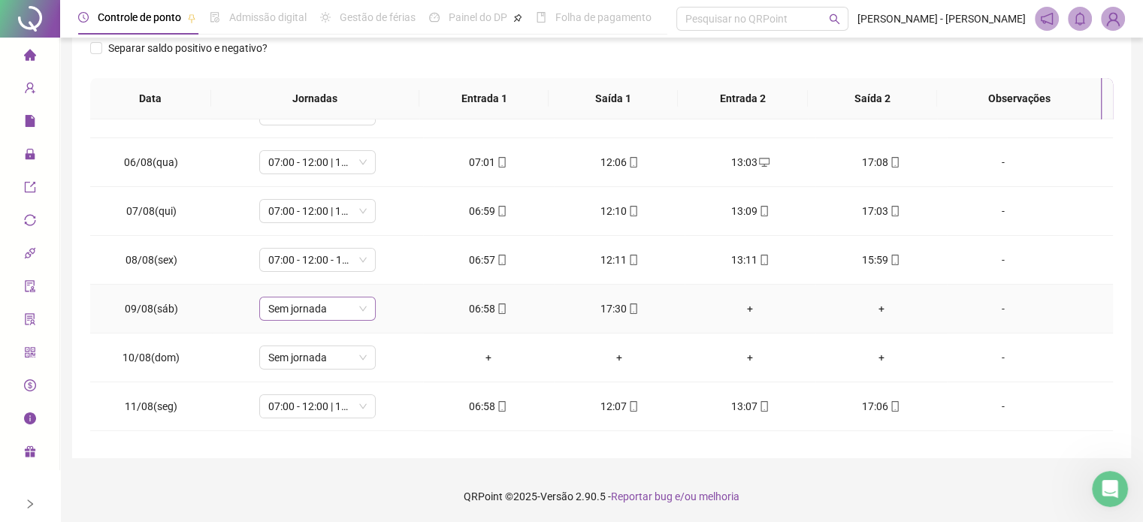
click at [352, 305] on span "Sem jornada" at bounding box center [317, 309] width 98 height 23
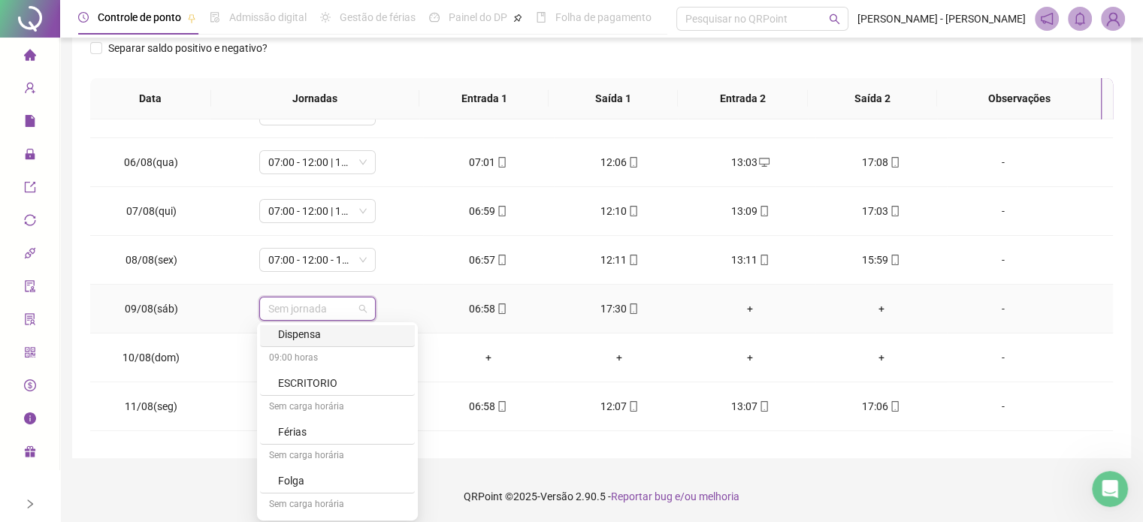
scroll to position [376, 0]
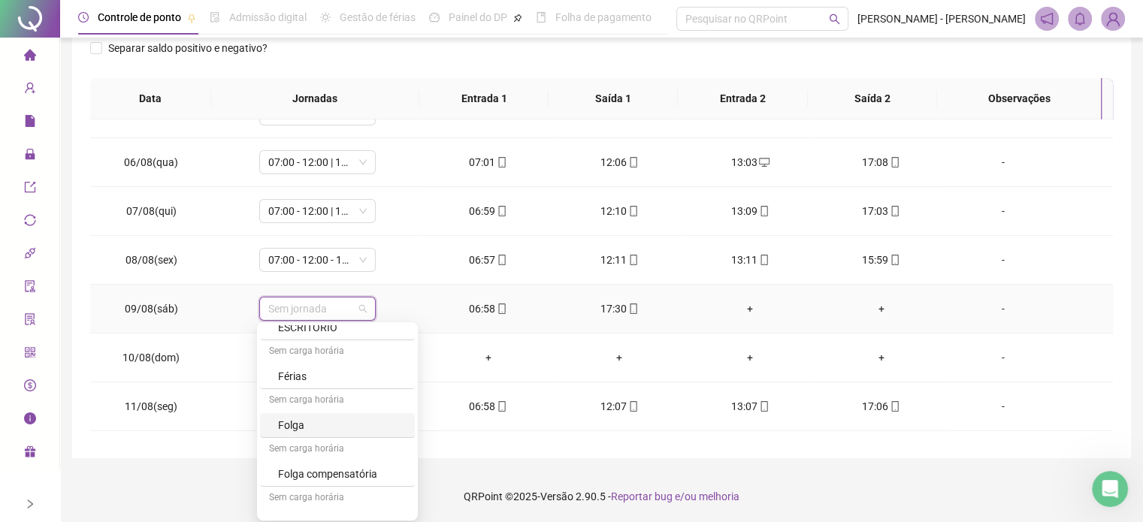
click at [313, 431] on div "Folga" at bounding box center [342, 425] width 128 height 17
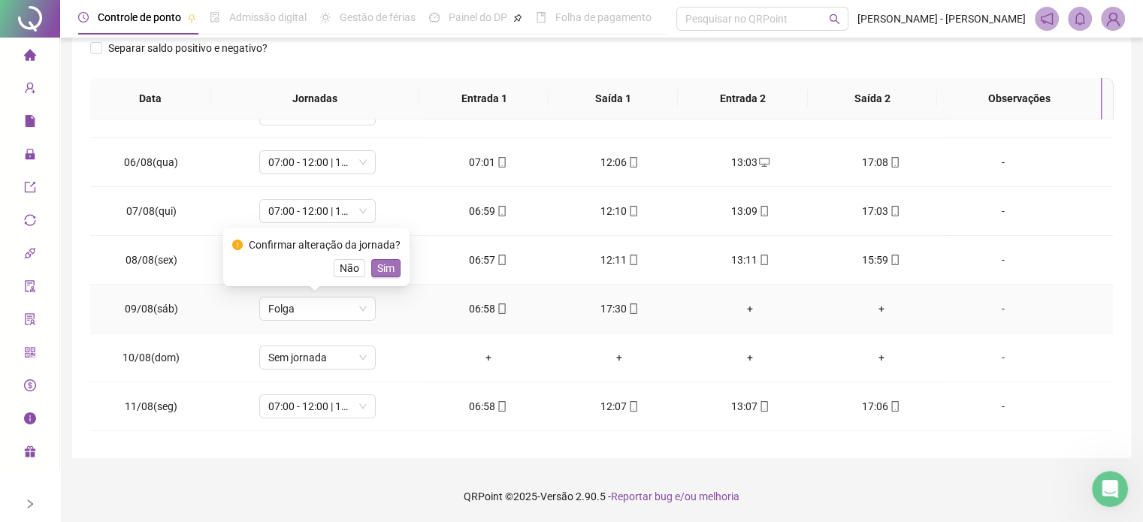
click at [382, 274] on span "Sim" at bounding box center [385, 268] width 17 height 17
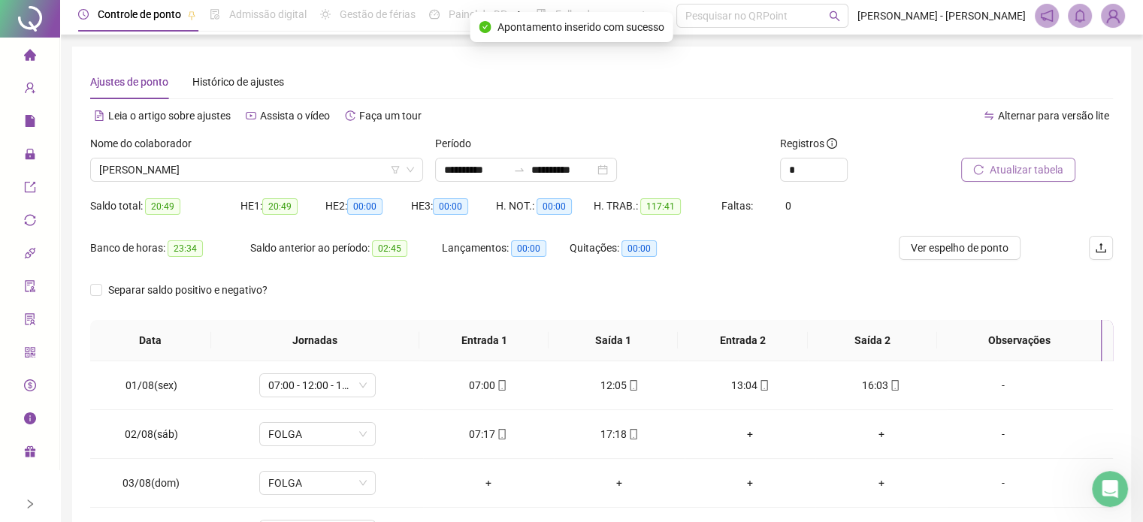
scroll to position [0, 0]
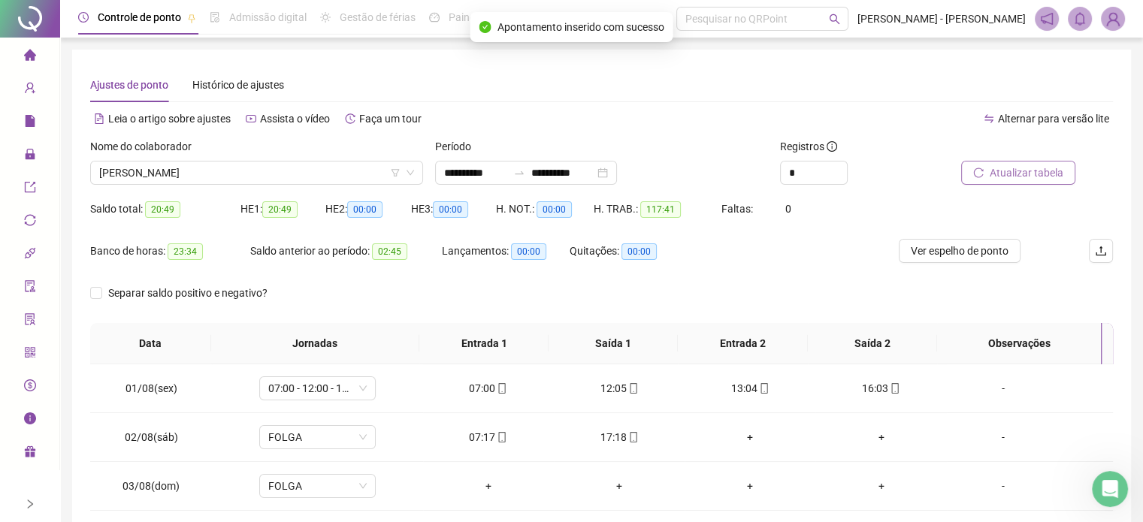
click at [976, 173] on icon "reload" at bounding box center [978, 173] width 11 height 11
click at [288, 176] on span "[PERSON_NAME]" at bounding box center [256, 173] width 315 height 23
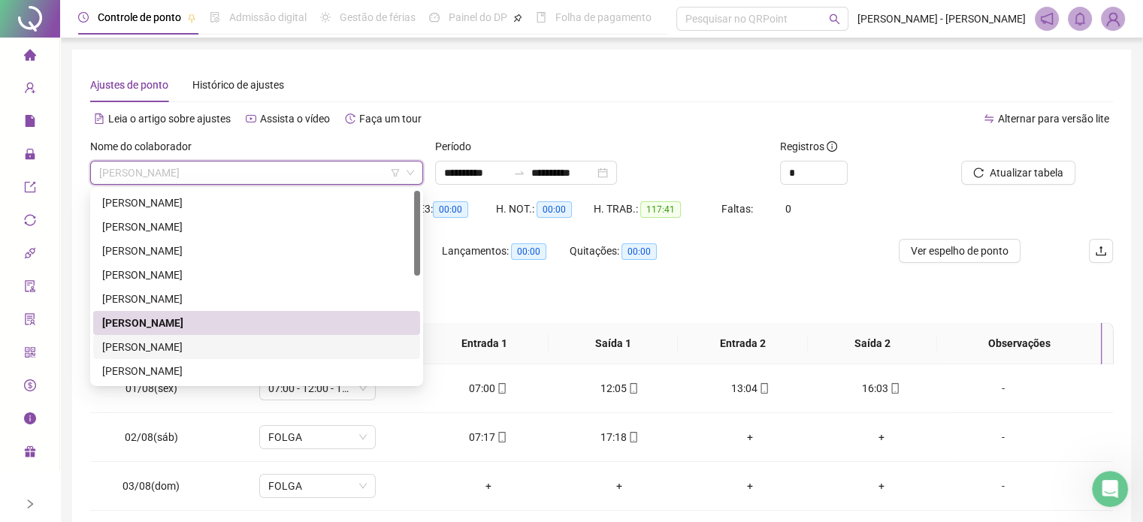
click at [139, 349] on div "[PERSON_NAME]" at bounding box center [256, 347] width 309 height 17
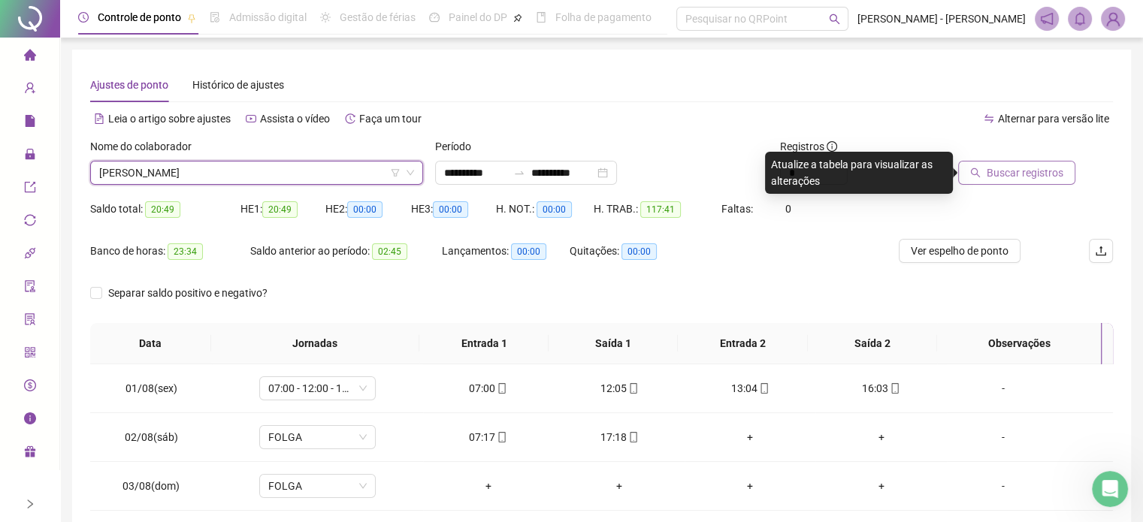
click at [1027, 169] on span "Buscar registros" at bounding box center [1025, 173] width 77 height 17
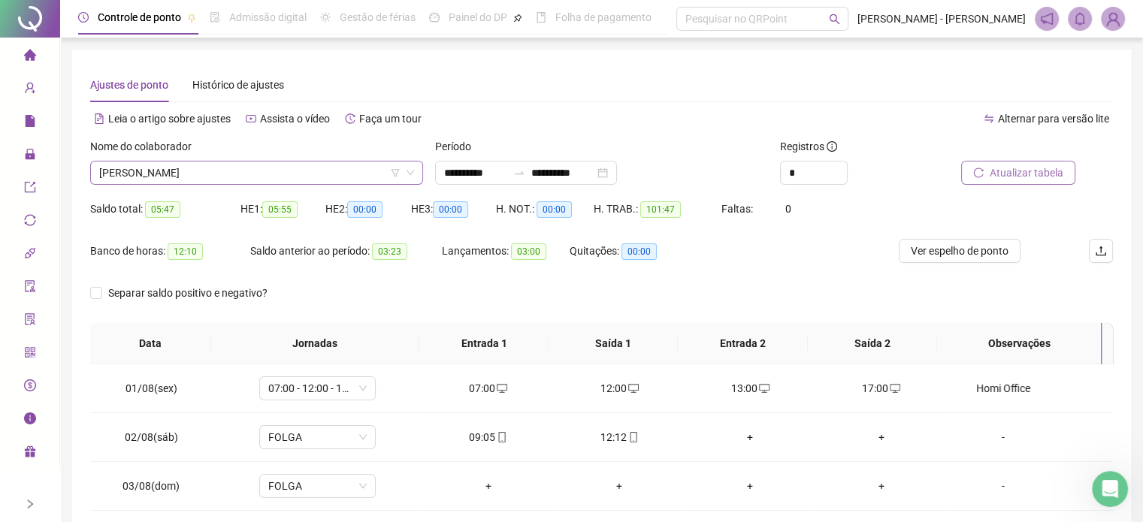
click at [231, 177] on span "[PERSON_NAME]" at bounding box center [256, 173] width 315 height 23
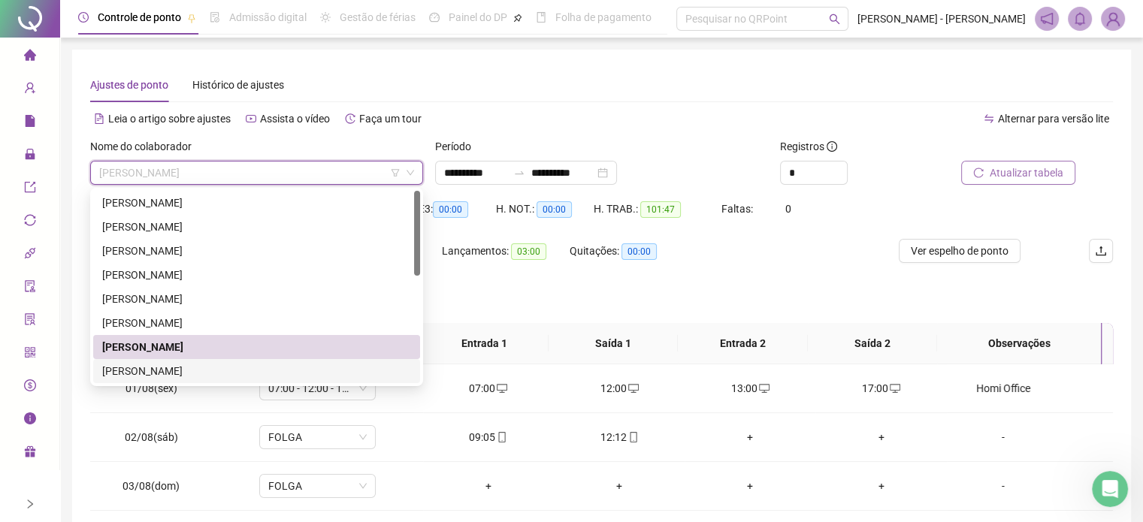
click at [171, 372] on div "[PERSON_NAME]" at bounding box center [256, 371] width 309 height 17
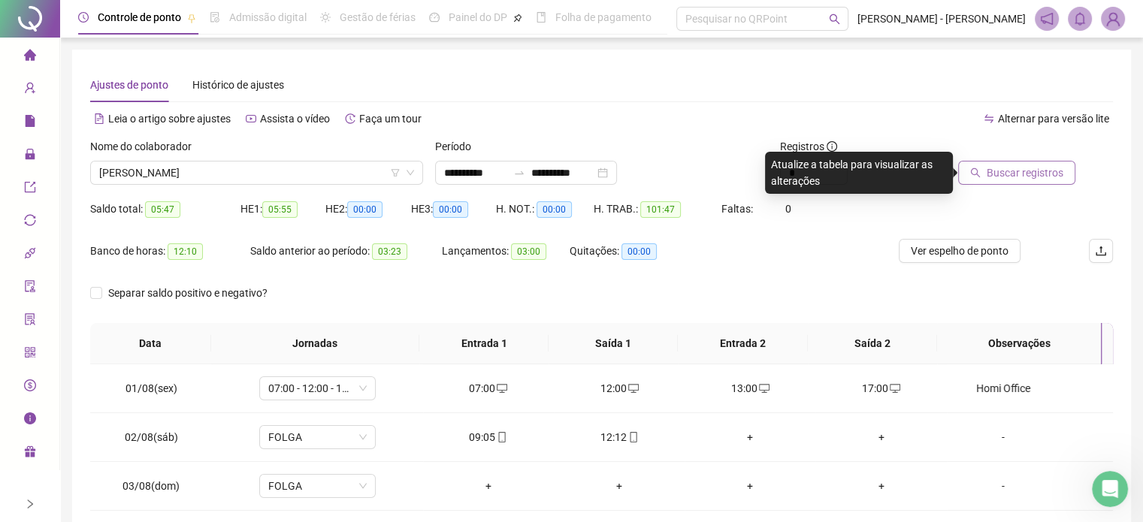
click at [1031, 174] on span "Buscar registros" at bounding box center [1025, 173] width 77 height 17
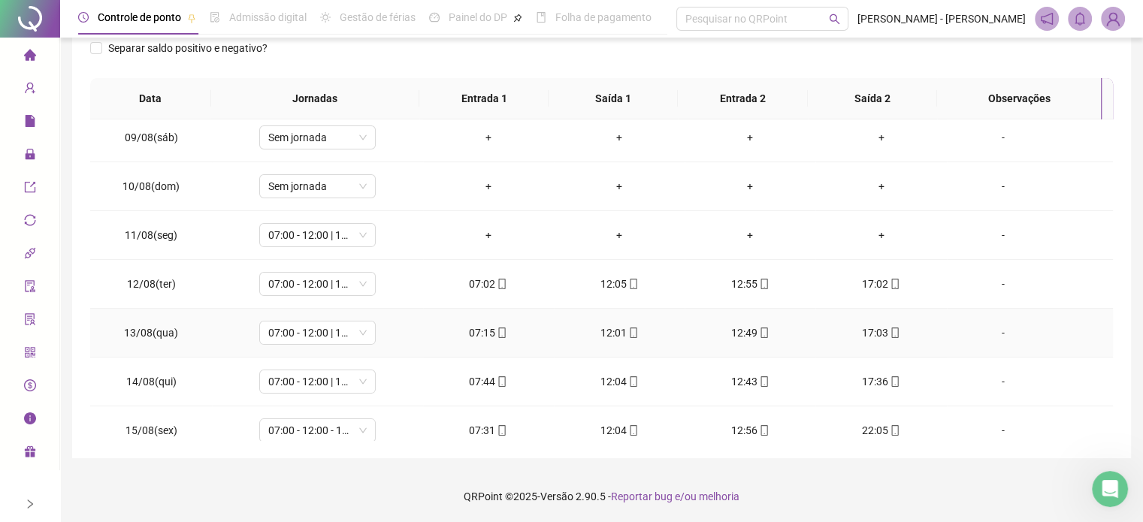
scroll to position [409, 0]
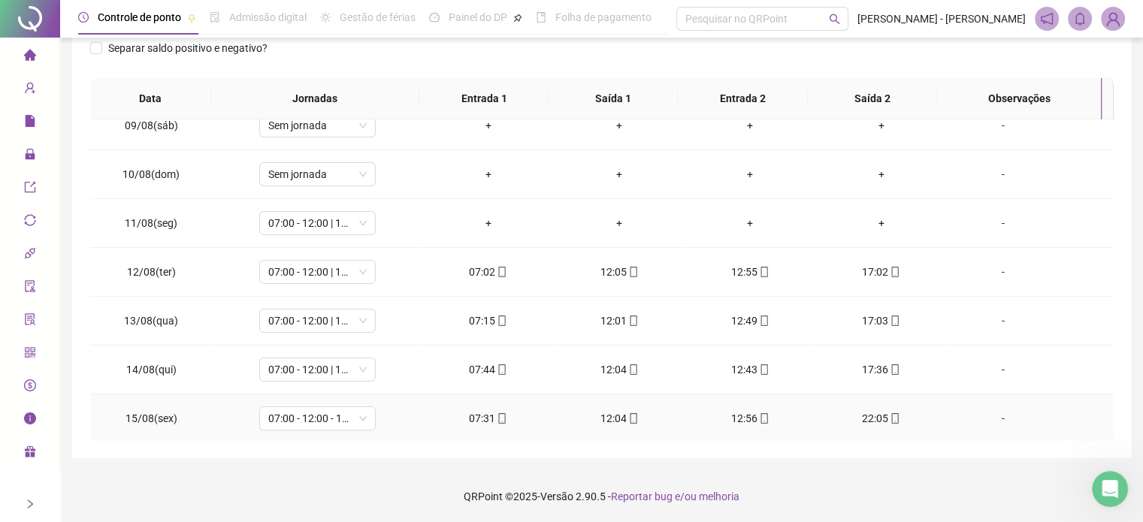
click at [864, 414] on div "22:05" at bounding box center [880, 418] width 107 height 17
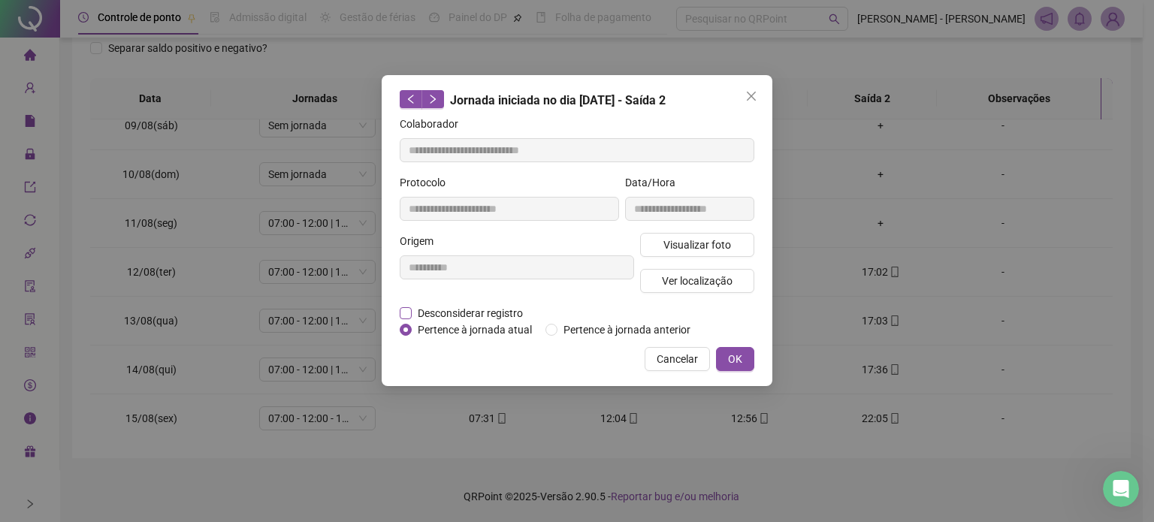
click at [412, 308] on label "Desconsiderar registro" at bounding box center [470, 313] width 140 height 17
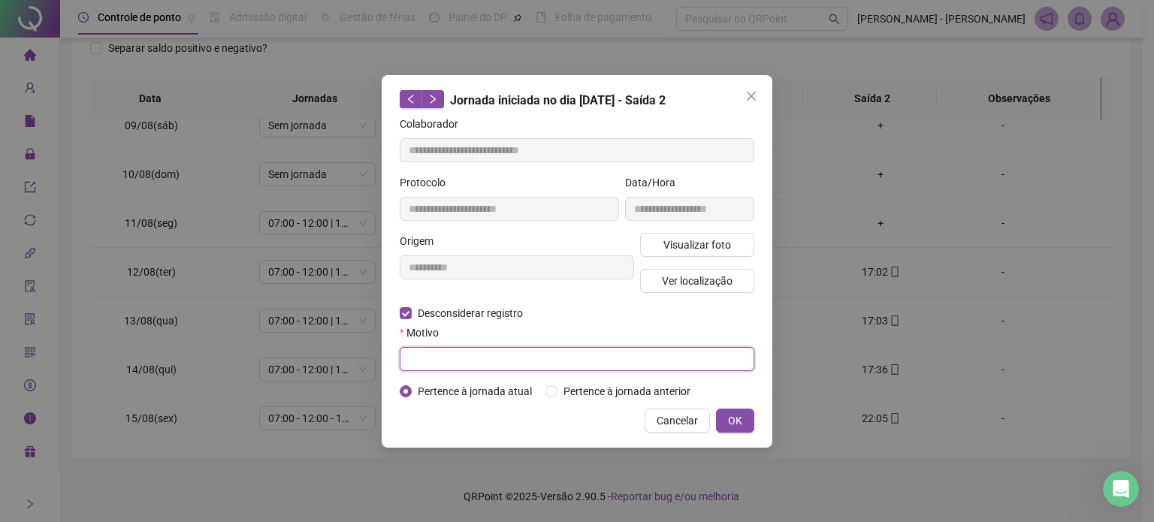
click at [434, 359] on input "text" at bounding box center [577, 359] width 355 height 24
type input "****"
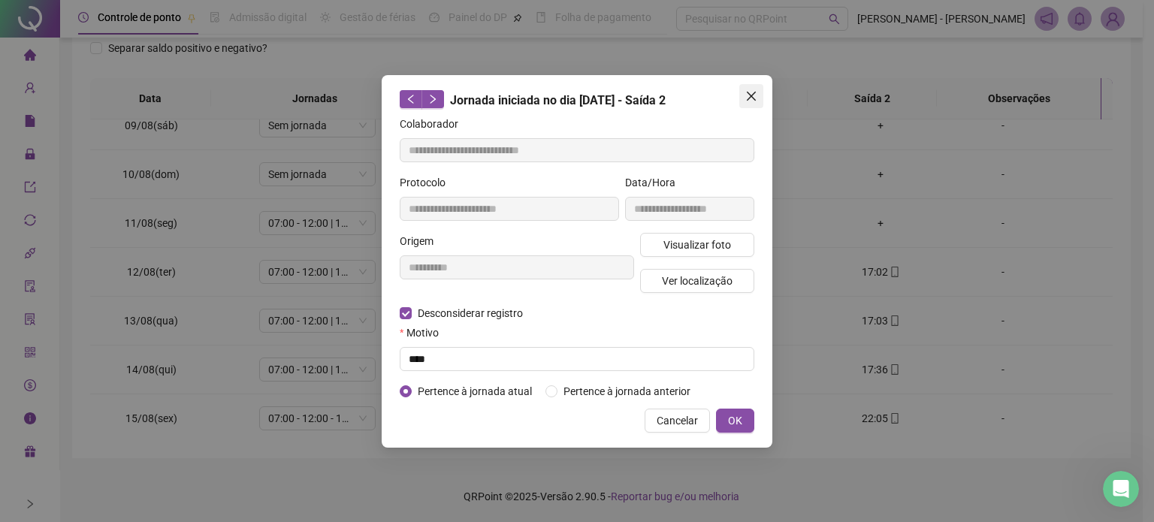
click at [750, 96] on icon "close" at bounding box center [751, 96] width 9 height 9
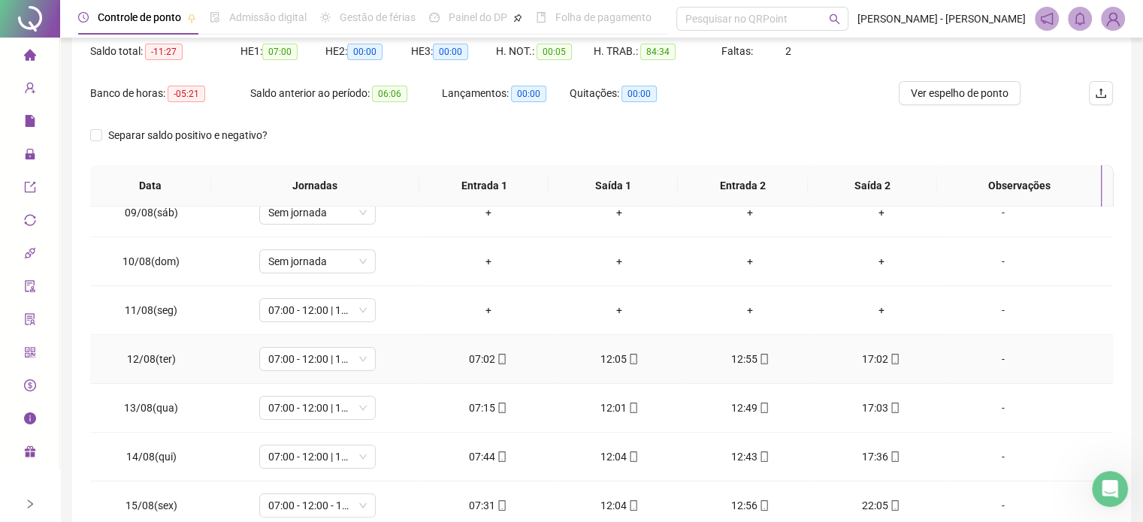
scroll to position [245, 0]
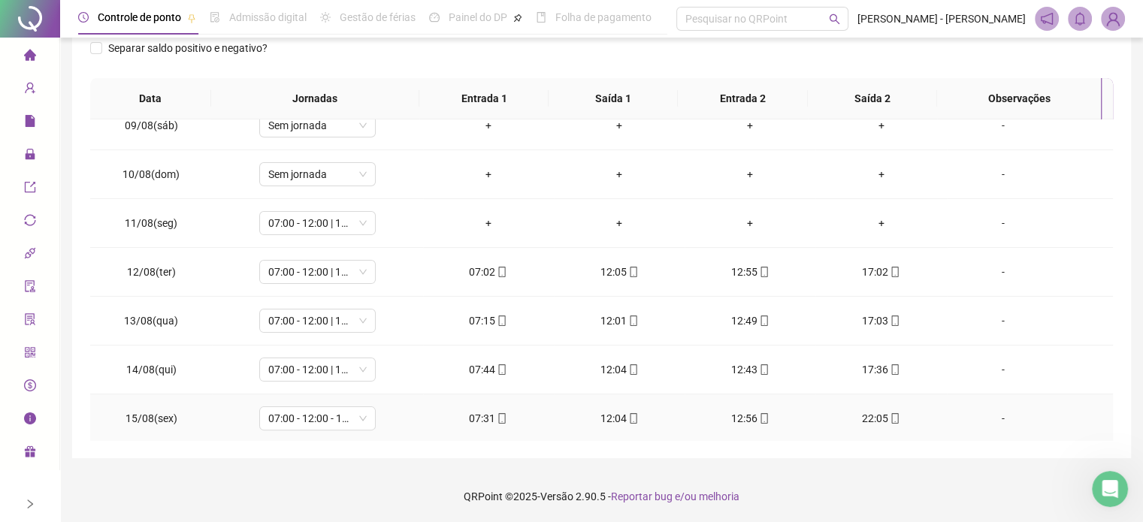
click at [871, 416] on div "22:05" at bounding box center [880, 418] width 107 height 17
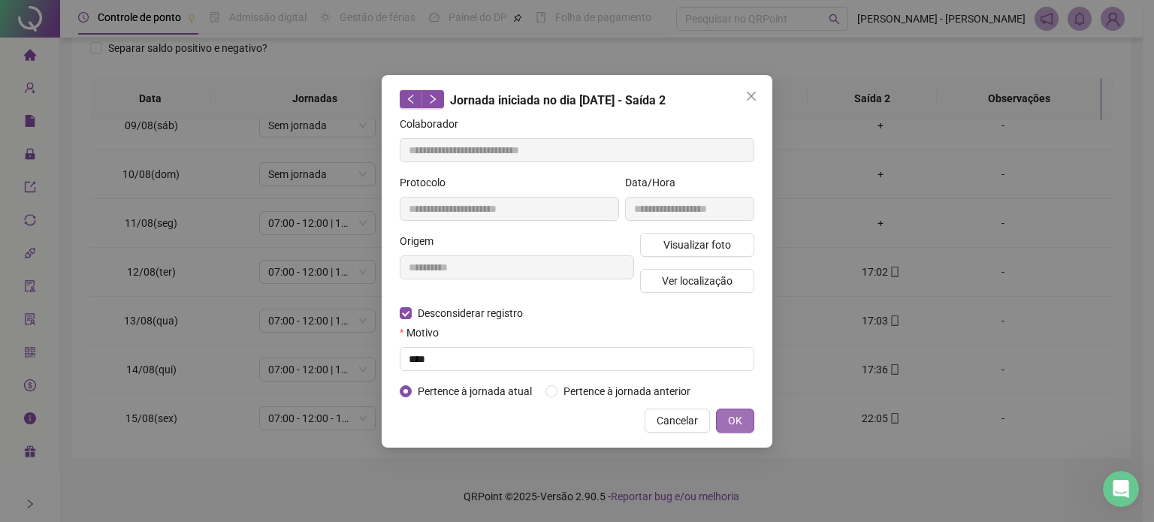
click at [742, 419] on span "OK" at bounding box center [735, 421] width 14 height 17
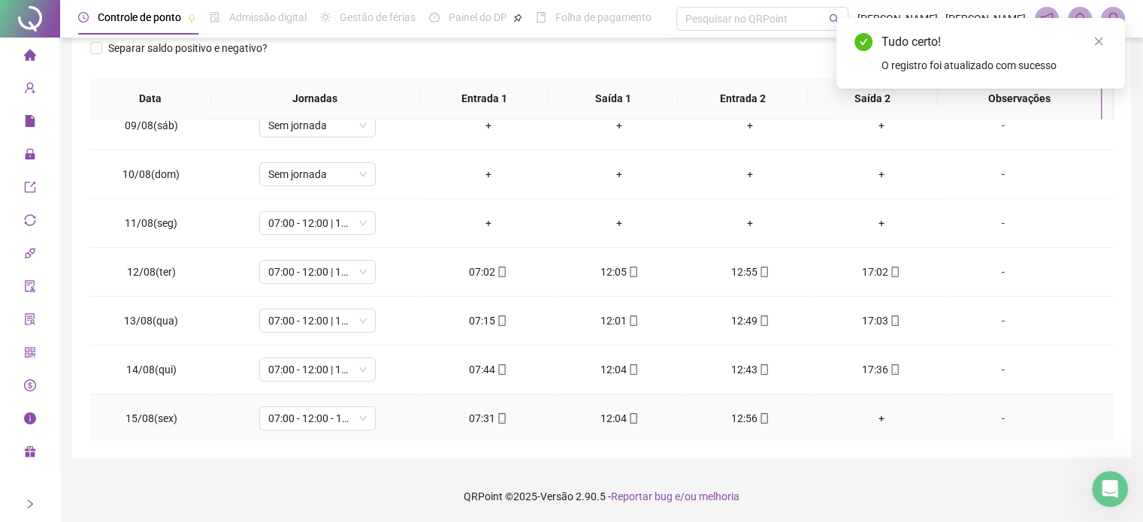
click at [879, 414] on div "+" at bounding box center [880, 418] width 107 height 17
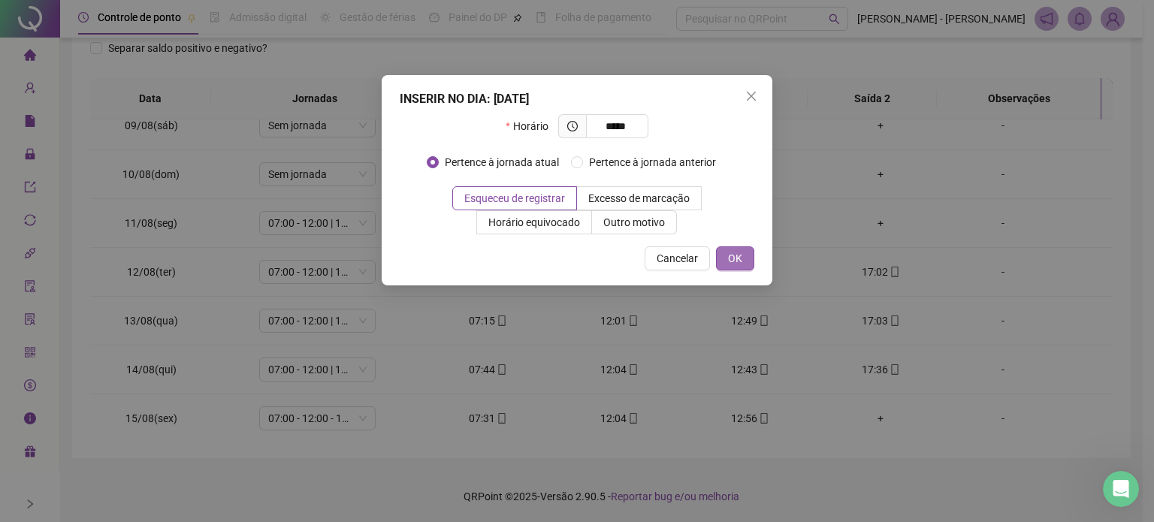
type input "*****"
click at [738, 261] on span "OK" at bounding box center [735, 258] width 14 height 17
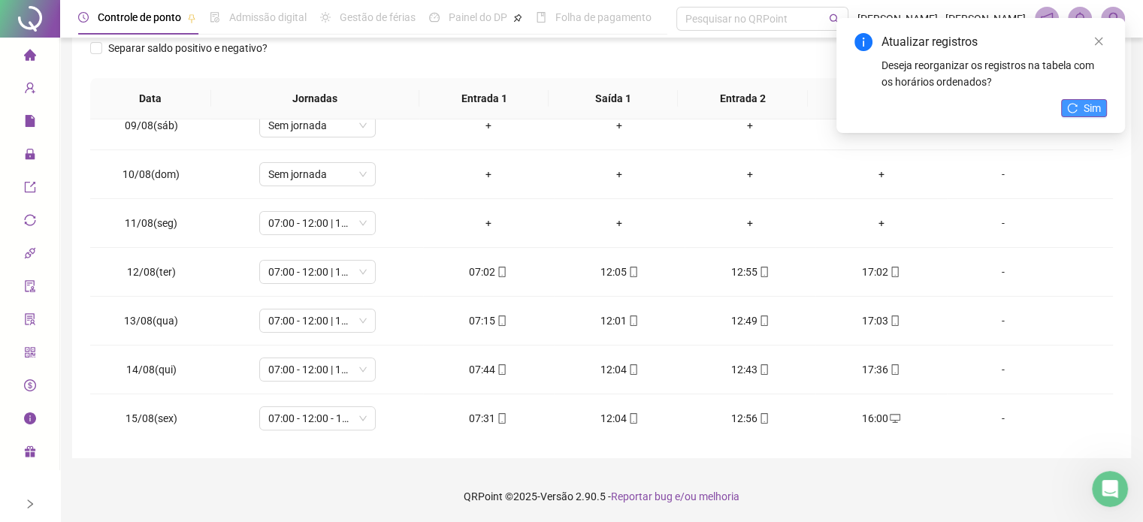
click at [1085, 107] on span "Sim" at bounding box center [1092, 108] width 17 height 17
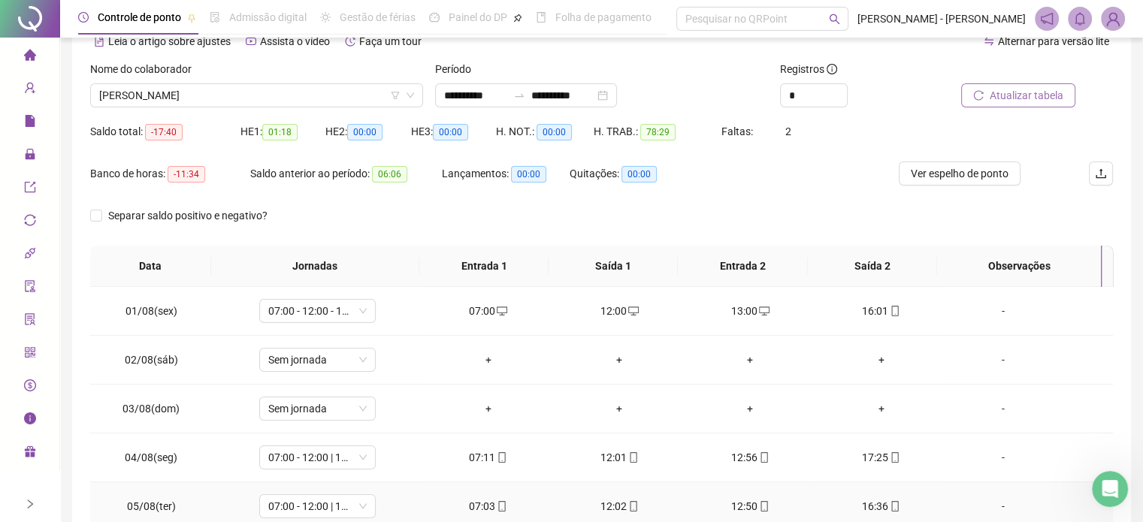
scroll to position [0, 0]
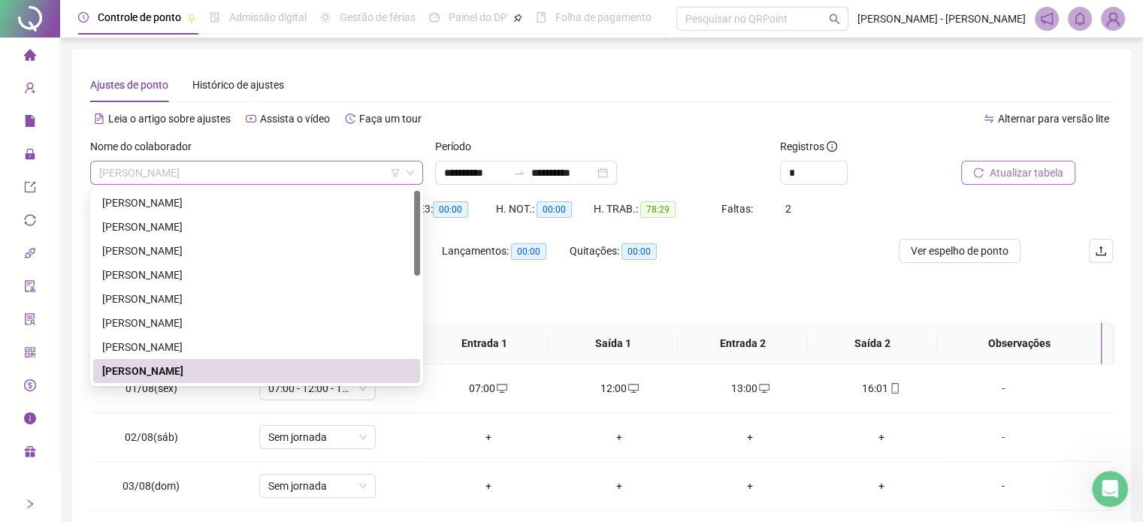
click at [277, 175] on span "[PERSON_NAME]" at bounding box center [256, 173] width 315 height 23
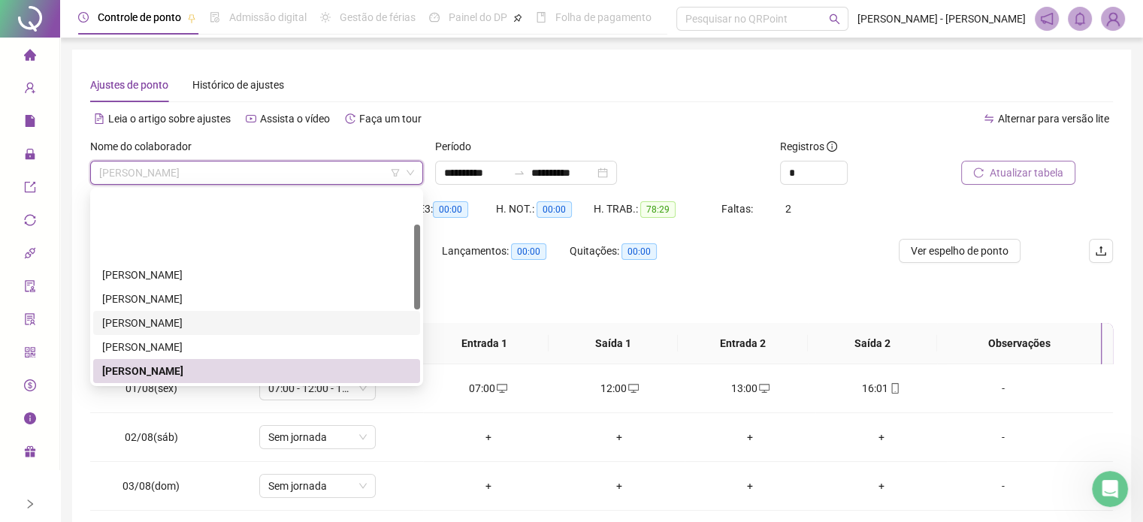
scroll to position [75, 0]
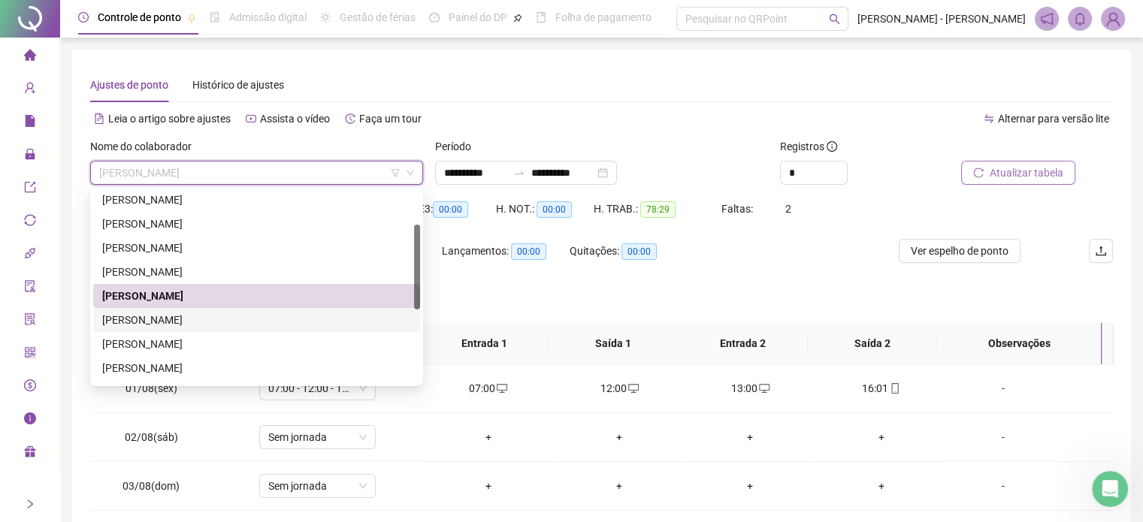
click at [177, 312] on div "[PERSON_NAME]" at bounding box center [256, 320] width 309 height 17
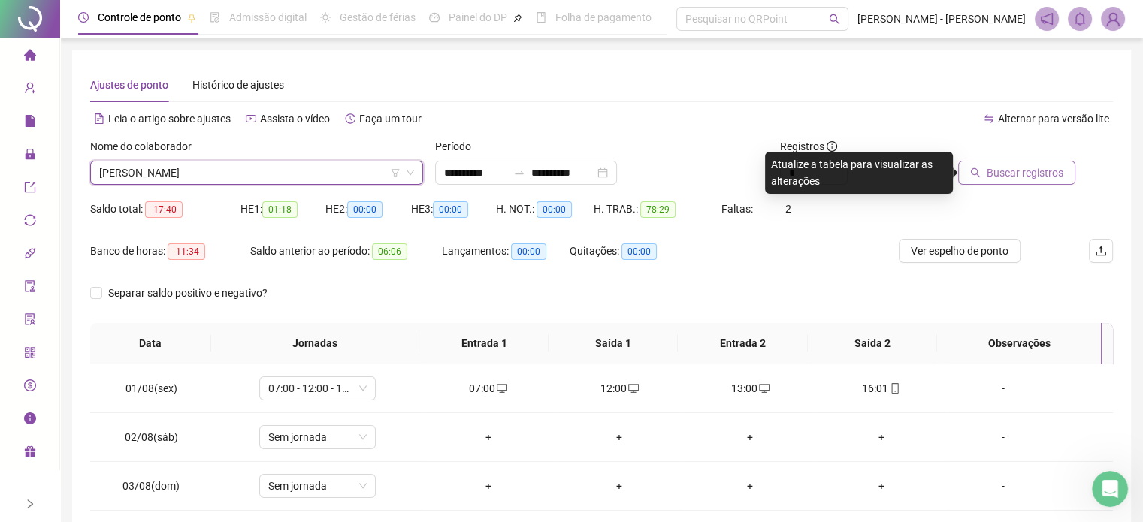
click at [1025, 168] on span "Buscar registros" at bounding box center [1025, 173] width 77 height 17
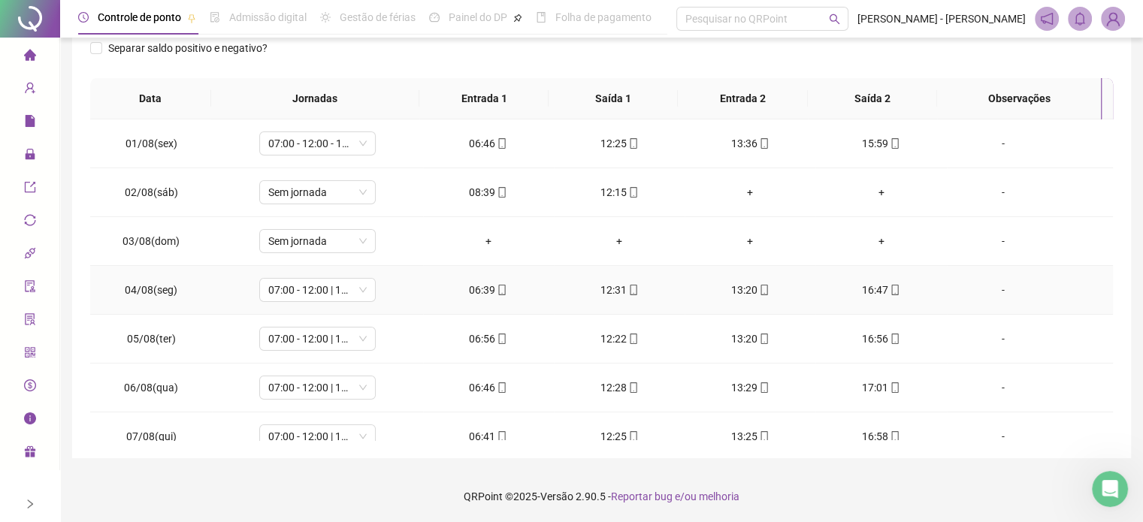
scroll to position [0, 0]
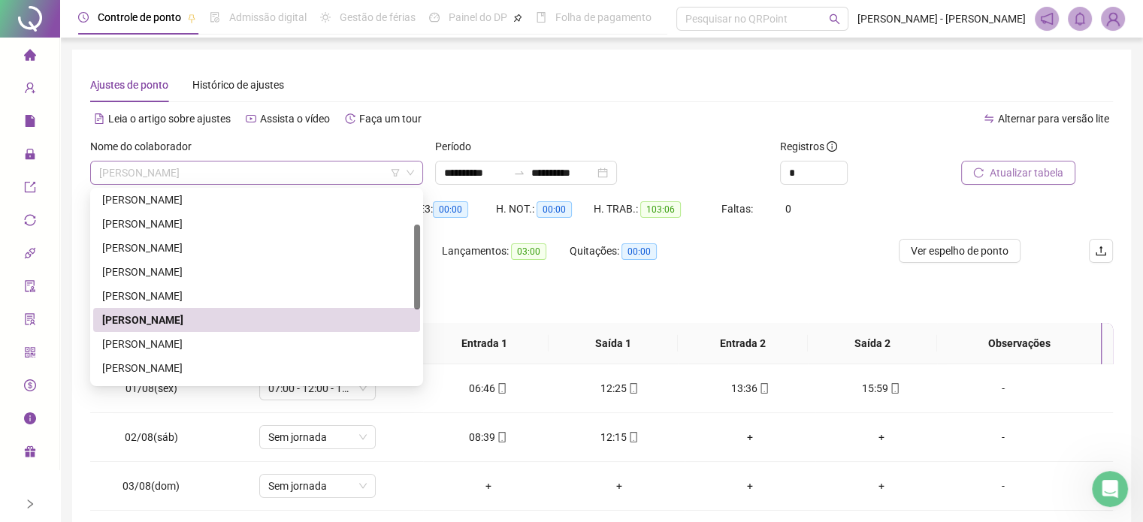
click at [249, 177] on span "[PERSON_NAME]" at bounding box center [256, 173] width 315 height 23
click at [150, 343] on div "[PERSON_NAME]" at bounding box center [256, 344] width 309 height 17
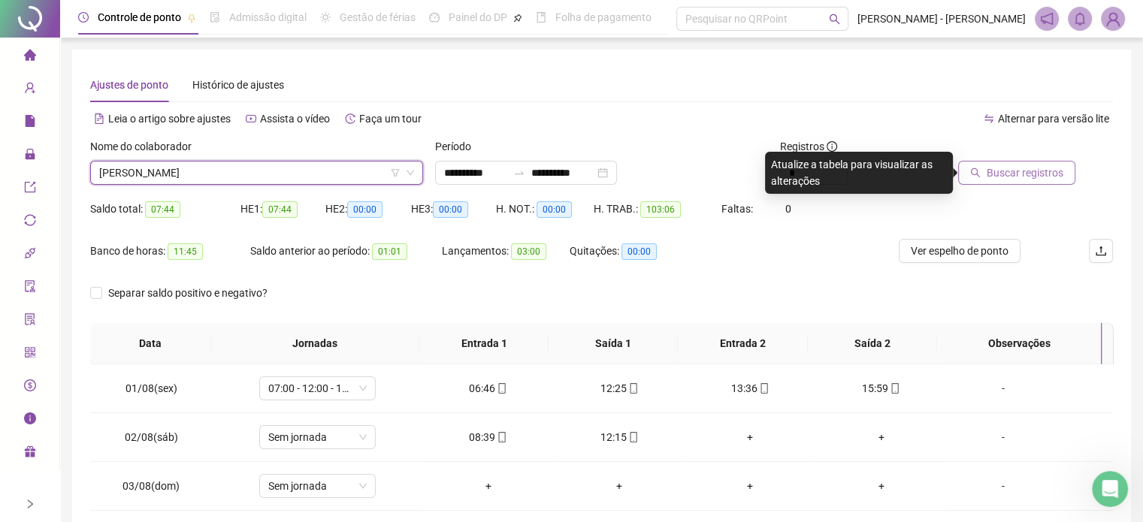
click at [1034, 170] on span "Buscar registros" at bounding box center [1025, 173] width 77 height 17
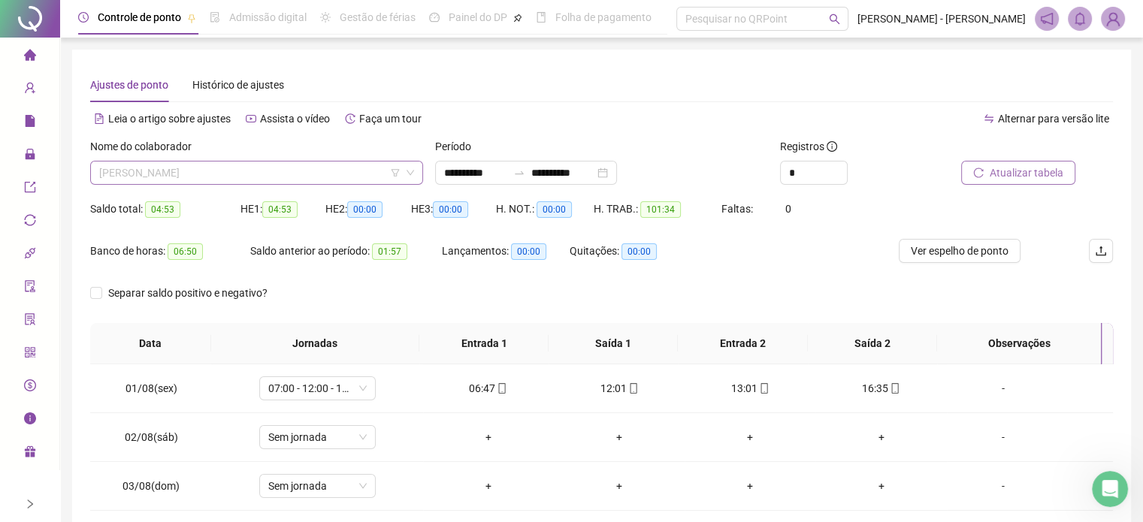
click at [265, 170] on span "[PERSON_NAME]" at bounding box center [256, 173] width 315 height 23
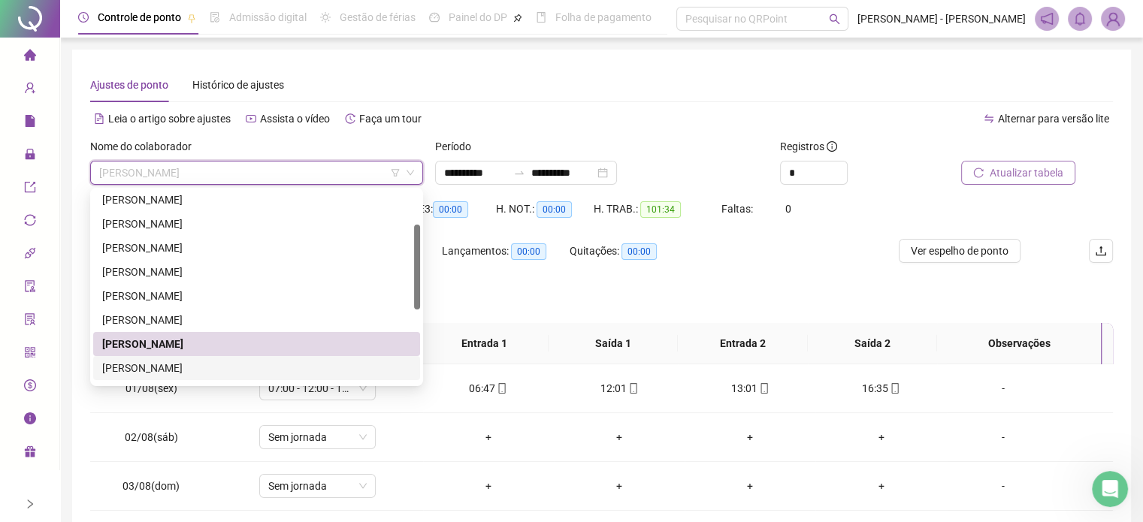
click at [168, 361] on div "[PERSON_NAME]" at bounding box center [256, 368] width 309 height 17
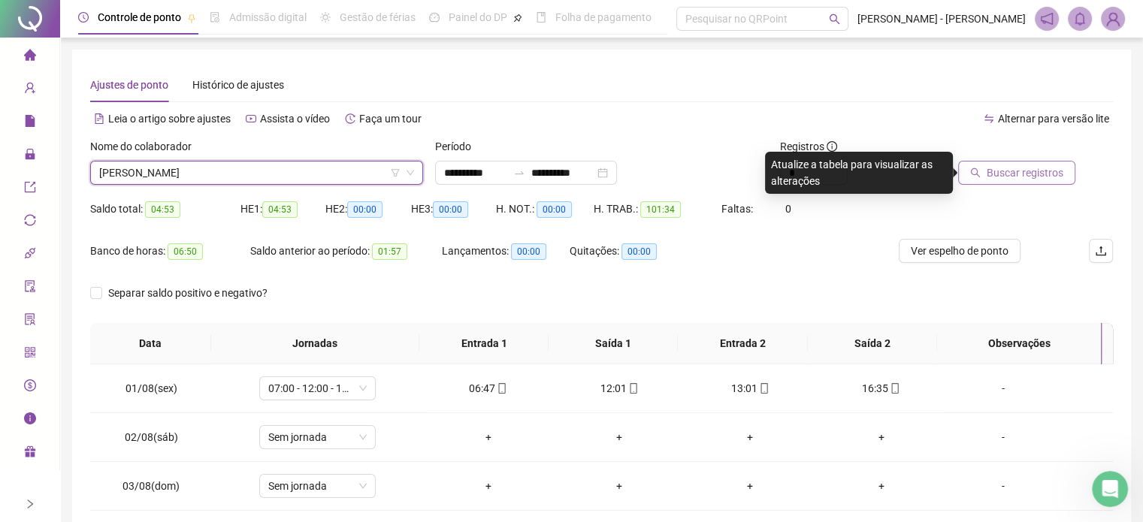
click at [1033, 173] on span "Buscar registros" at bounding box center [1025, 173] width 77 height 17
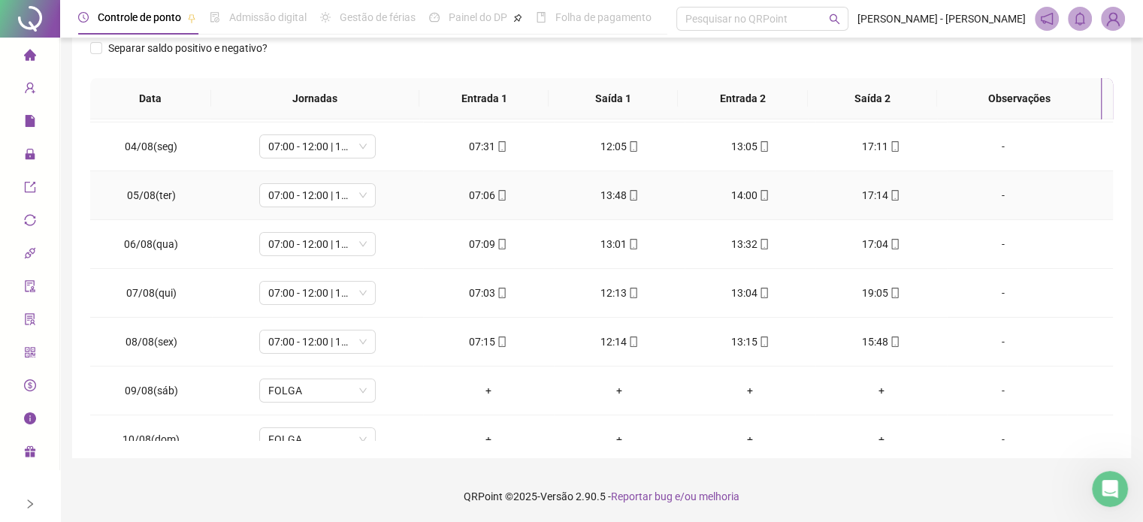
scroll to position [409, 0]
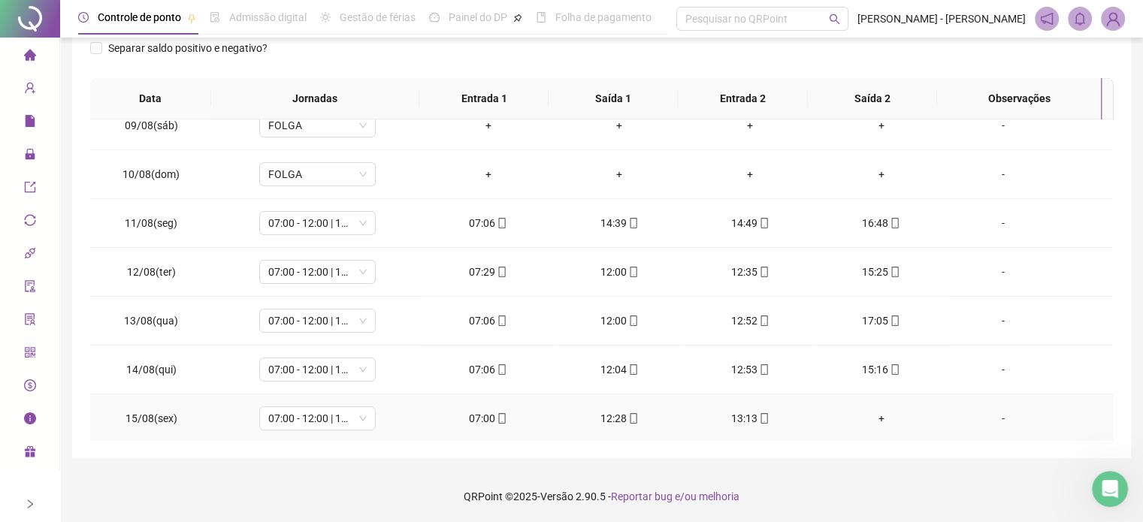
click at [879, 410] on div "+" at bounding box center [880, 418] width 107 height 17
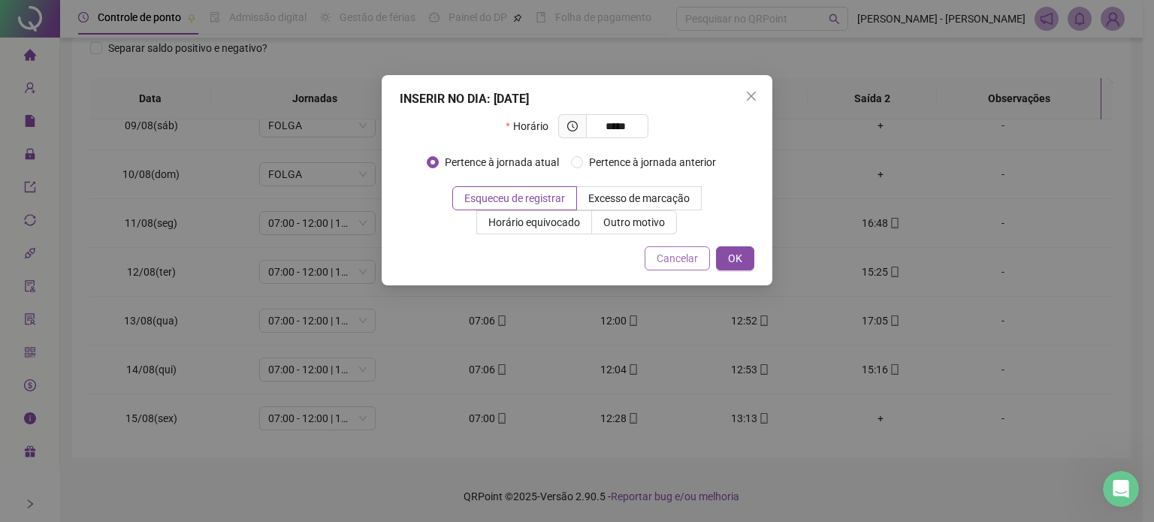
type input "*****"
drag, startPoint x: 706, startPoint y: 254, endPoint x: 745, endPoint y: 259, distance: 39.3
click at [728, 261] on div "Cancelar OK" at bounding box center [577, 258] width 355 height 24
click at [723, 256] on button "OK" at bounding box center [735, 258] width 38 height 24
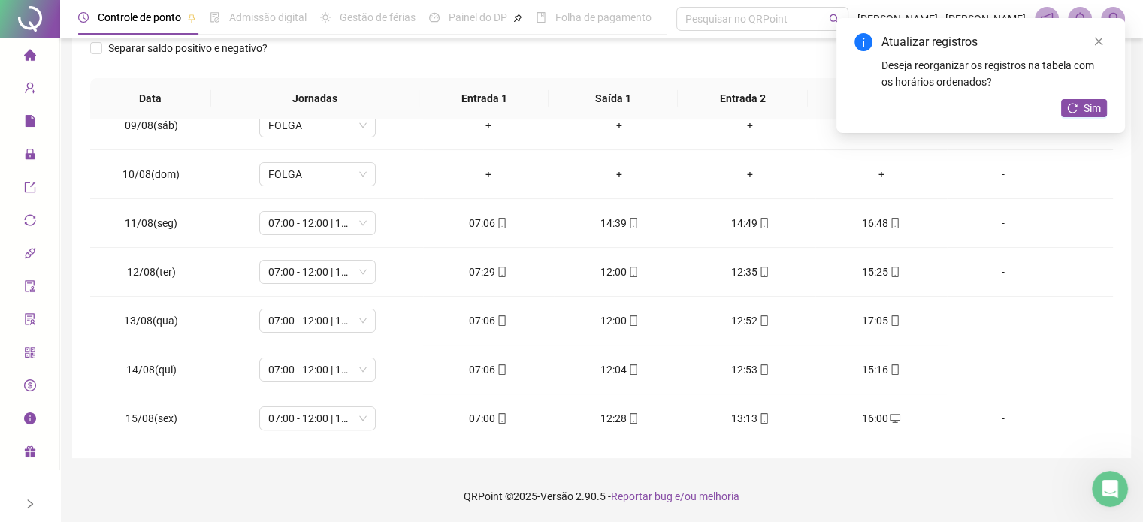
click at [1079, 98] on div "Atualizar registros Deseja reorganizar os registros na tabela com os horários o…" at bounding box center [980, 75] width 289 height 115
click at [1080, 106] on button "Sim" at bounding box center [1084, 108] width 46 height 18
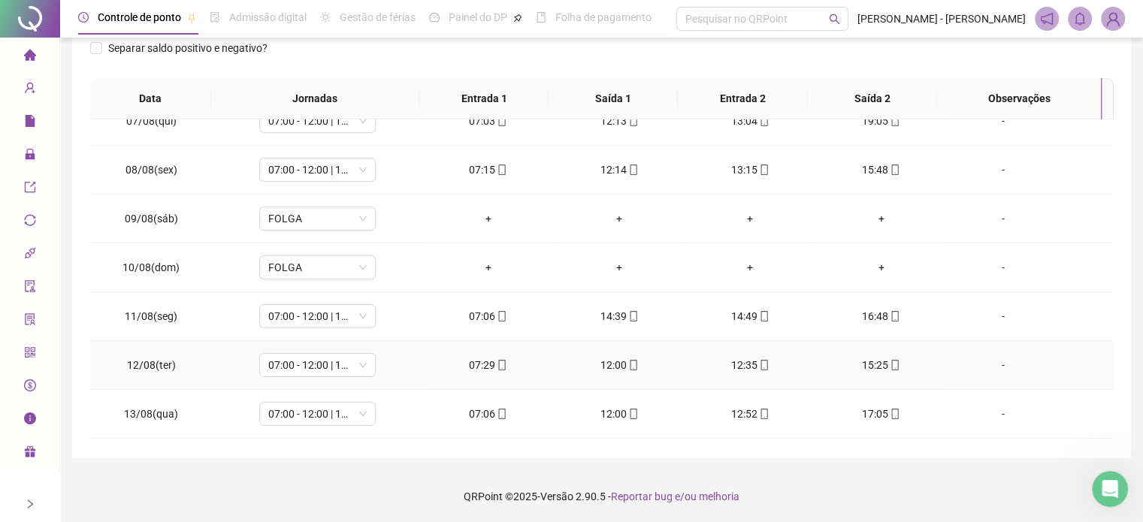
scroll to position [33, 0]
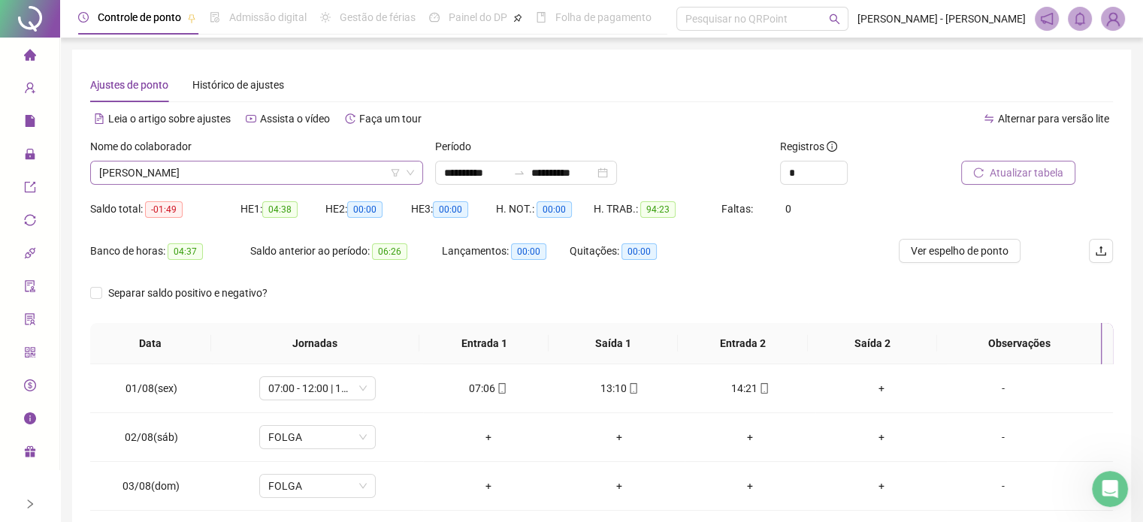
click at [247, 169] on span "[PERSON_NAME]" at bounding box center [256, 173] width 315 height 23
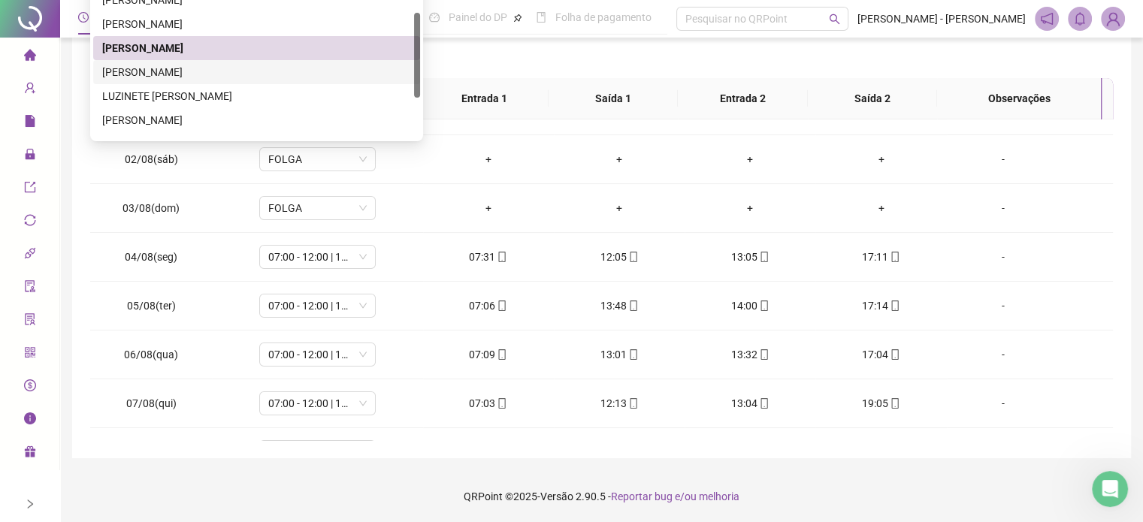
click at [195, 71] on div "[PERSON_NAME]" at bounding box center [256, 72] width 309 height 17
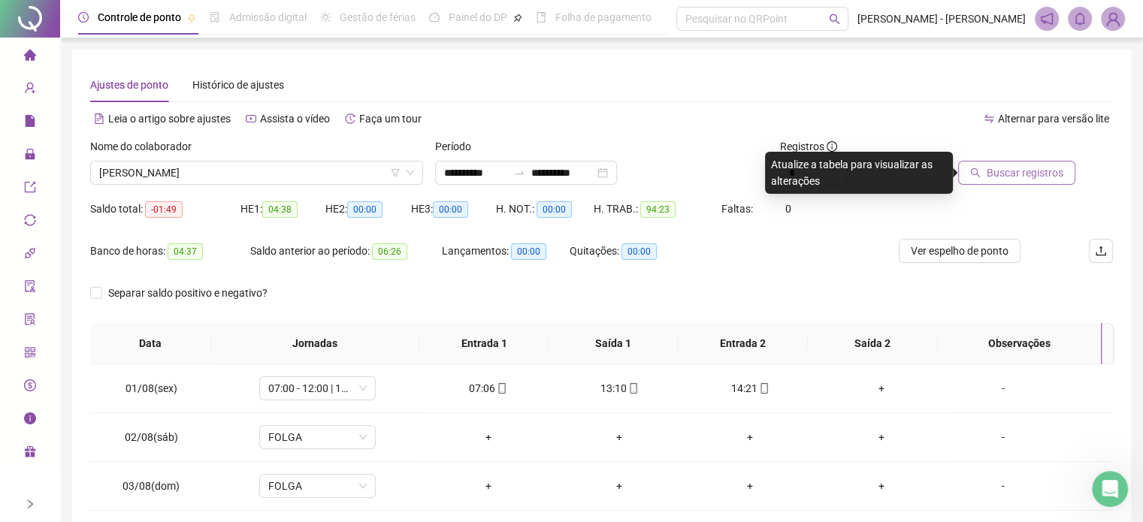
click at [1033, 179] on span "Buscar registros" at bounding box center [1025, 173] width 77 height 17
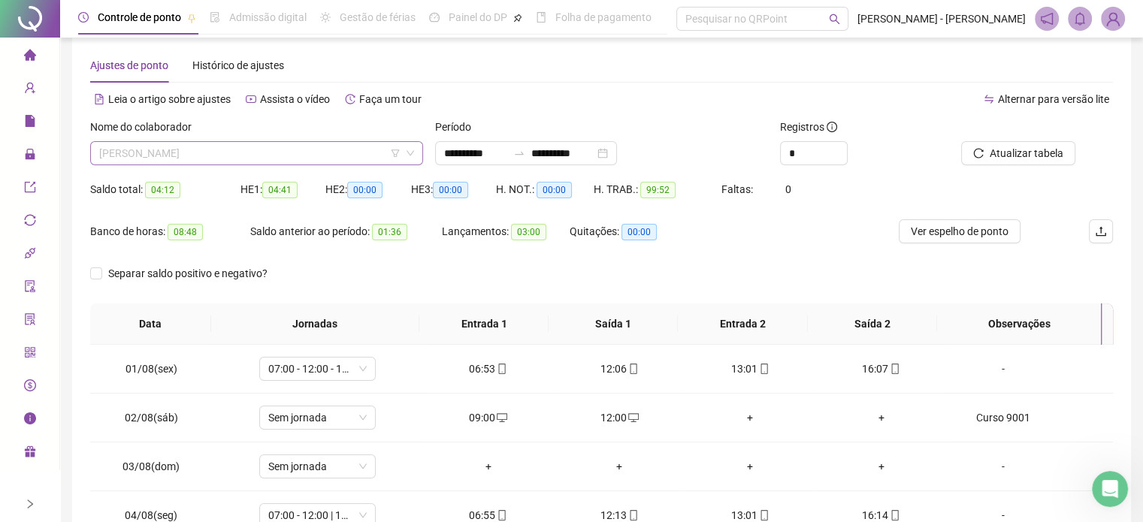
click at [271, 156] on span "[PERSON_NAME]" at bounding box center [256, 153] width 315 height 23
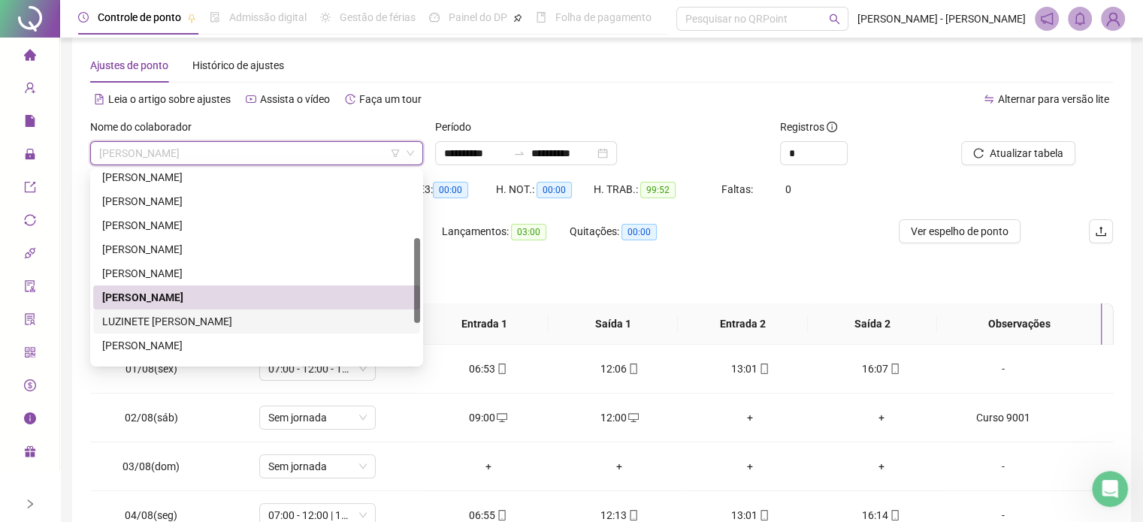
click at [162, 318] on div "LUZINETE [PERSON_NAME]" at bounding box center [256, 321] width 309 height 17
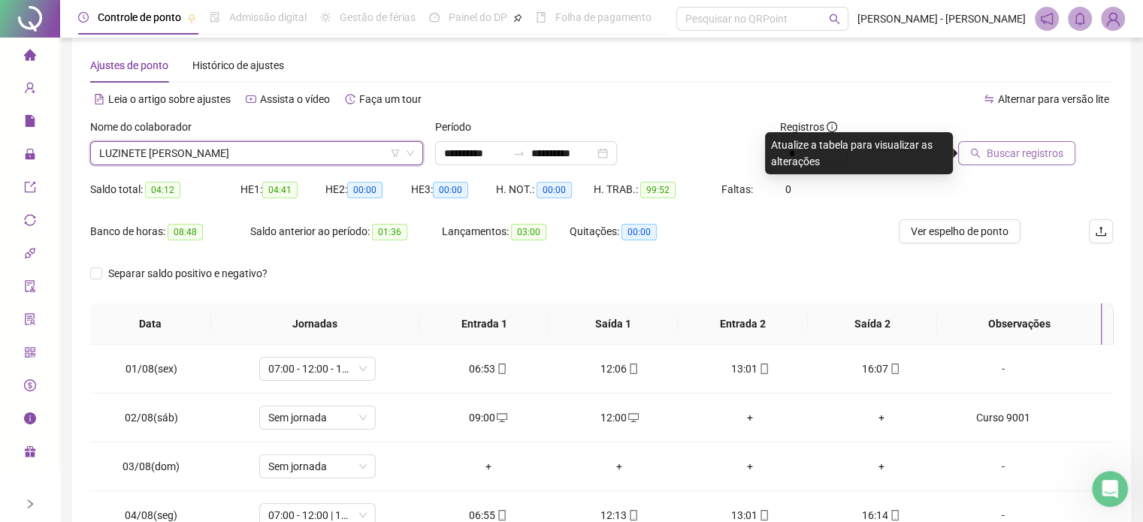
click at [1032, 159] on span "Buscar registros" at bounding box center [1025, 153] width 77 height 17
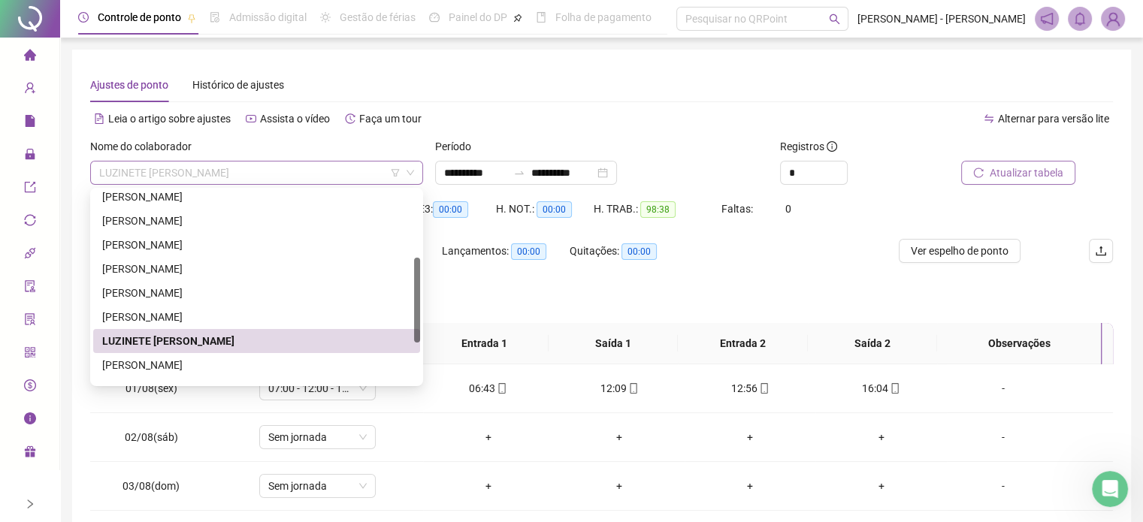
click at [251, 165] on span "LUZINETE [PERSON_NAME]" at bounding box center [256, 173] width 315 height 23
click at [165, 361] on div "[PERSON_NAME]" at bounding box center [256, 365] width 309 height 17
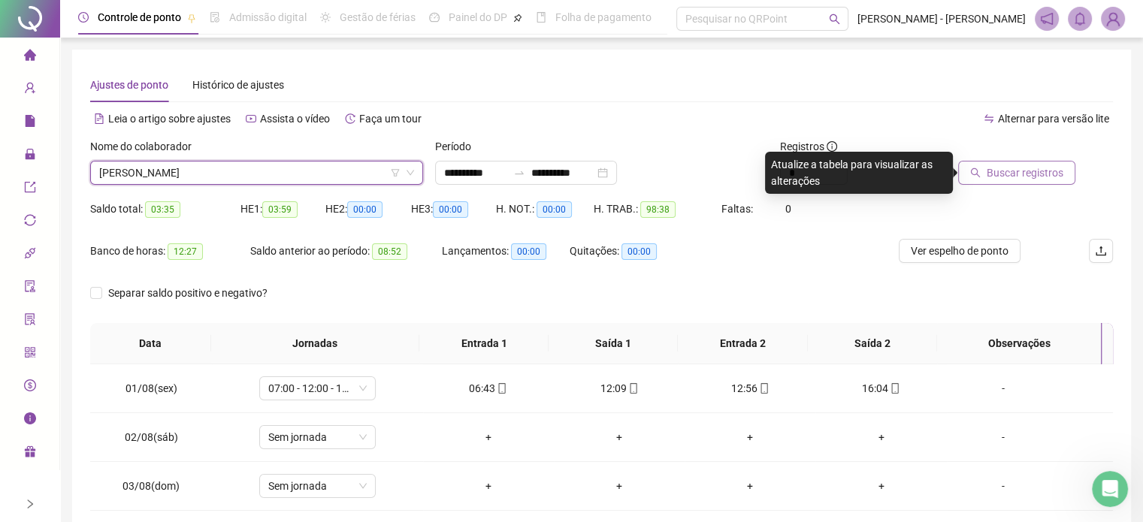
click at [1019, 176] on span "Buscar registros" at bounding box center [1025, 173] width 77 height 17
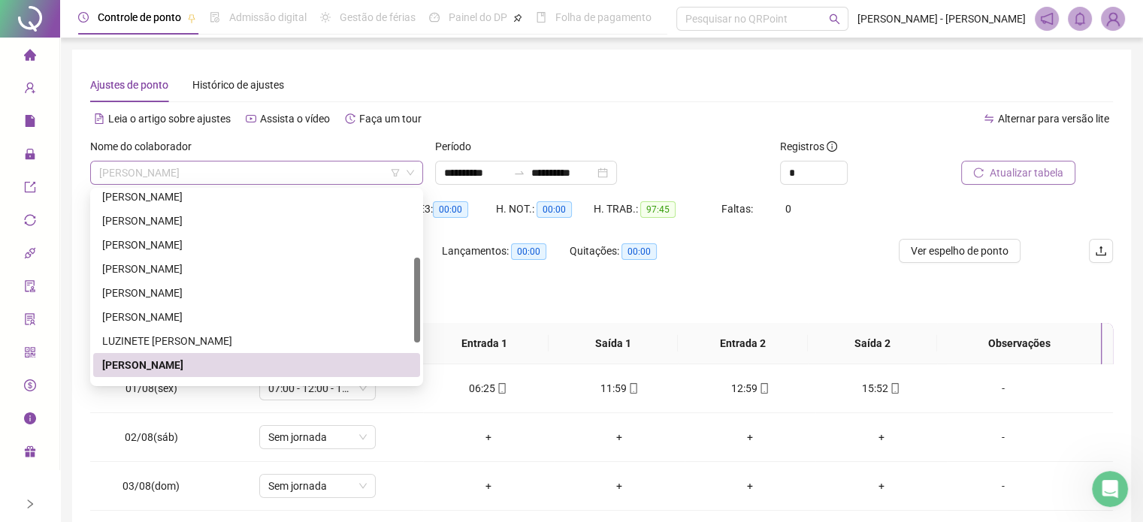
click at [319, 177] on span "[PERSON_NAME]" at bounding box center [256, 173] width 315 height 23
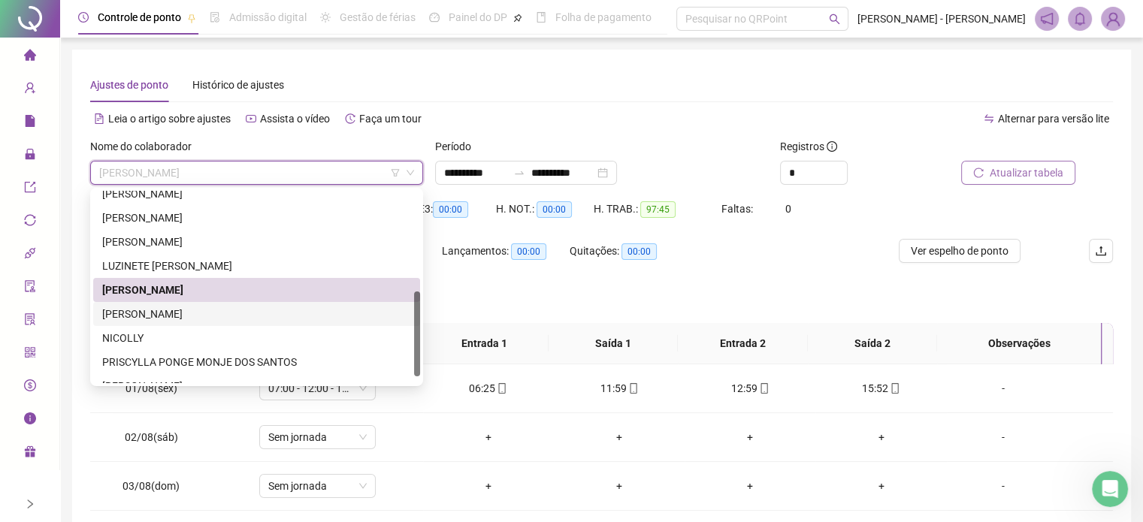
click at [162, 309] on div "[PERSON_NAME]" at bounding box center [256, 314] width 309 height 17
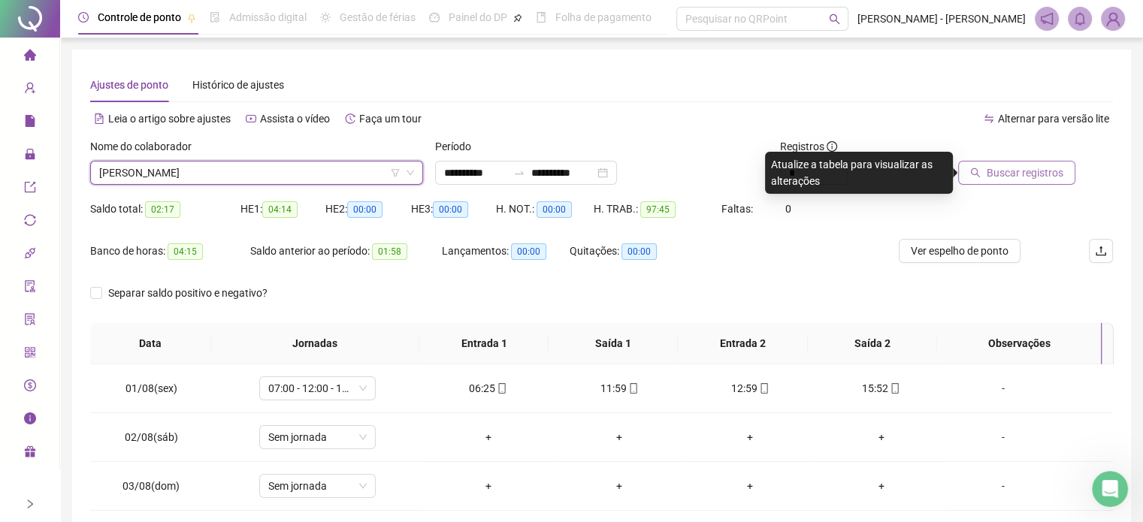
click at [1006, 166] on span "Buscar registros" at bounding box center [1025, 173] width 77 height 17
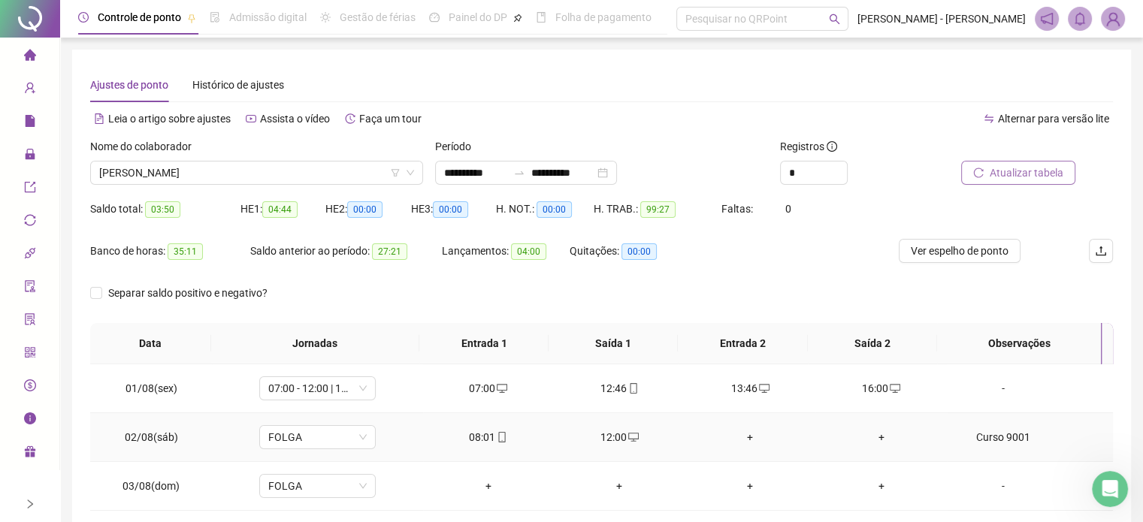
click at [982, 434] on div "Curso 9001" at bounding box center [1003, 437] width 89 height 17
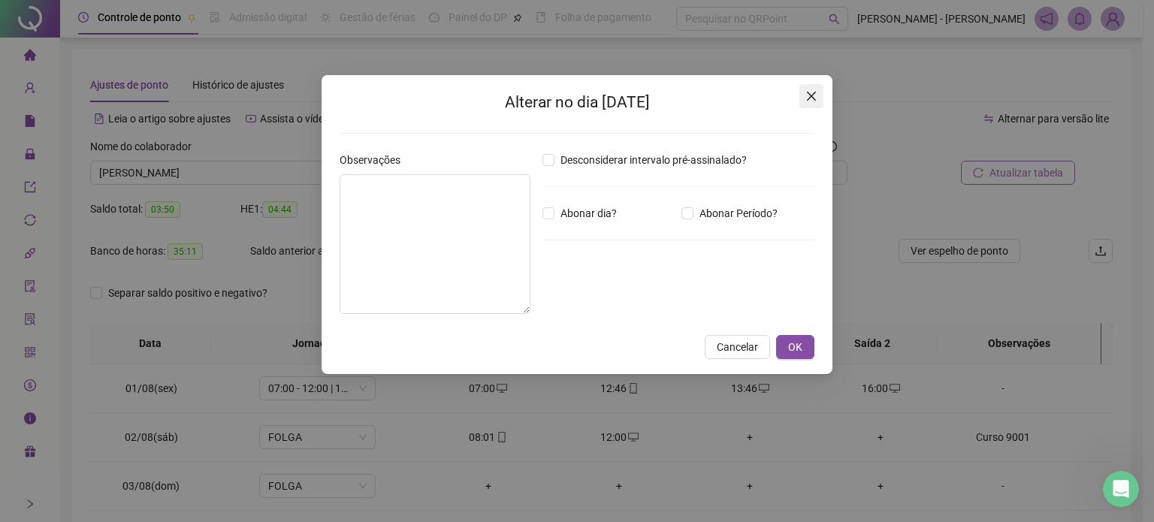
click at [815, 95] on icon "close" at bounding box center [812, 96] width 12 height 12
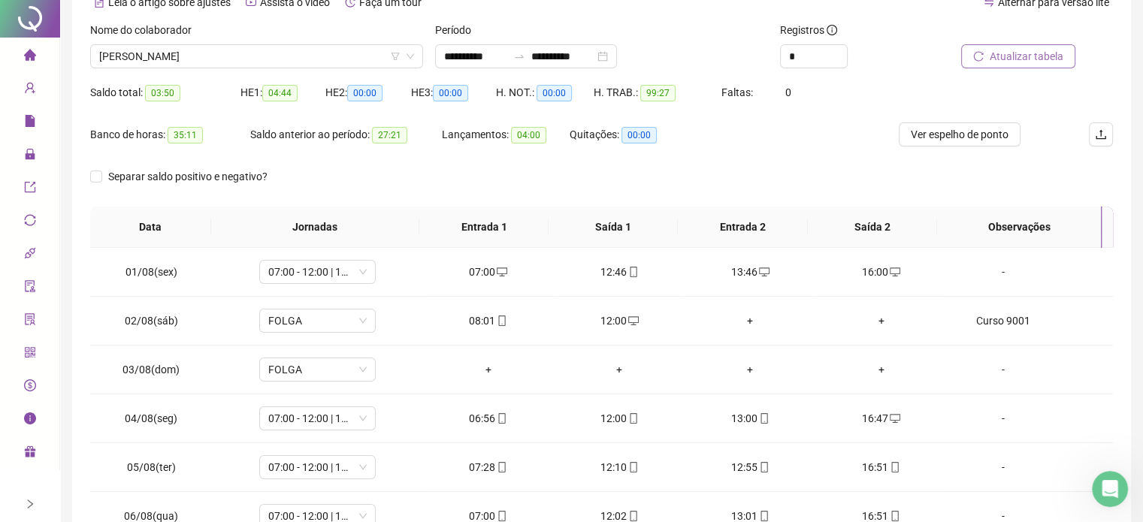
scroll to position [0, 0]
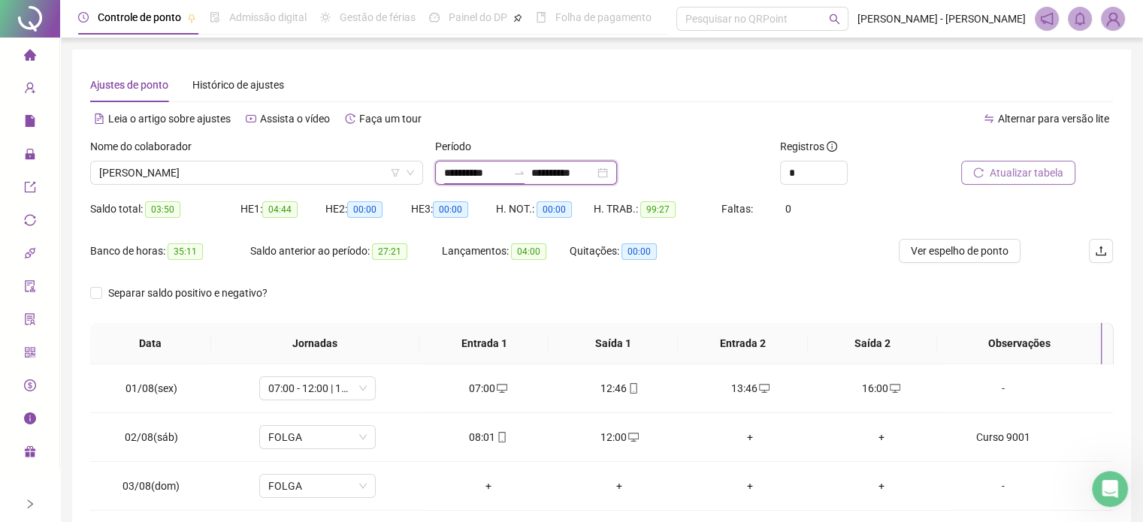
click at [507, 171] on input "**********" at bounding box center [475, 173] width 63 height 17
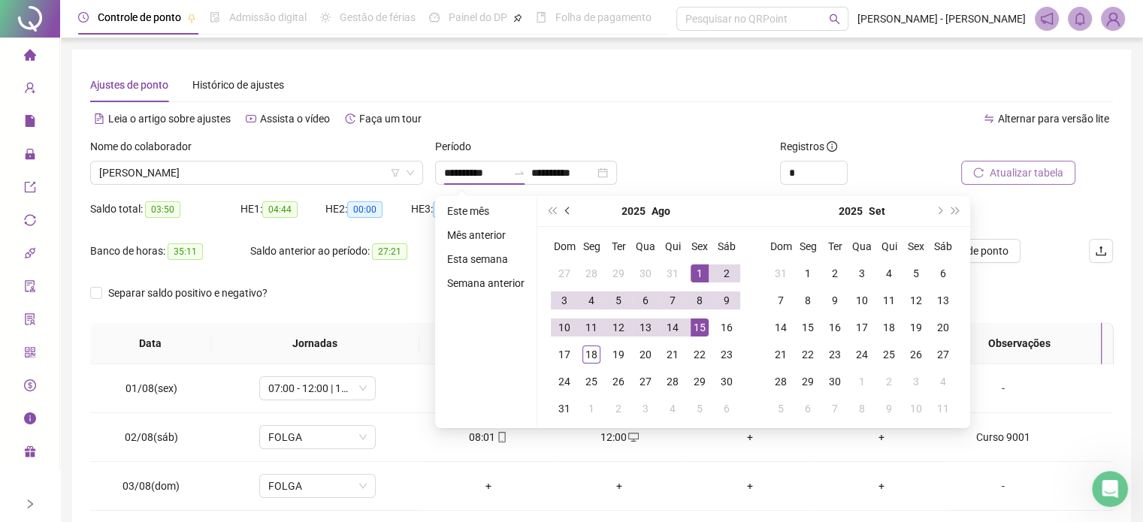
click at [566, 213] on span "prev-year" at bounding box center [569, 211] width 8 height 8
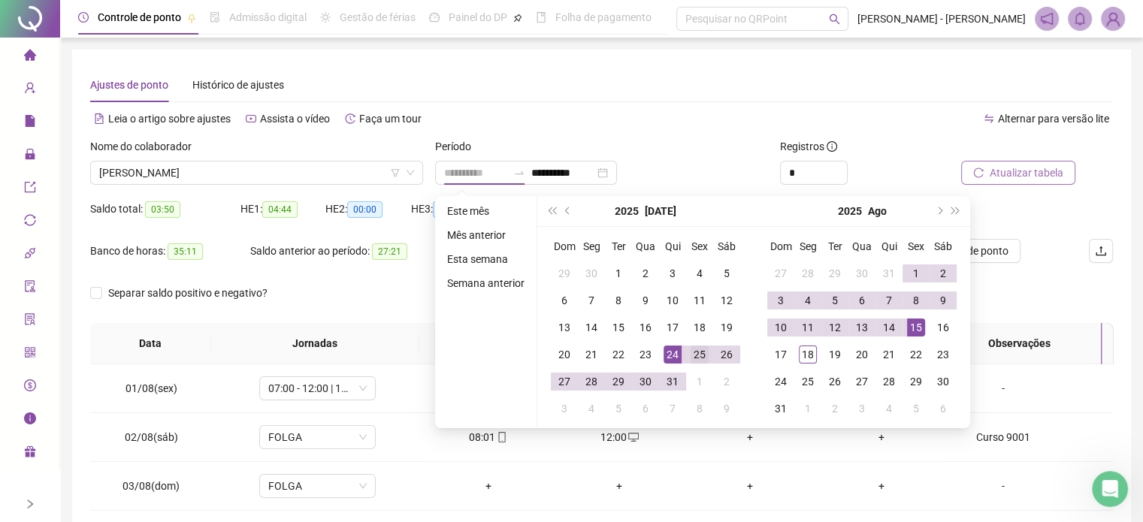
type input "**********"
click at [700, 355] on div "25" at bounding box center [700, 355] width 18 height 18
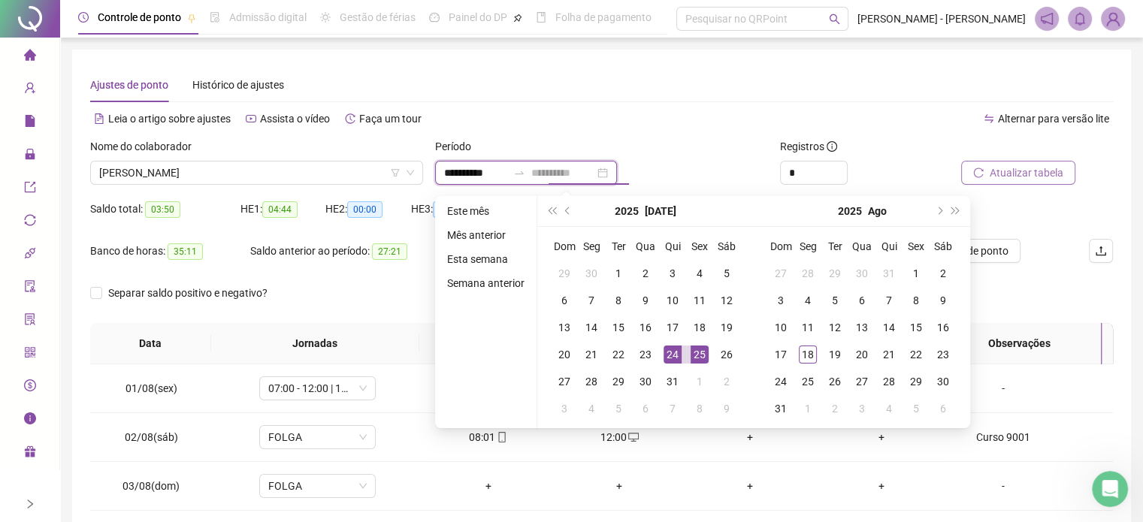
type input "**********"
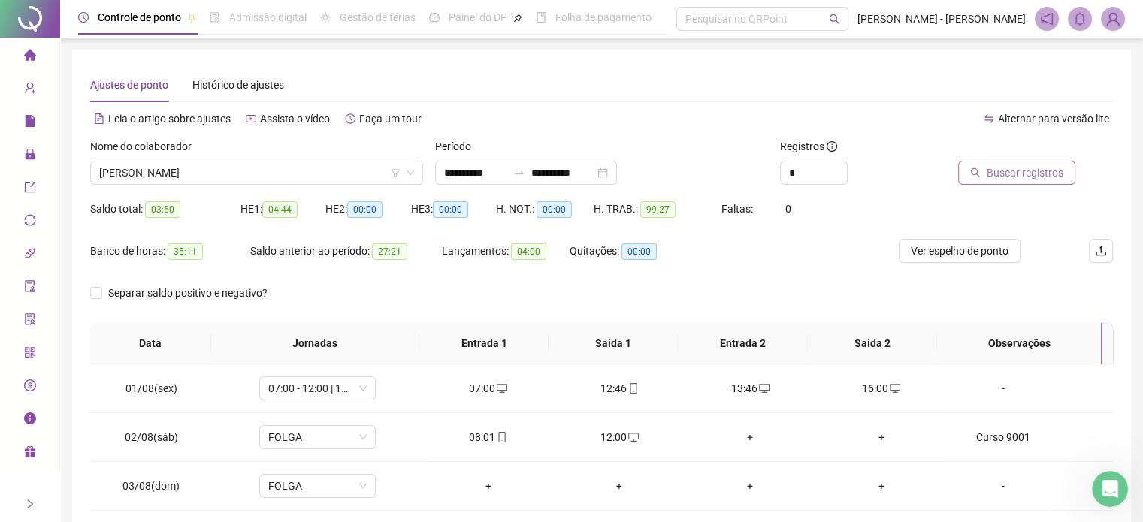
click at [1010, 170] on span "Buscar registros" at bounding box center [1025, 173] width 77 height 17
click at [192, 252] on span "35:11" at bounding box center [185, 251] width 35 height 17
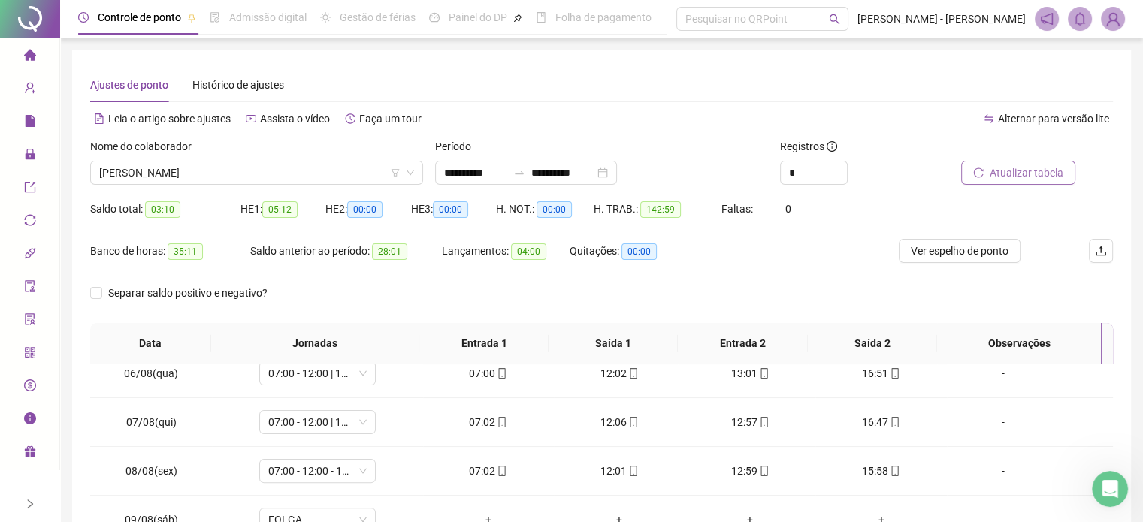
scroll to position [750, 0]
click at [1040, 174] on span "Atualizar tabela" at bounding box center [1027, 173] width 74 height 17
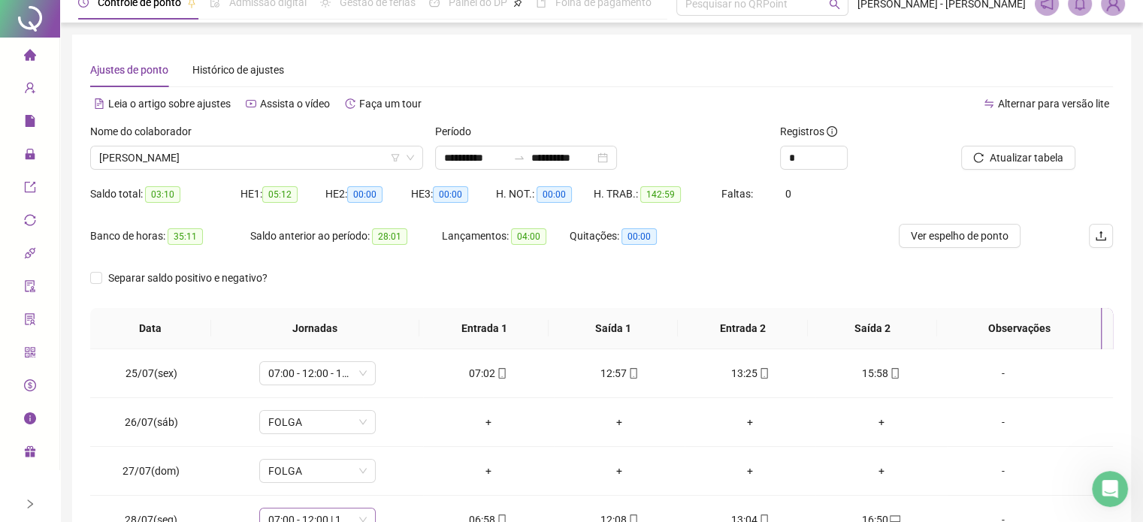
scroll to position [0, 0]
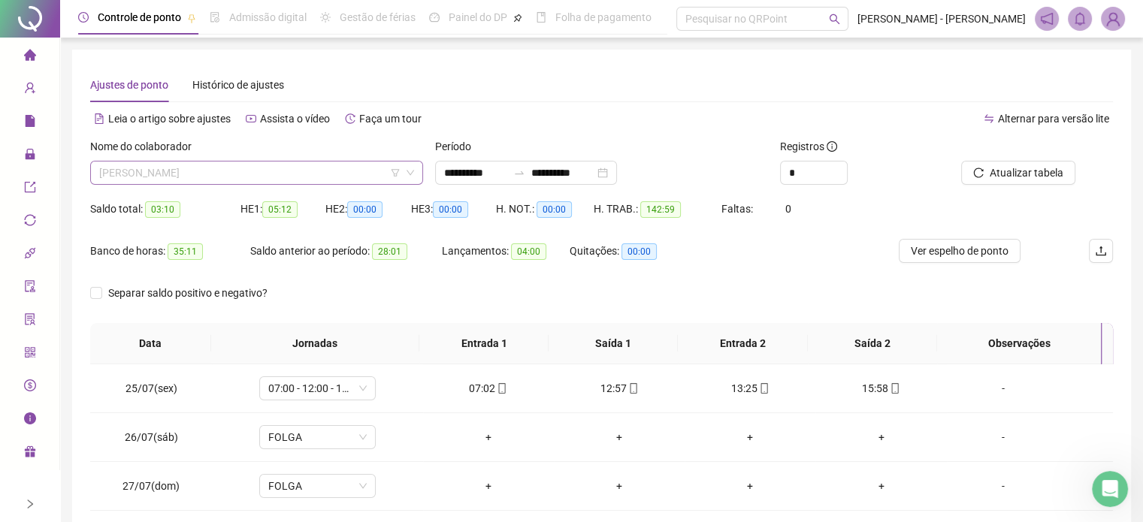
click at [248, 169] on span "[PERSON_NAME]" at bounding box center [256, 173] width 315 height 23
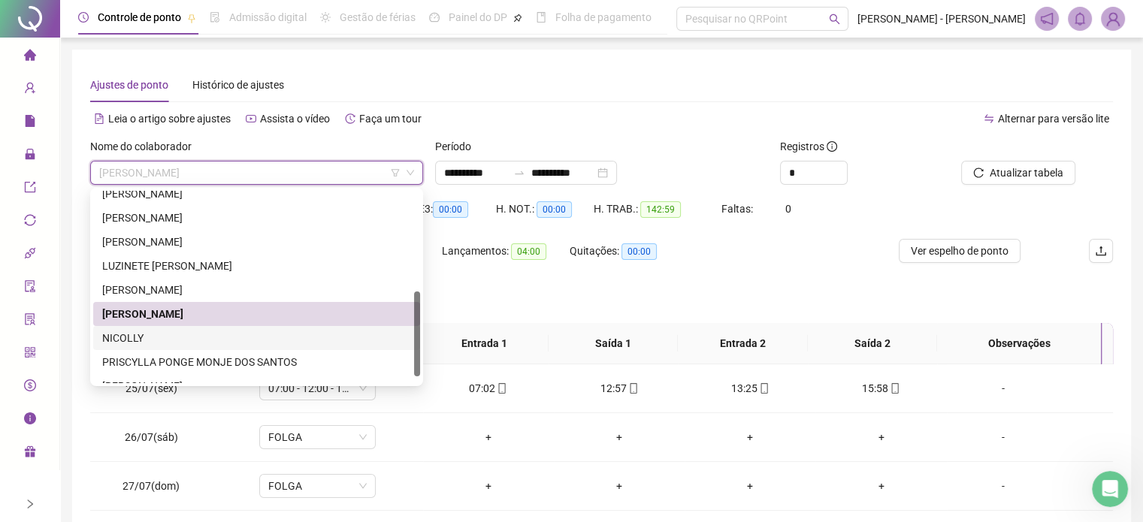
click at [145, 341] on div "NICOLLY" at bounding box center [256, 338] width 309 height 17
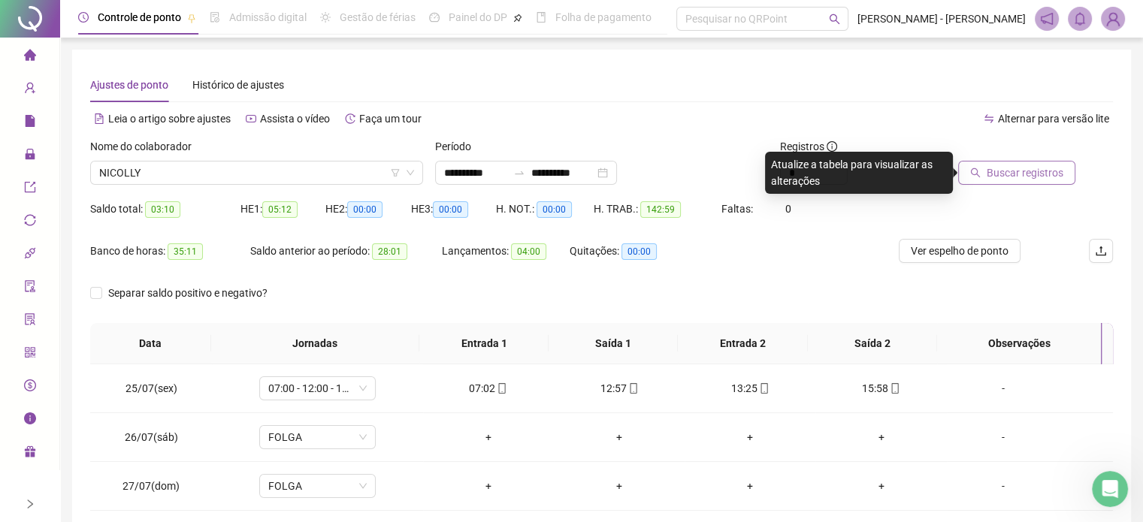
click at [1037, 178] on span "Buscar registros" at bounding box center [1025, 173] width 77 height 17
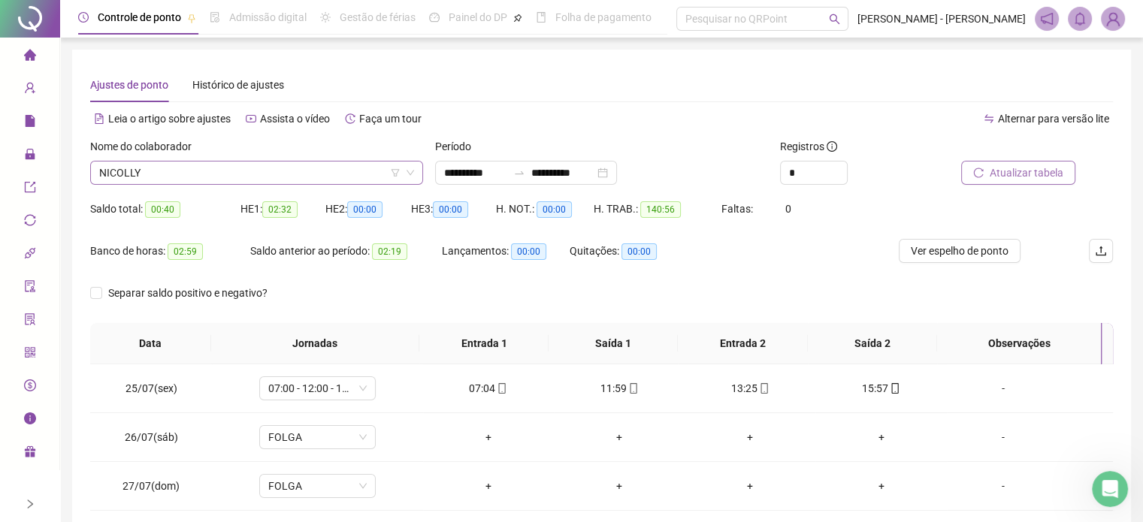
click at [220, 180] on span "NICOLLY" at bounding box center [256, 173] width 315 height 23
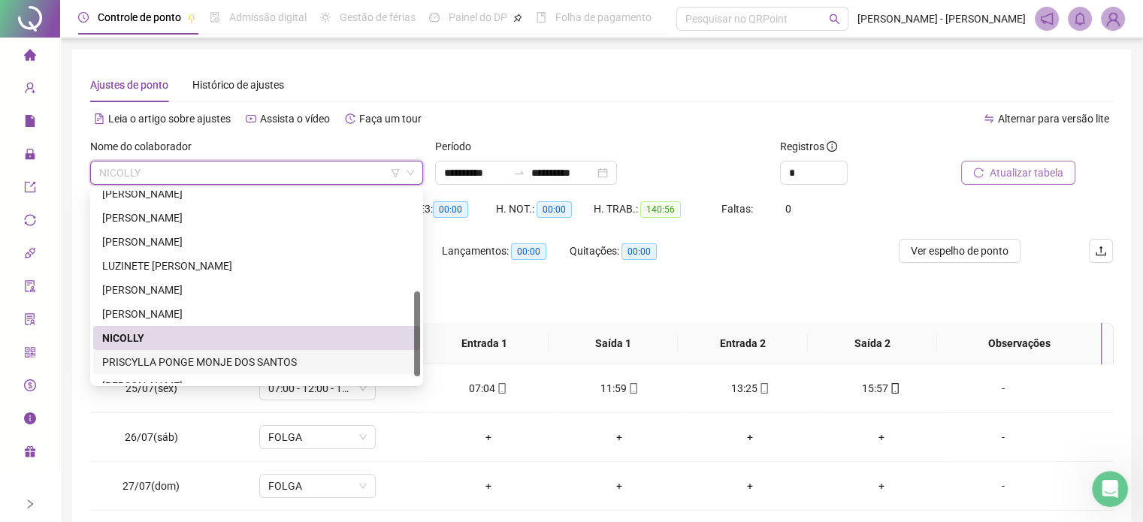
click at [168, 363] on div "PRISCYLLA PONGE MONJE DOS SANTOS" at bounding box center [256, 362] width 309 height 17
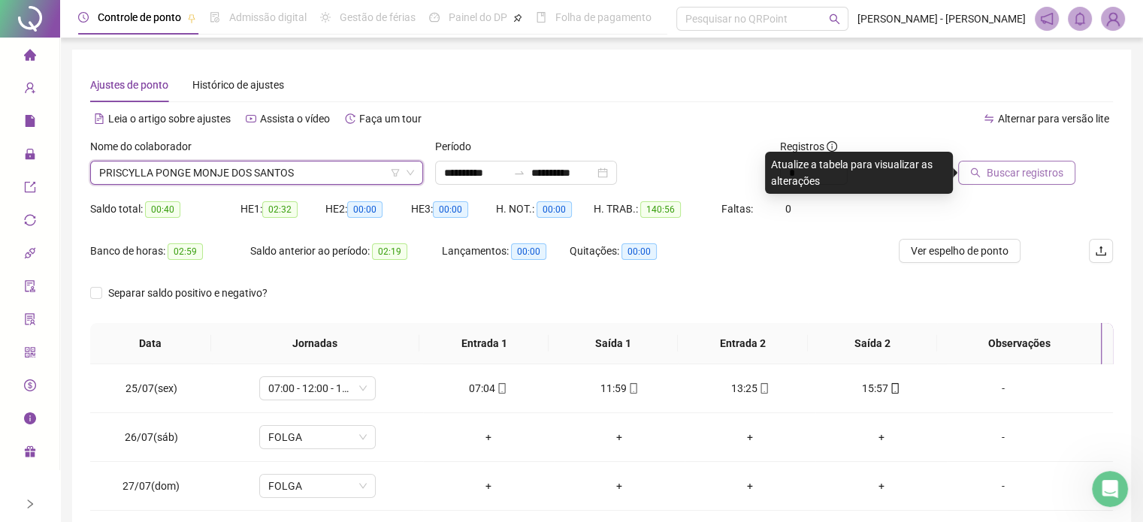
click at [1030, 174] on span "Buscar registros" at bounding box center [1025, 173] width 77 height 17
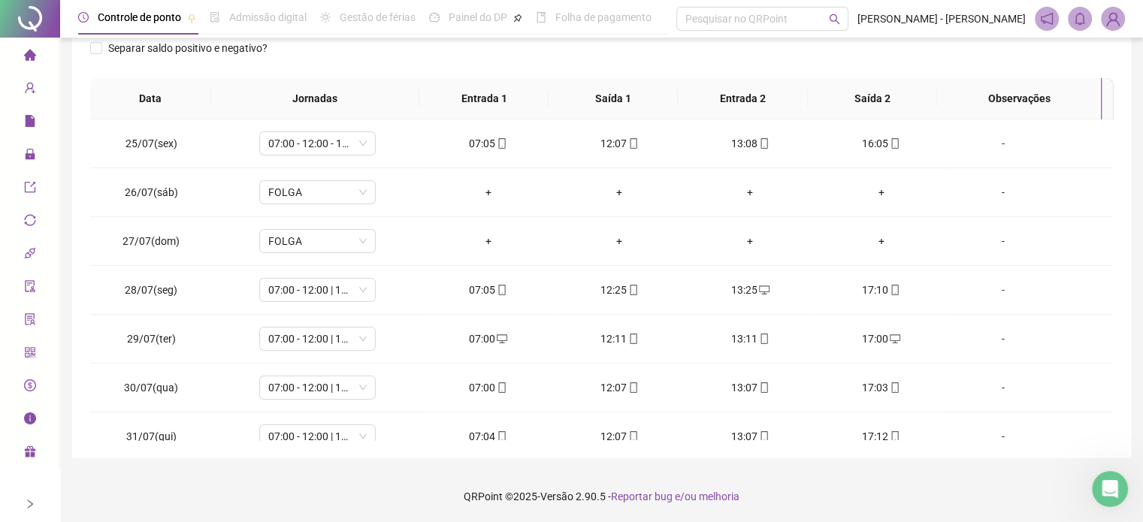
click at [29, 14] on div at bounding box center [30, 19] width 60 height 38
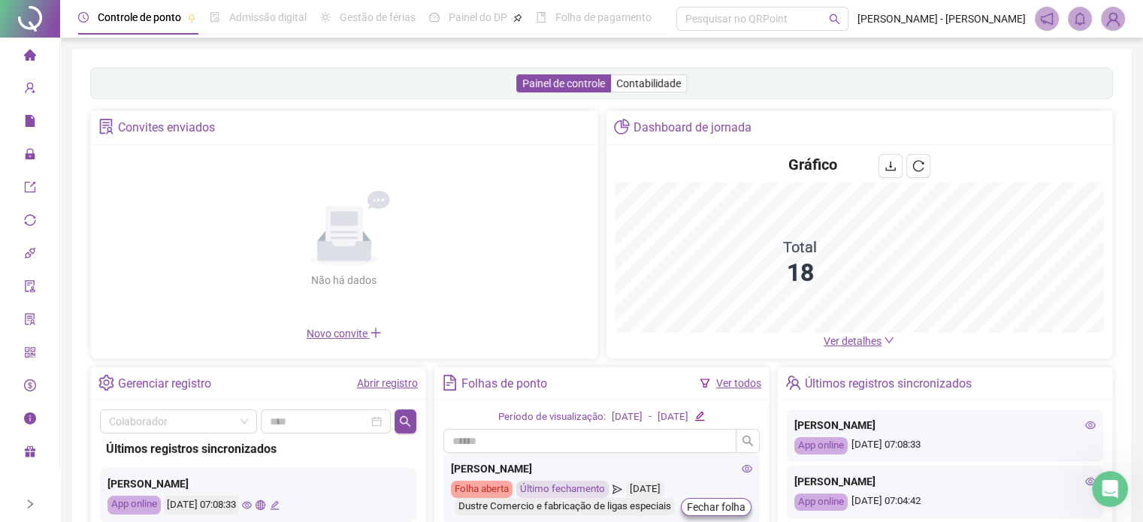
click at [849, 345] on span "Ver detalhes" at bounding box center [853, 341] width 58 height 12
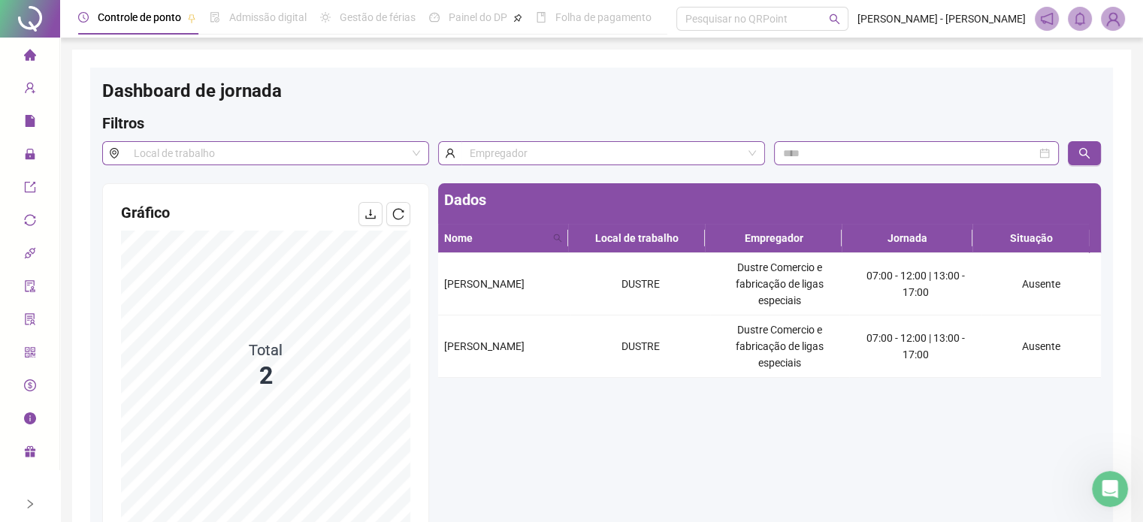
click at [46, 55] on span "Página inicial" at bounding box center [75, 56] width 62 height 12
